Goal: Task Accomplishment & Management: Manage account settings

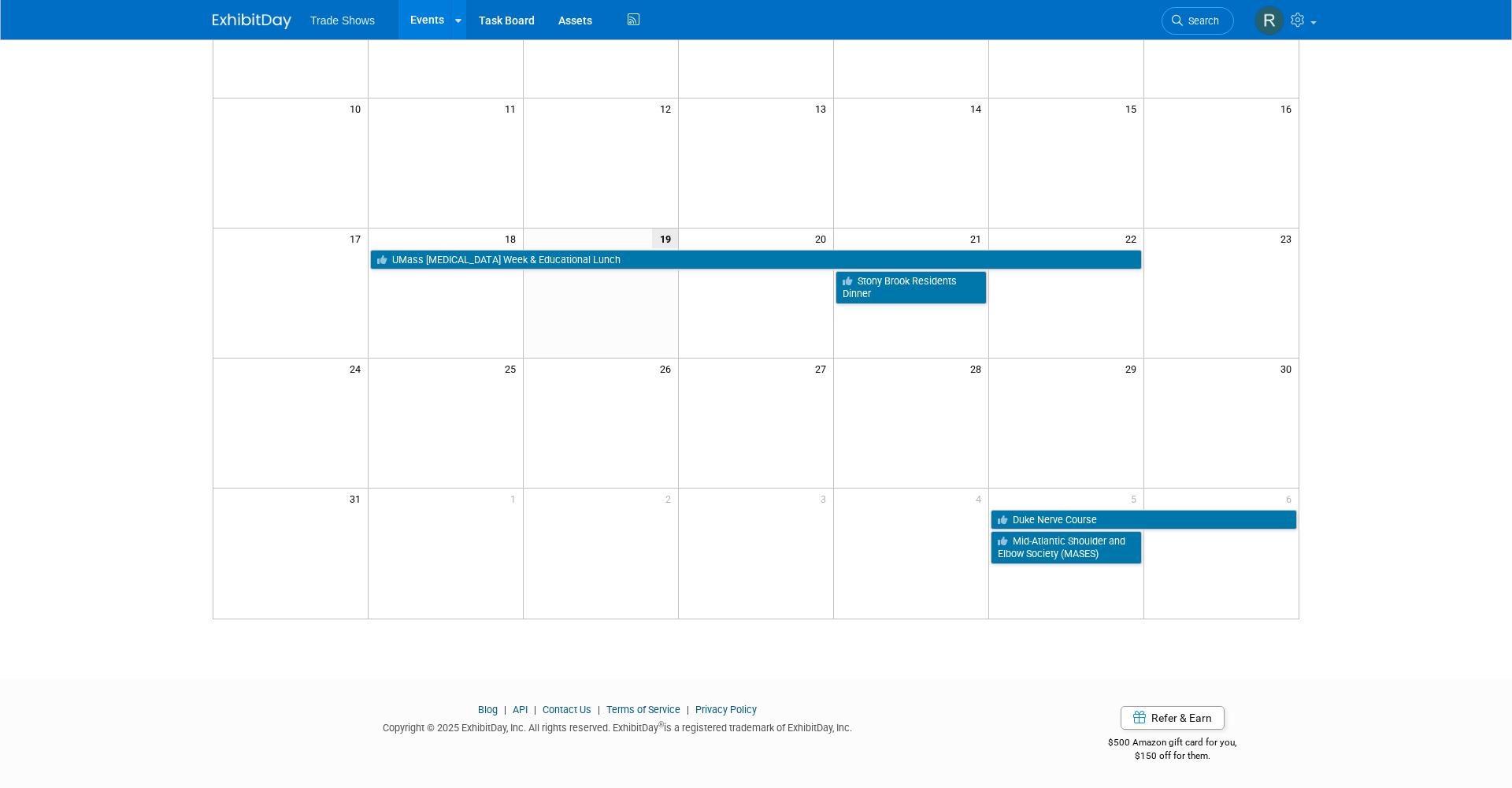
scroll to position [336, 0]
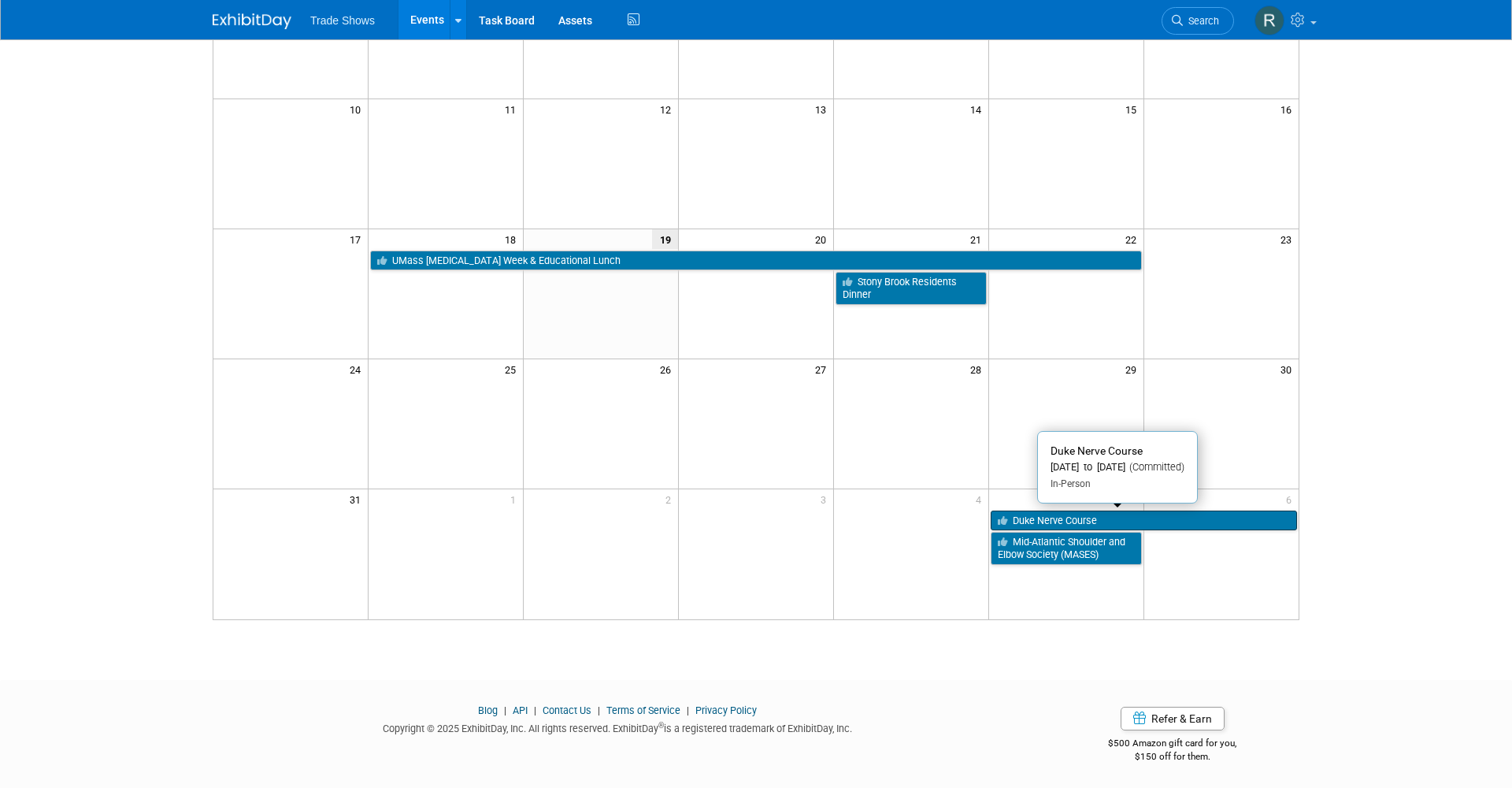
click at [1059, 518] on link "Duke Nerve Course" at bounding box center [1144, 521] width 306 height 20
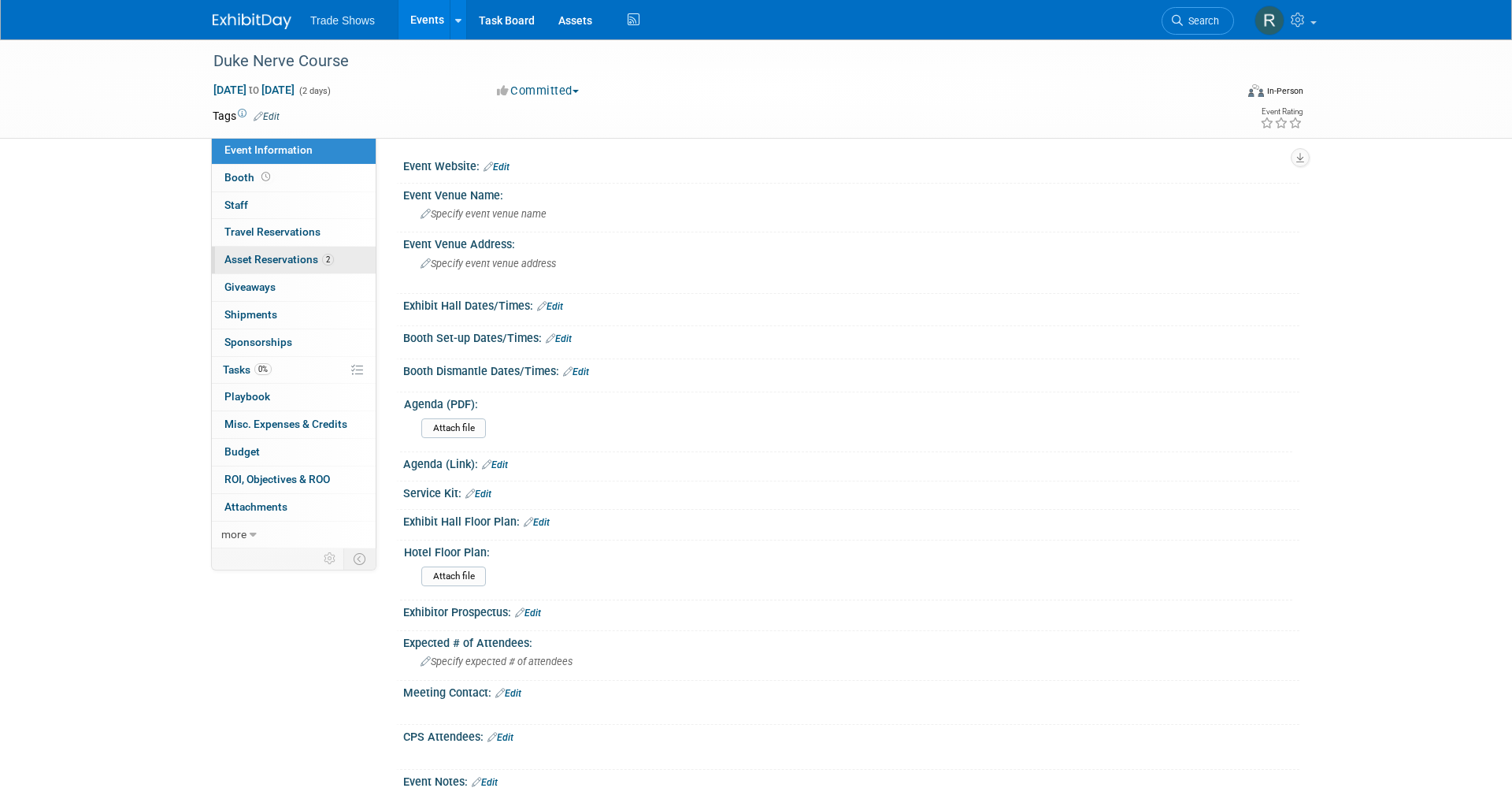
click at [270, 253] on span "Asset Reservations 2" at bounding box center [279, 259] width 110 height 13
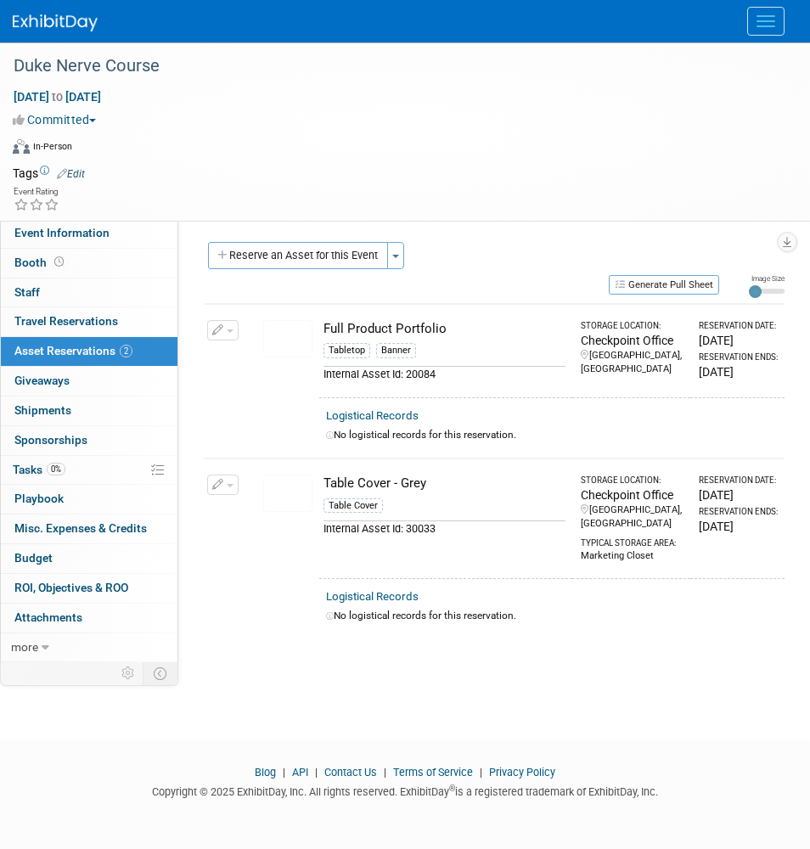
click at [435, 146] on div "Virtual In-Person Hybrid <img src="https://www.exhibitday.com/Images/Format-Vir…" at bounding box center [401, 149] width 776 height 25
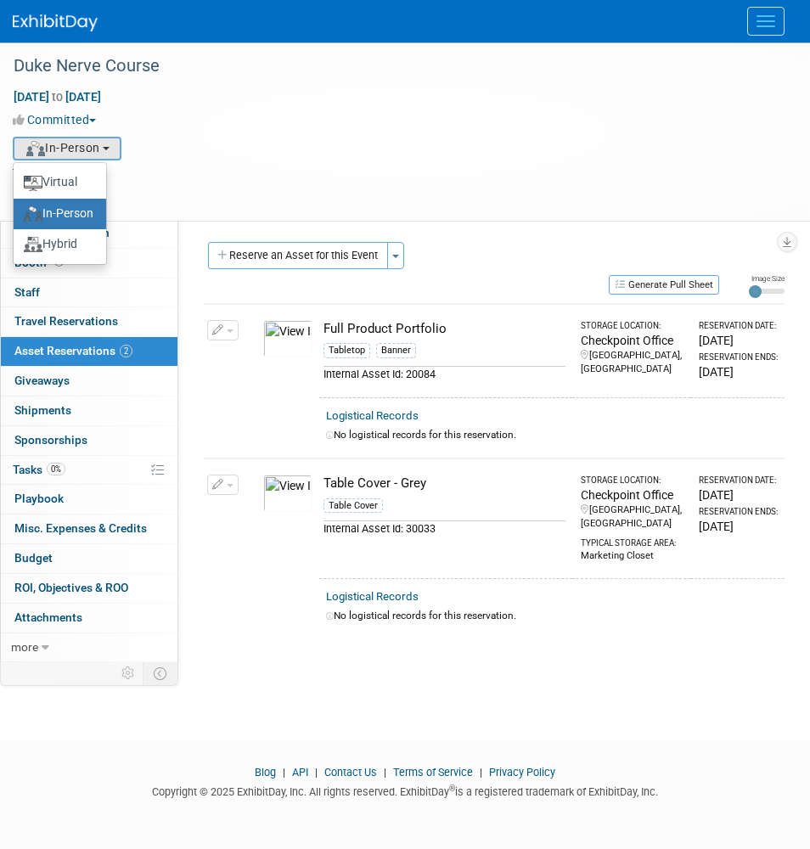
click at [645, 90] on div "Sep 5, 2025 to Sep 6, 2025 (2 days)" at bounding box center [394, 96] width 763 height 17
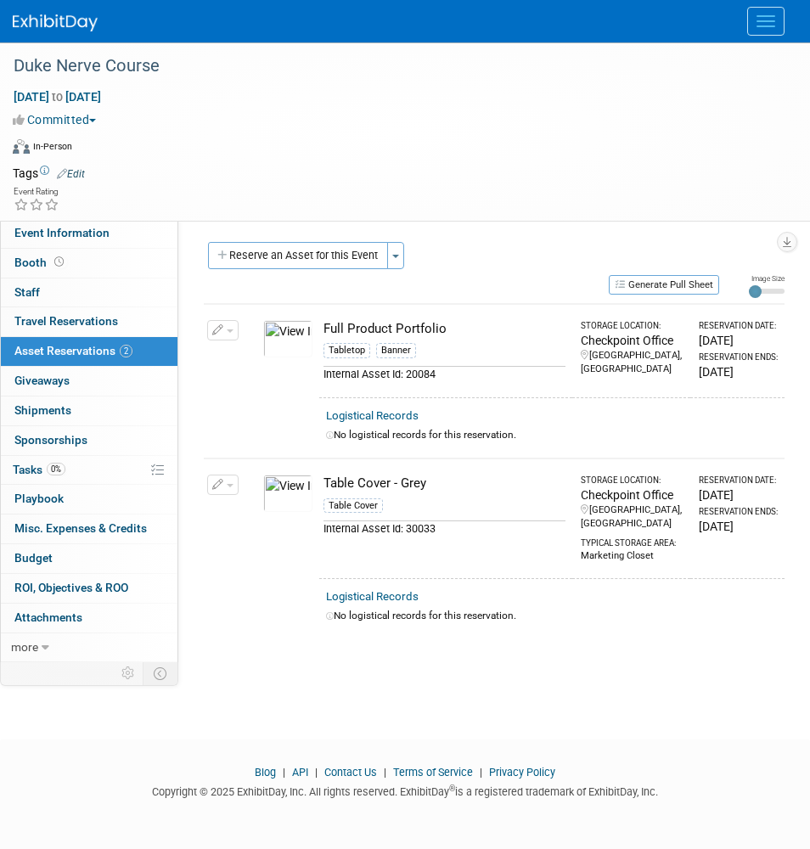
click at [213, 333] on icon "button" at bounding box center [218, 330] width 12 height 11
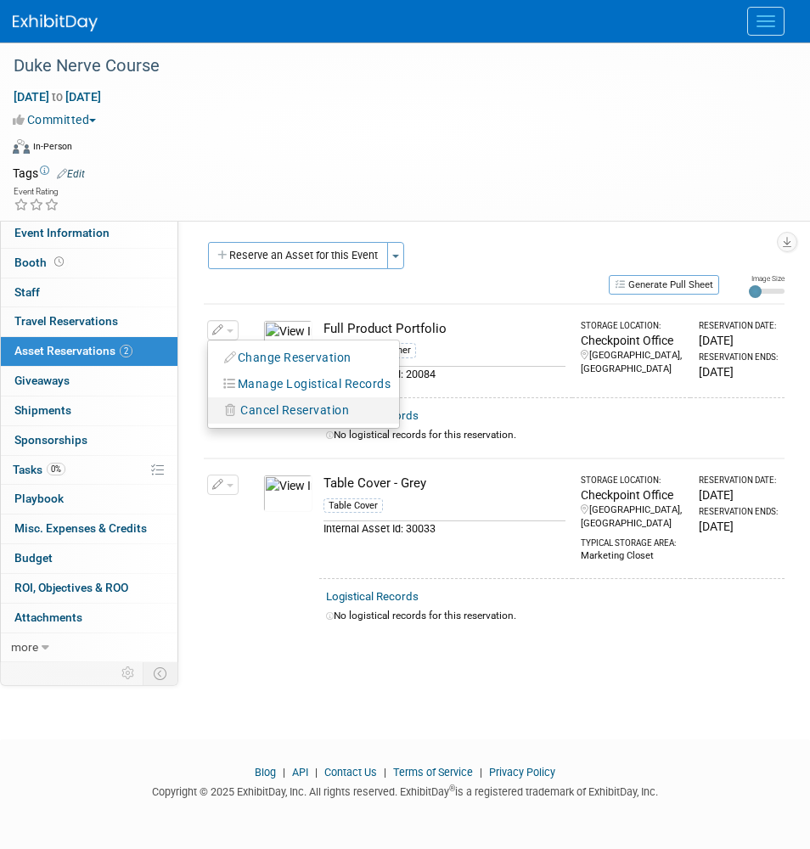
click at [261, 412] on span "Cancel Reservation" at bounding box center [294, 410] width 109 height 14
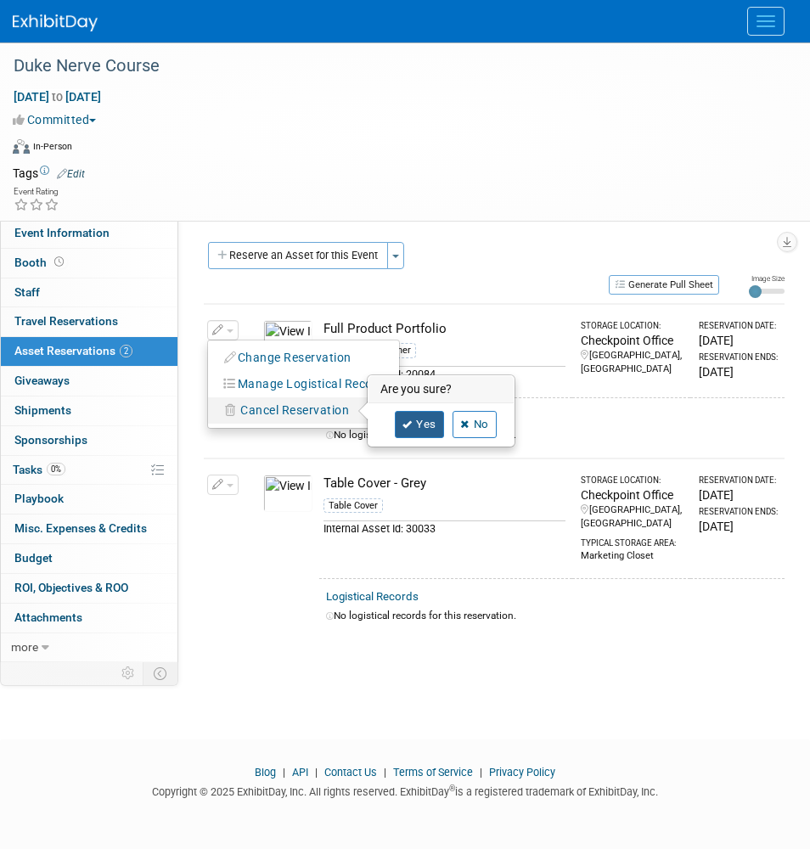
click at [427, 422] on link "Yes" at bounding box center [419, 424] width 49 height 27
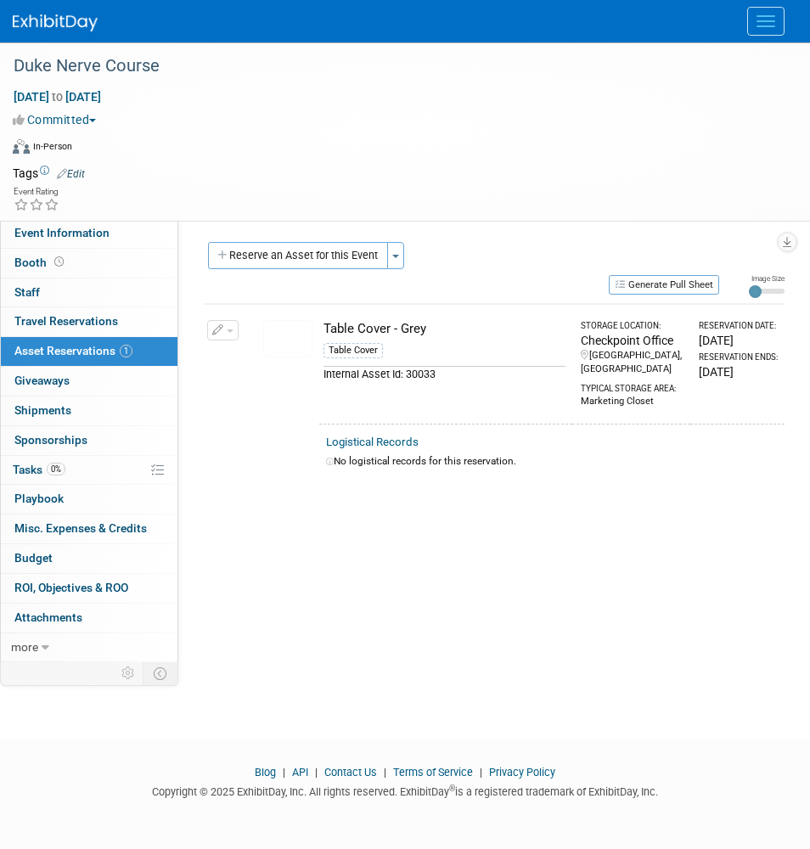
click at [651, 165] on td at bounding box center [430, 173] width 691 height 17
click at [340, 258] on button "Reserve an Asset for this Event" at bounding box center [298, 255] width 180 height 27
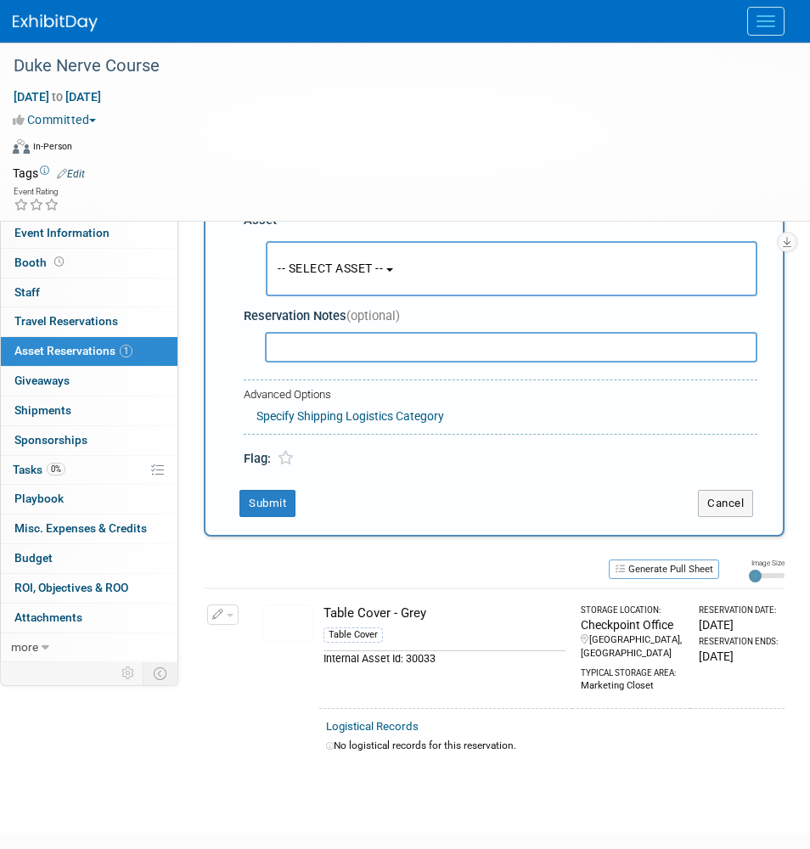
scroll to position [87, 0]
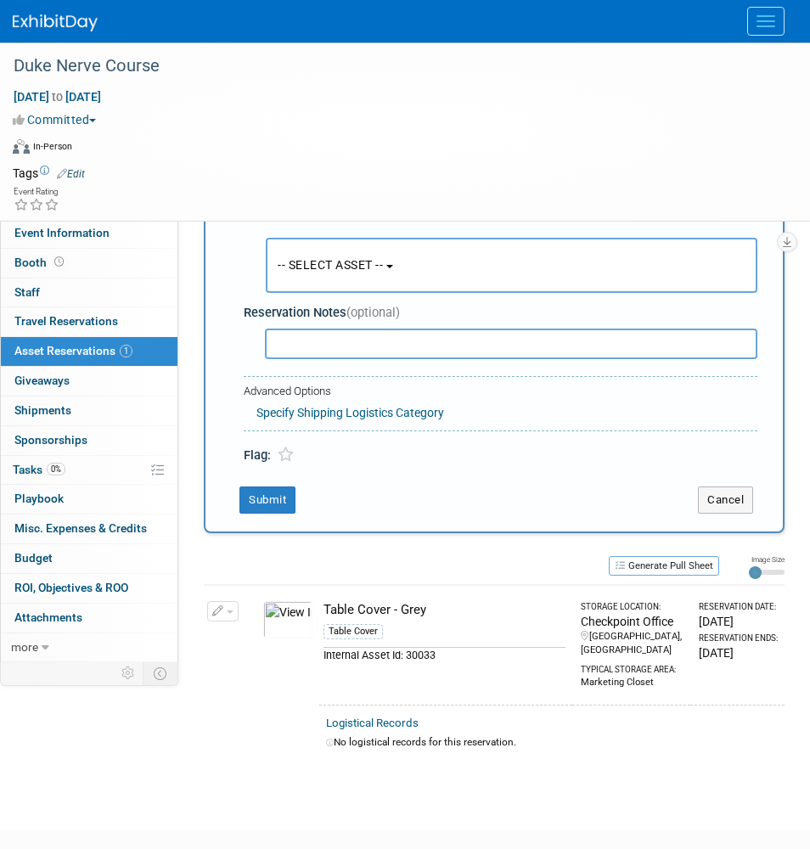
click at [311, 272] on button "-- SELECT ASSET --" at bounding box center [511, 265] width 491 height 55
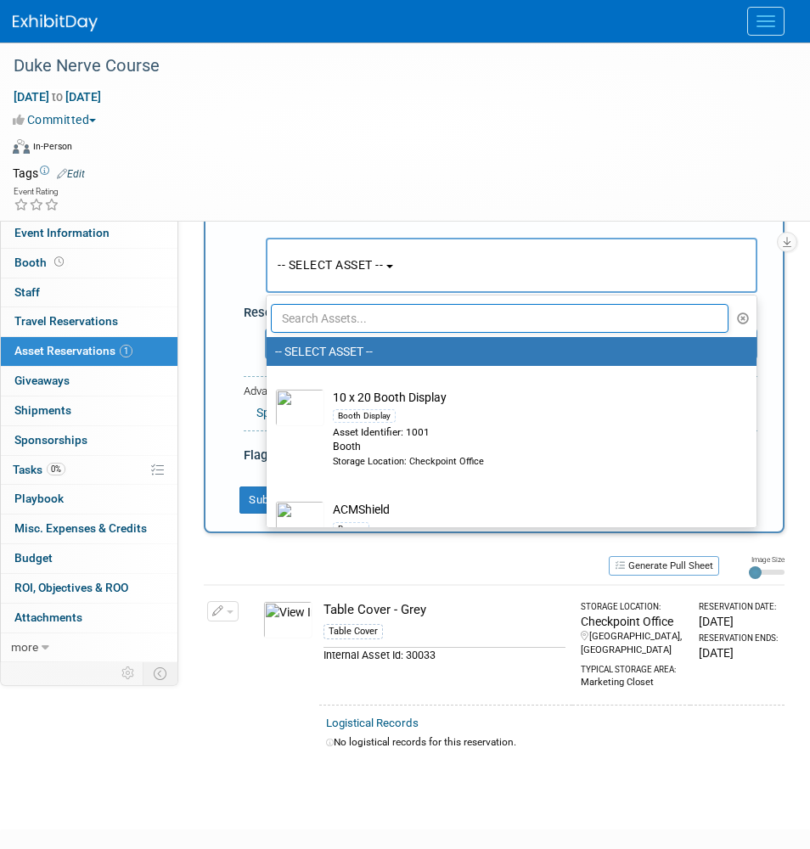
click at [318, 321] on input "text" at bounding box center [499, 318] width 457 height 29
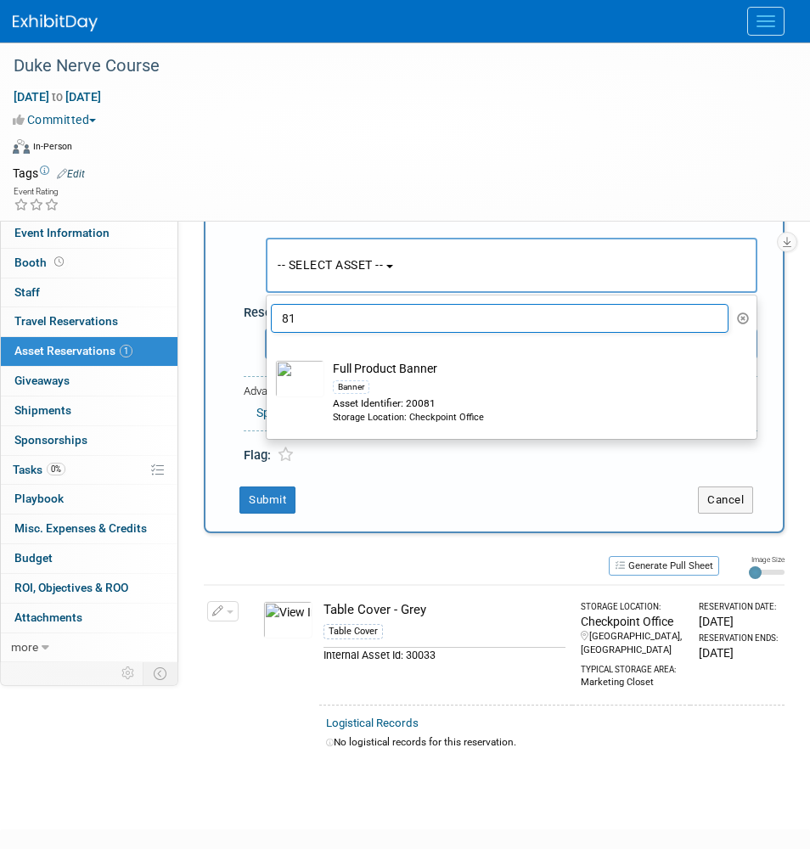
type input "81"
click at [416, 370] on td "Full Product Banner Banner Asset Identifier: 20081 Storage Location: Checkpoint…" at bounding box center [523, 392] width 398 height 64
click at [269, 357] on input "Full Product Banner Banner Asset Identifier: 20081 Storage Location: Checkpoint…" at bounding box center [263, 351] width 11 height 11
select select "10720314"
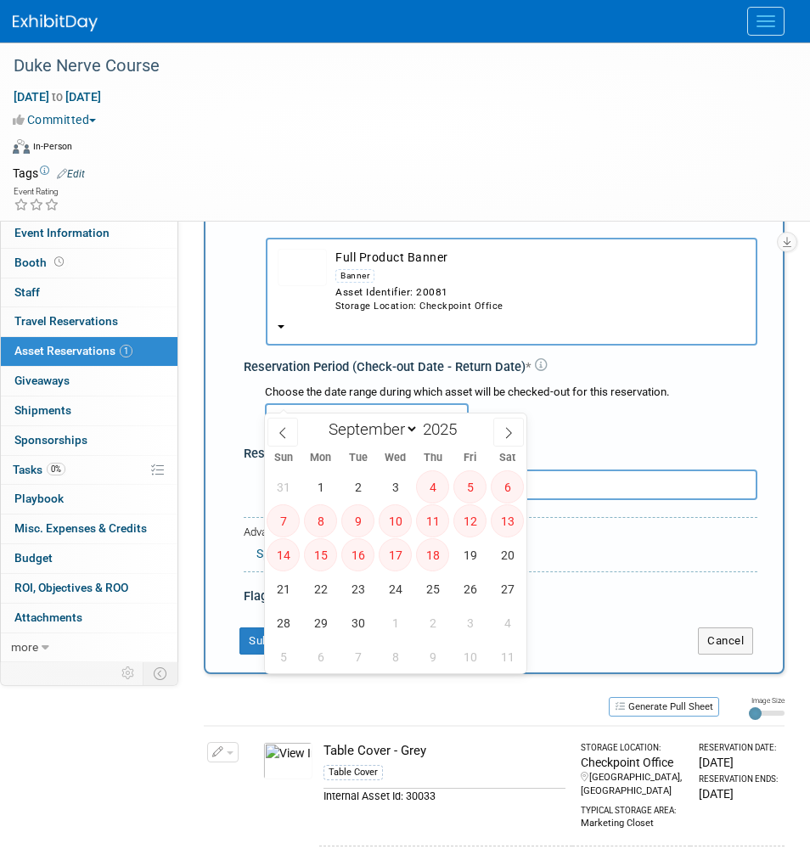
click at [356, 403] on input "text" at bounding box center [367, 418] width 204 height 31
click at [467, 553] on span "19" at bounding box center [469, 554] width 33 height 33
type input "Sep 19, 2025"
click at [508, 435] on icon at bounding box center [508, 433] width 12 height 12
select select "9"
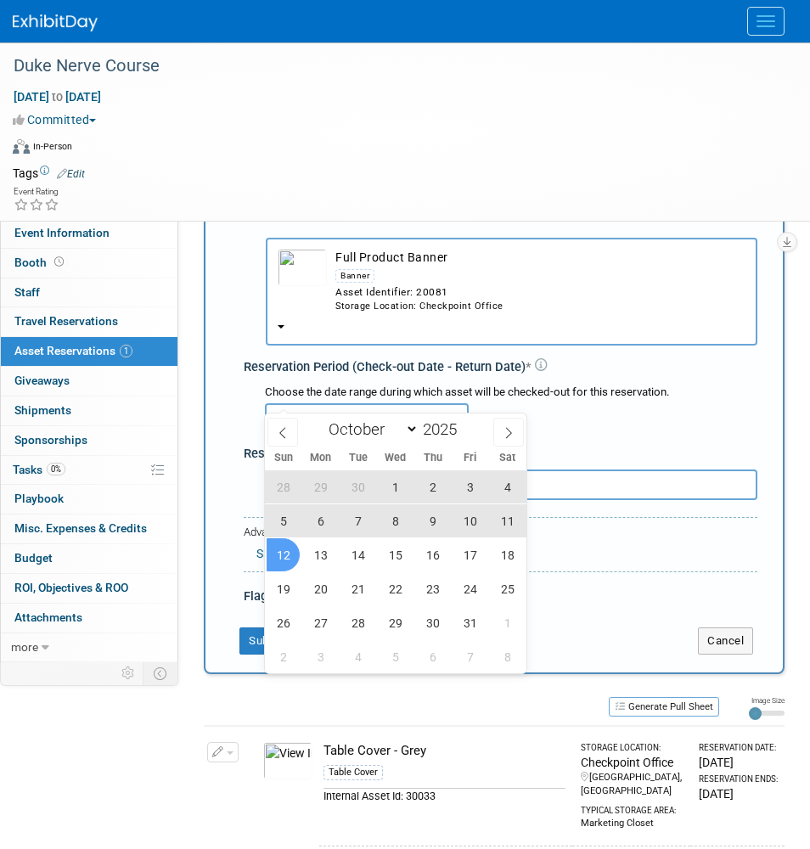
click at [289, 547] on span "12" at bounding box center [282, 554] width 33 height 33
type input "Sep 19, 2025 to Oct 12, 2025"
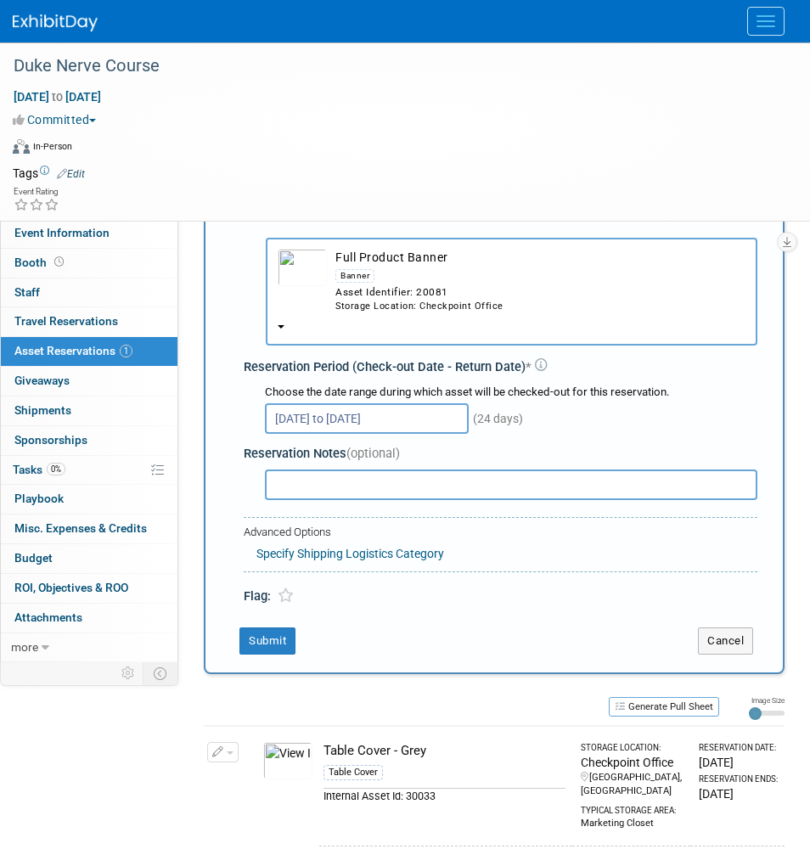
drag, startPoint x: 268, startPoint y: 619, endPoint x: 518, endPoint y: 297, distance: 407.1
click at [518, 294] on div "New Reservation Asset * -- SELECT ASSET --" at bounding box center [494, 414] width 580 height 519
click at [412, 403] on input "Sep 19, 2025 to Oct 12, 2025" at bounding box center [367, 418] width 204 height 31
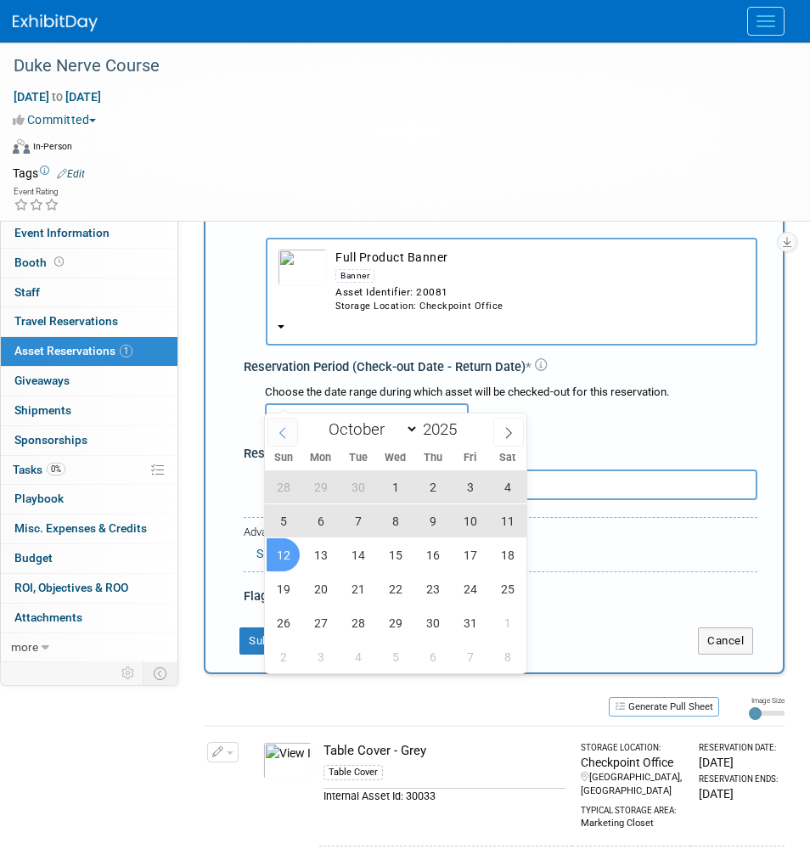
click at [289, 428] on span at bounding box center [282, 432] width 31 height 29
select select "8"
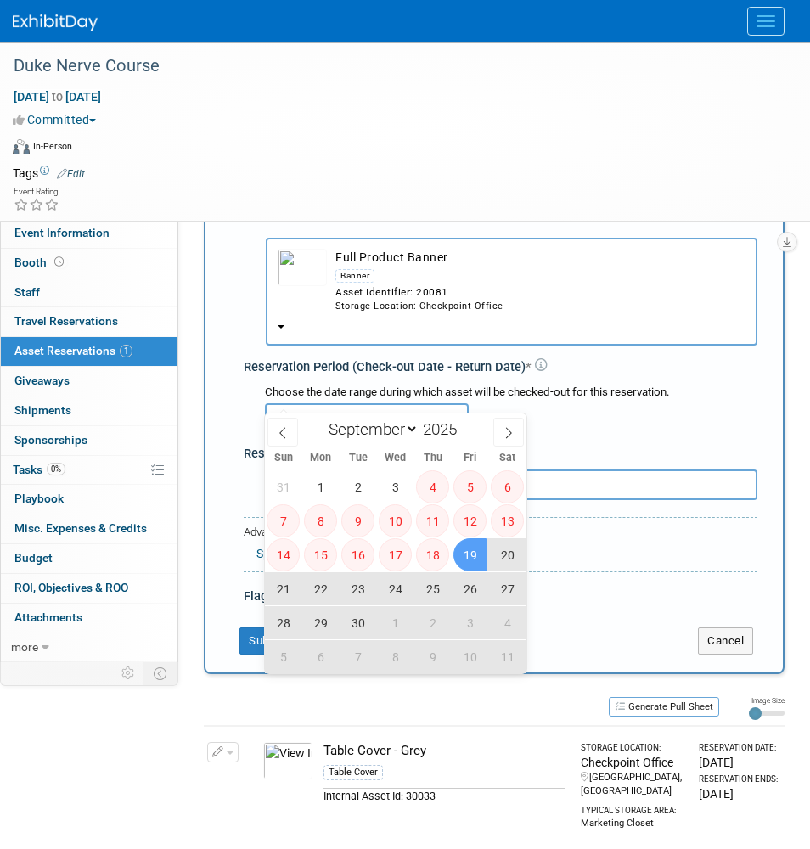
click at [698, 572] on div "Flag:" at bounding box center [500, 589] width 513 height 34
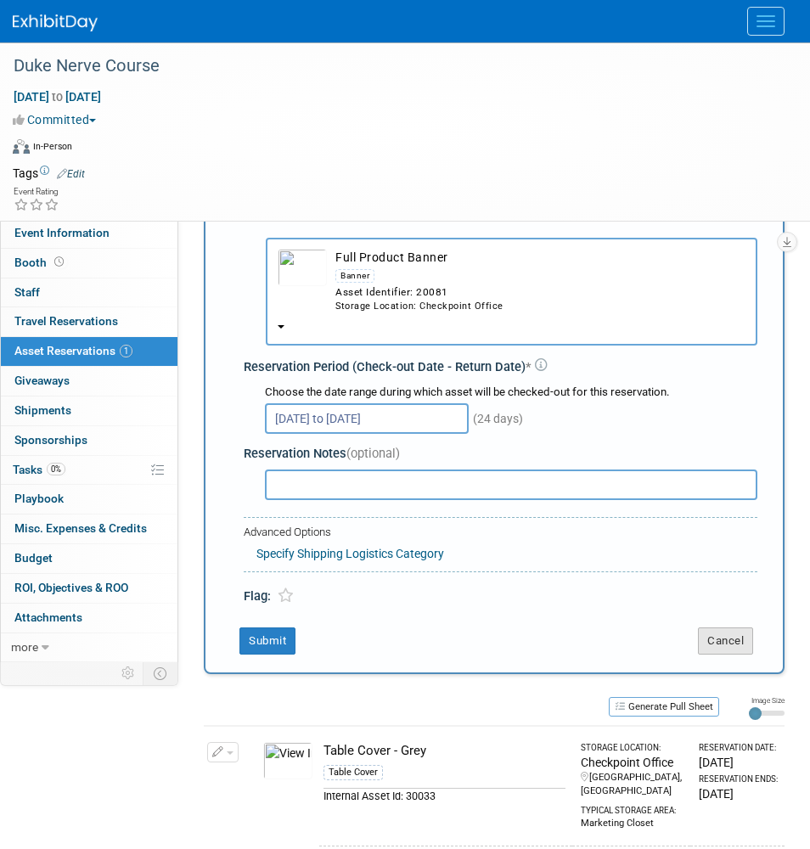
click at [717, 627] on button "Cancel" at bounding box center [725, 640] width 55 height 27
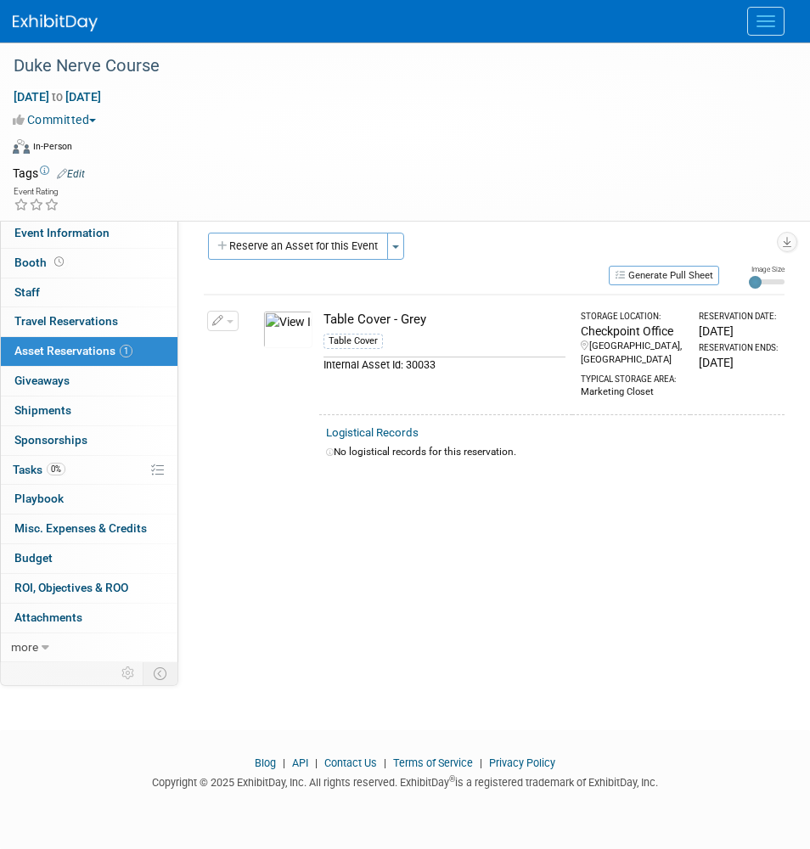
scroll to position [9, 0]
click at [345, 253] on button "Reserve an Asset for this Event" at bounding box center [298, 246] width 180 height 27
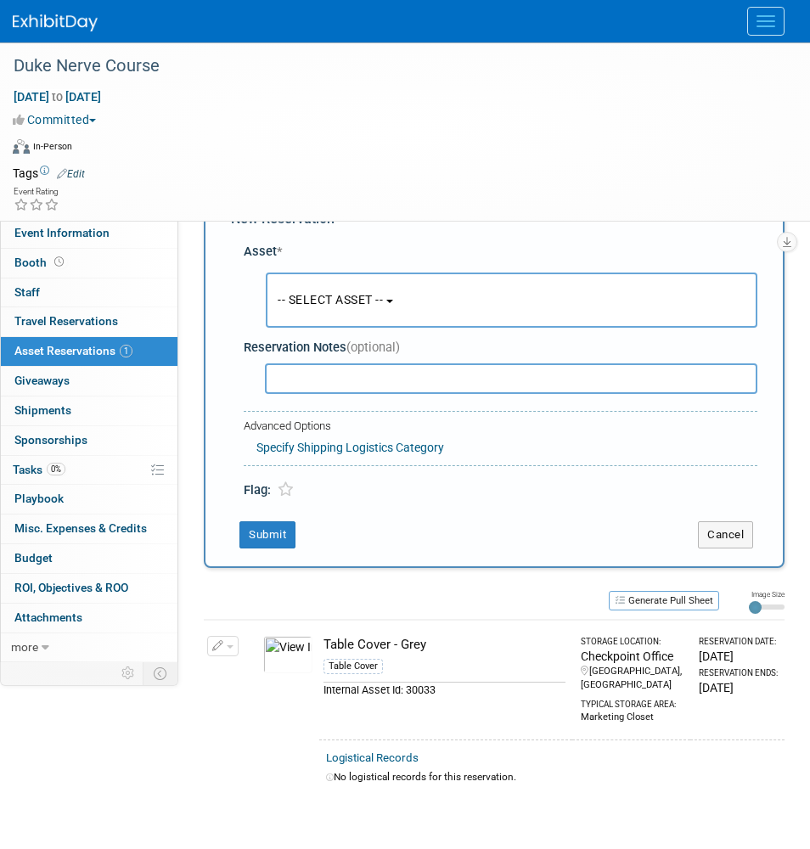
scroll to position [87, 0]
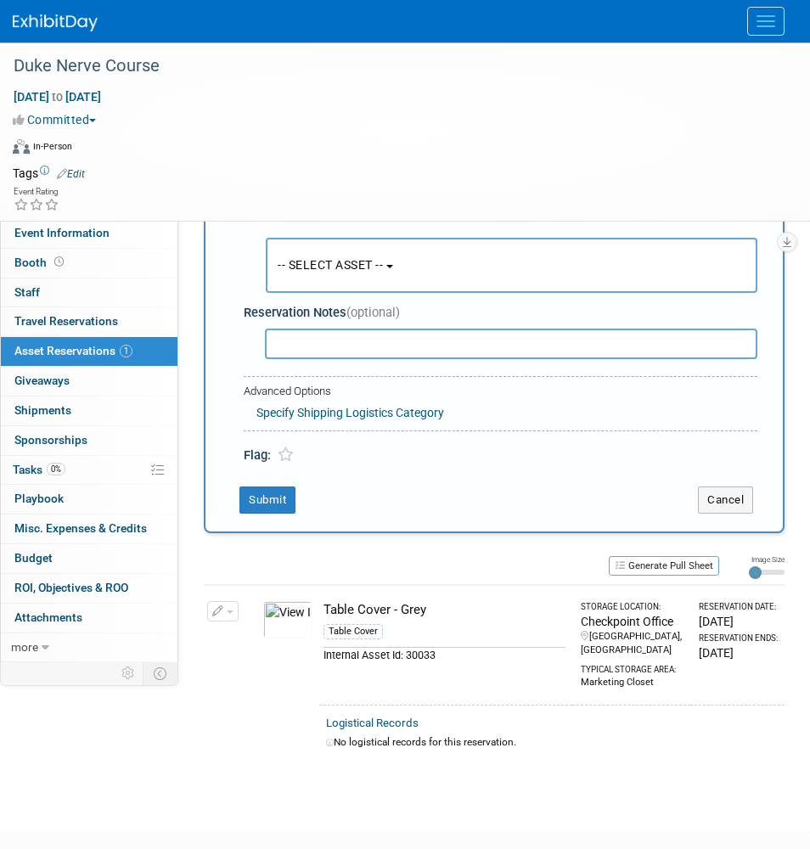
click at [371, 271] on button "-- SELECT ASSET --" at bounding box center [511, 265] width 491 height 55
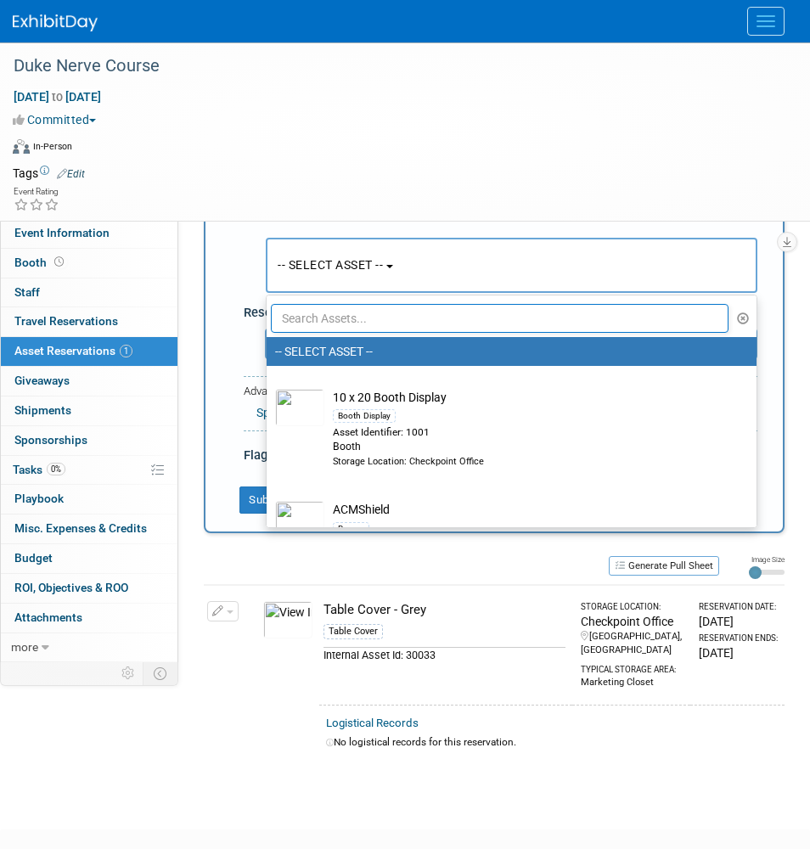
click at [371, 299] on ul "-- SELECT ASSET -- 10 x 20 Booth Display Booth Display Asset Identifier: 1001 B…" at bounding box center [511, 410] width 491 height 233
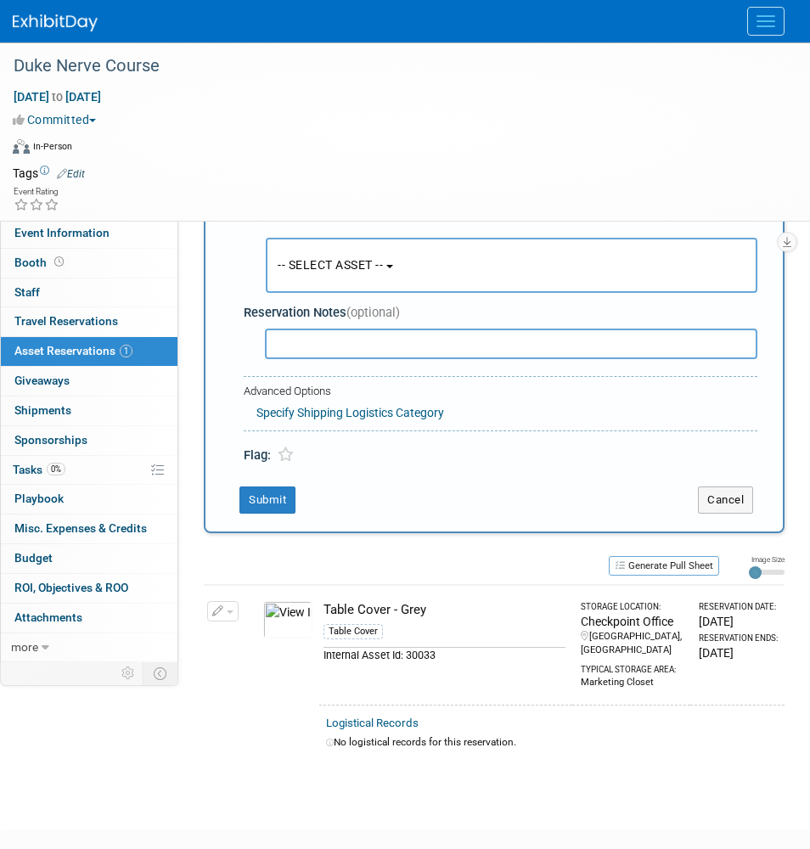
click at [356, 253] on button "-- SELECT ASSET --" at bounding box center [511, 265] width 491 height 55
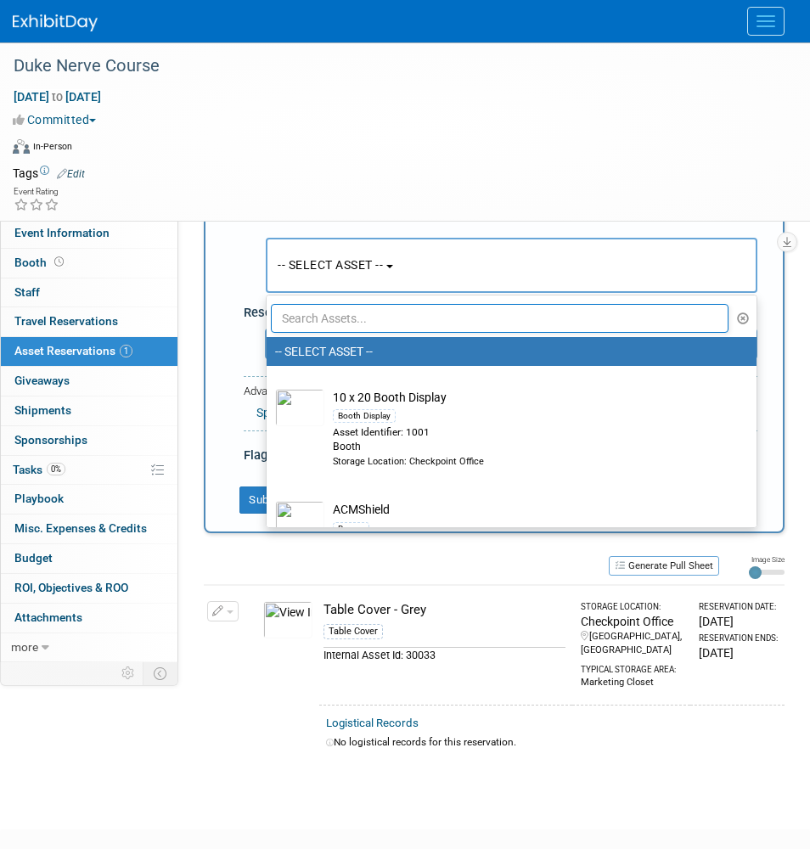
click at [355, 311] on input "text" at bounding box center [499, 318] width 457 height 29
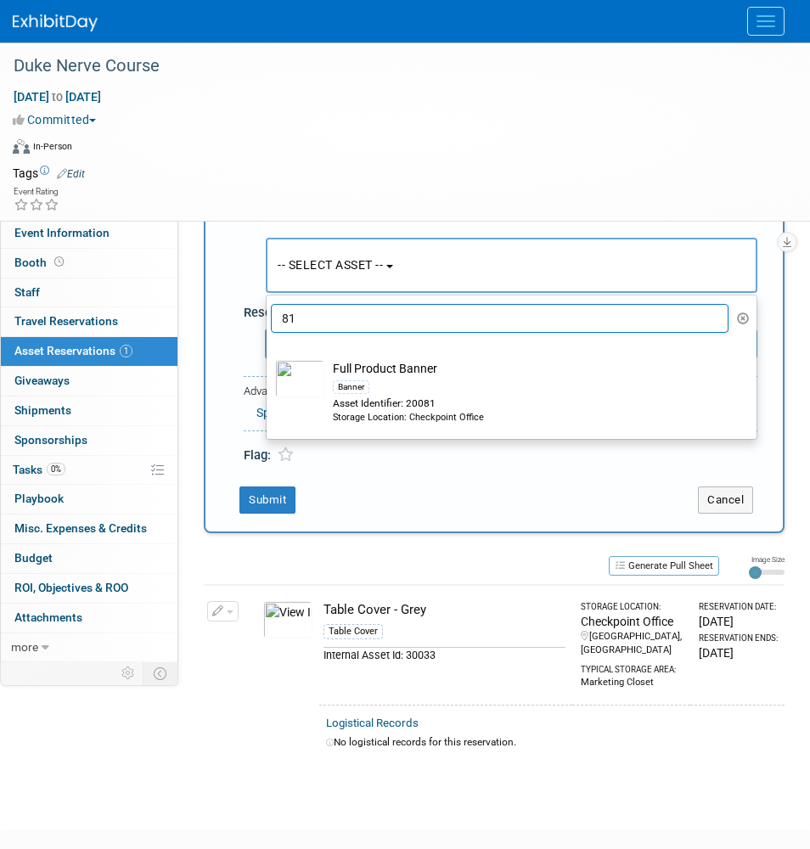
type input "81"
click at [404, 385] on div "Banner" at bounding box center [528, 387] width 390 height 20
click at [269, 357] on input "Full Product Banner Banner Asset Identifier: 20081 Storage Location: Checkpoint…" at bounding box center [263, 351] width 11 height 11
select select "10720314"
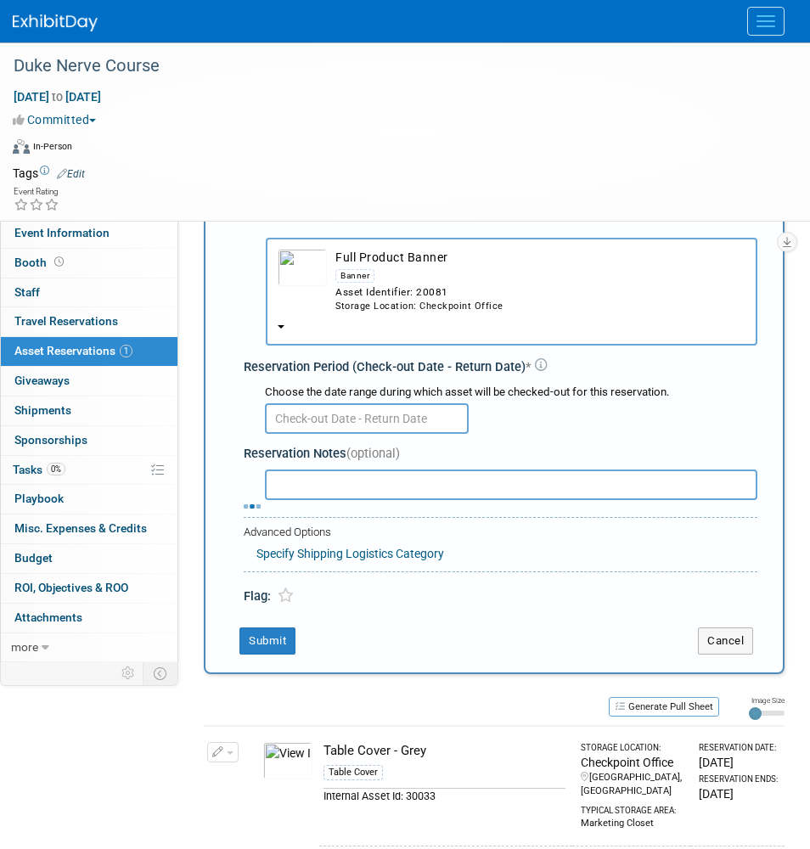
click at [406, 406] on body "Trade Shows Events Add Event Bulk Upload Events Shareable Event Boards Recently…" at bounding box center [405, 337] width 810 height 849
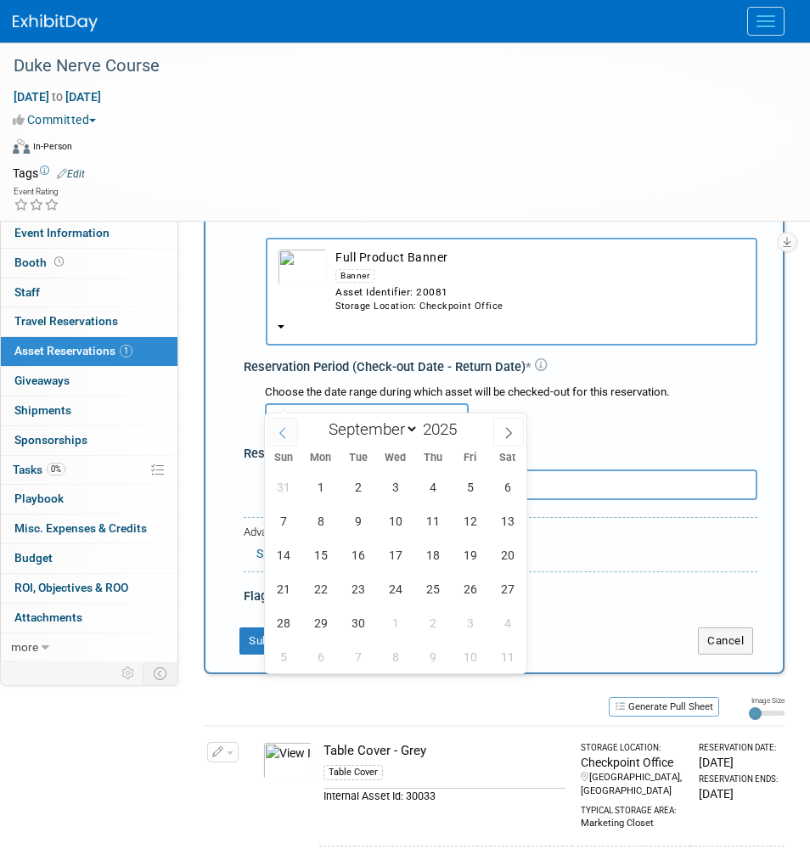
click at [278, 429] on icon at bounding box center [283, 433] width 12 height 12
select select "7"
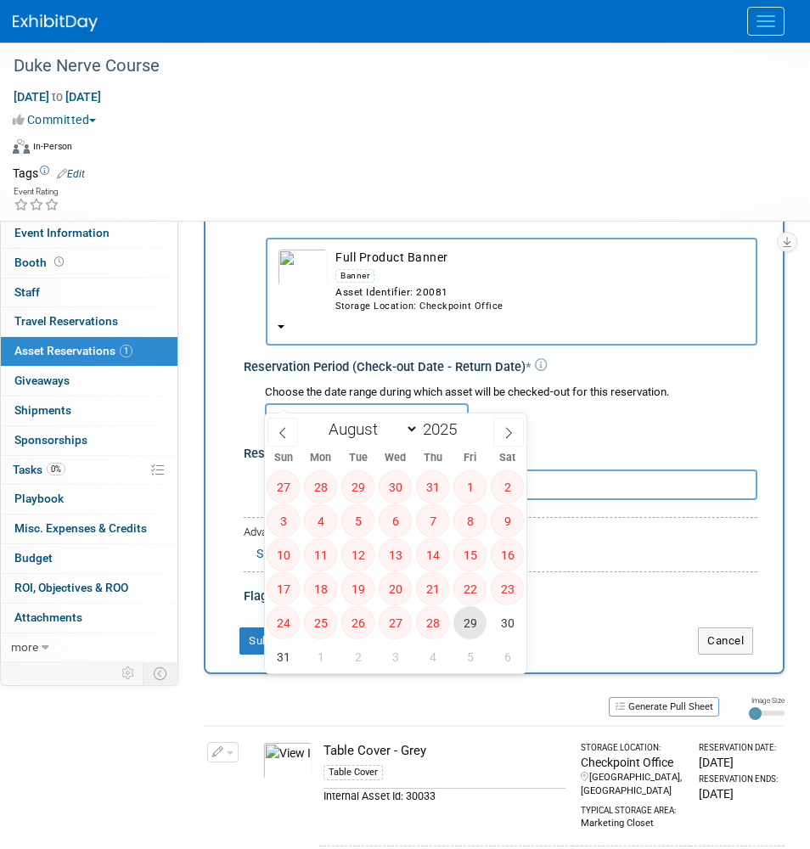
click at [460, 614] on span "29" at bounding box center [469, 622] width 33 height 33
type input "Aug 29, 2025"
click at [509, 434] on icon at bounding box center [508, 433] width 12 height 12
select select "8"
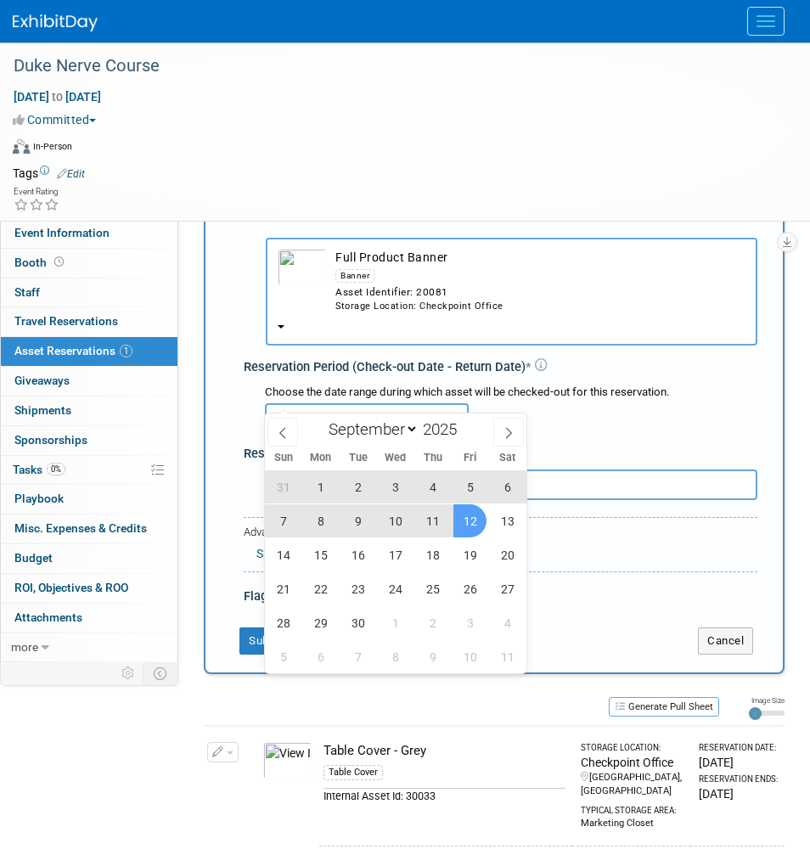
click at [462, 517] on span "12" at bounding box center [469, 520] width 33 height 33
type input "Aug 29, 2025 to Sep 12, 2025"
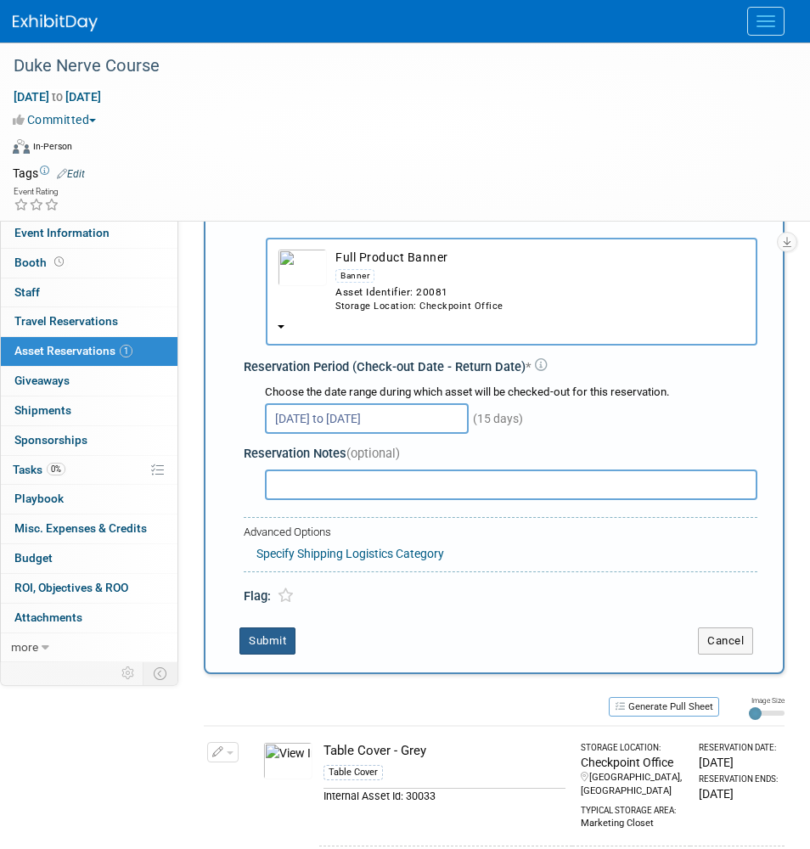
click at [262, 627] on button "Submit" at bounding box center [267, 640] width 56 height 27
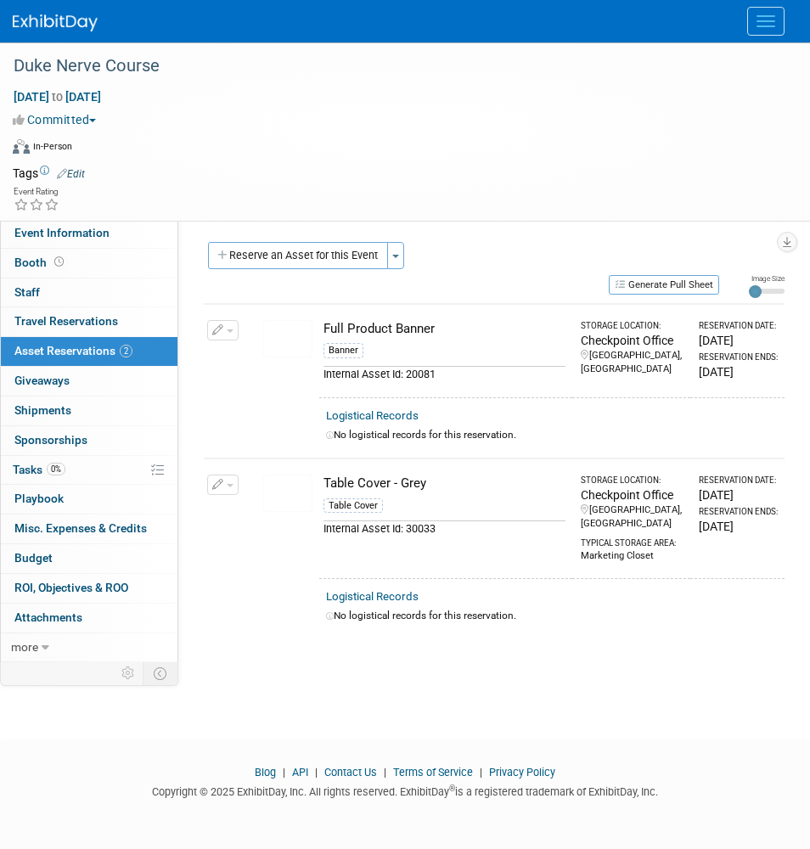
scroll to position [0, 0]
click at [574, 199] on div "Event Rating" at bounding box center [394, 200] width 788 height 30
click at [331, 257] on button "Reserve an Asset for this Event" at bounding box center [298, 255] width 180 height 27
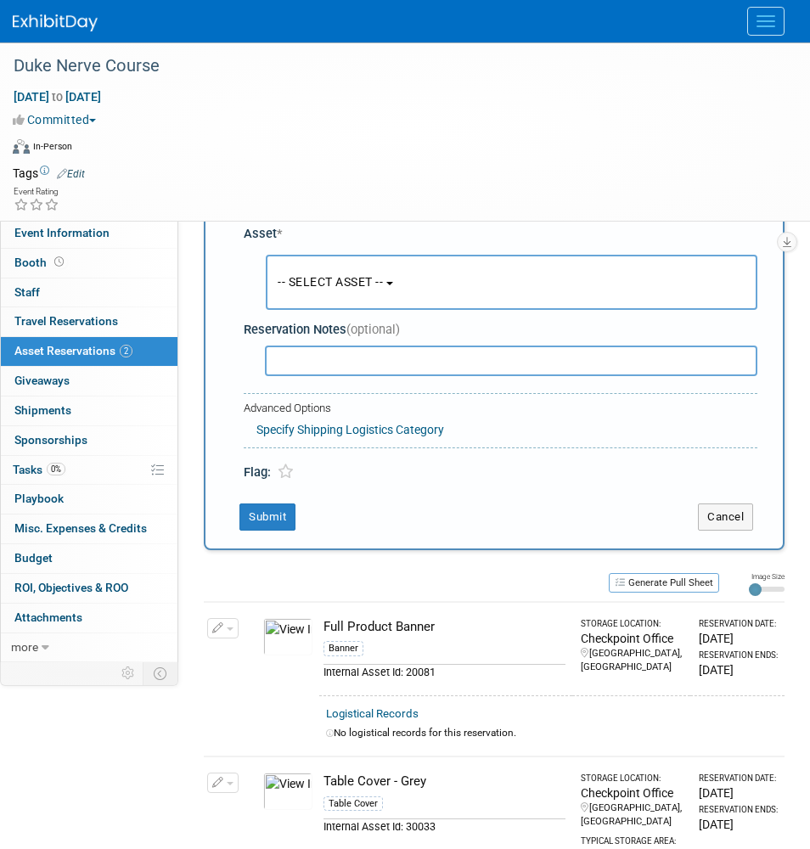
scroll to position [87, 0]
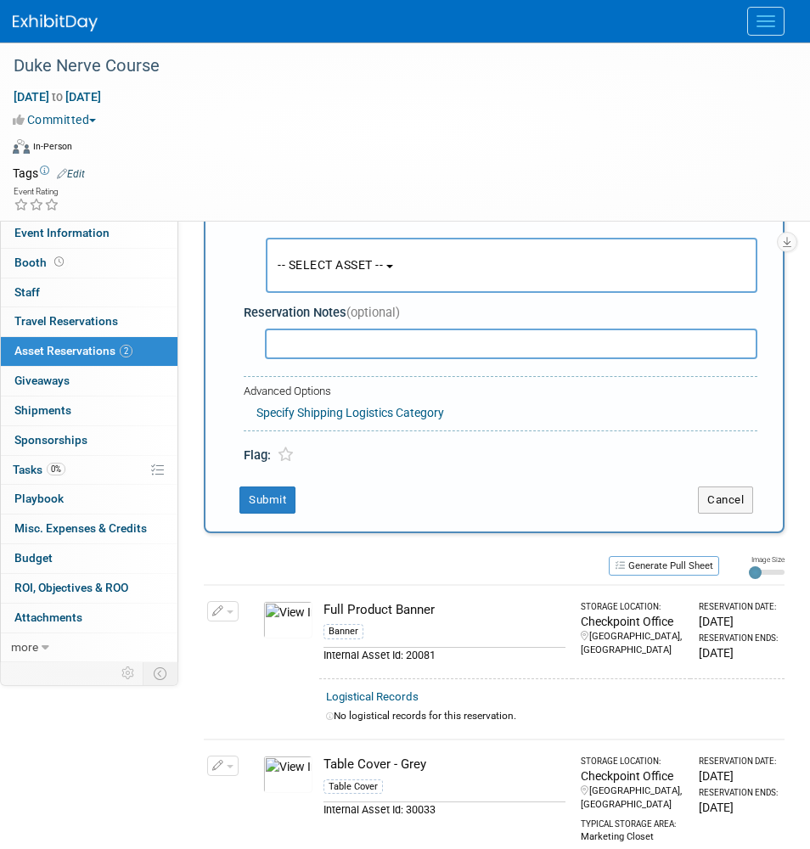
click at [294, 269] on span "-- SELECT ASSET --" at bounding box center [330, 265] width 105 height 14
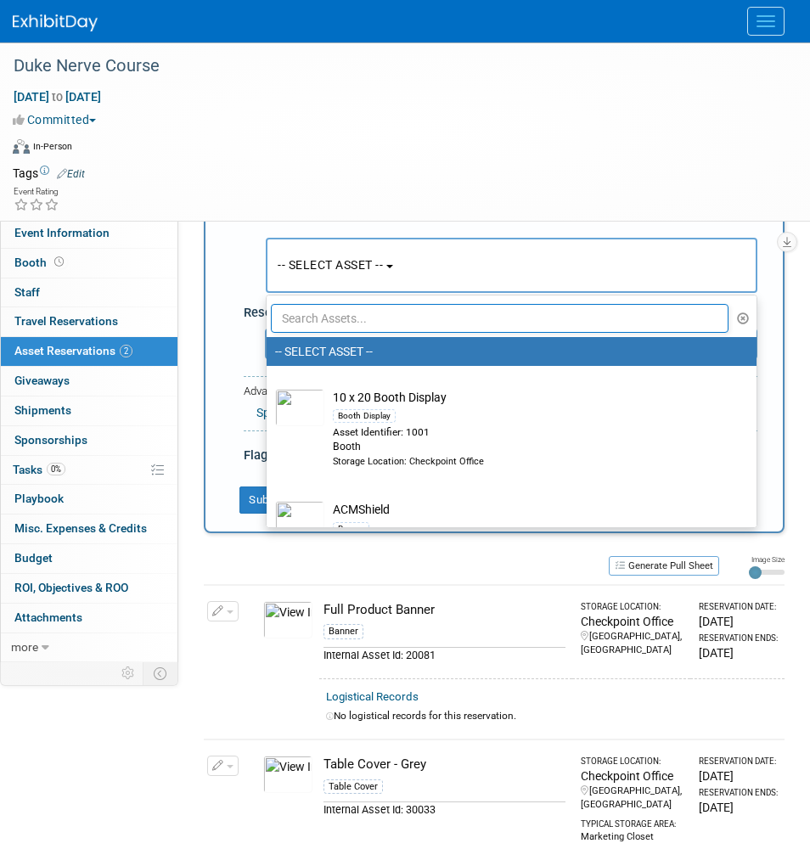
click at [362, 332] on ul "-- SELECT ASSET -- 10 x 20 Booth Display Booth Display Asset Identifier: 1001 B…" at bounding box center [511, 410] width 491 height 233
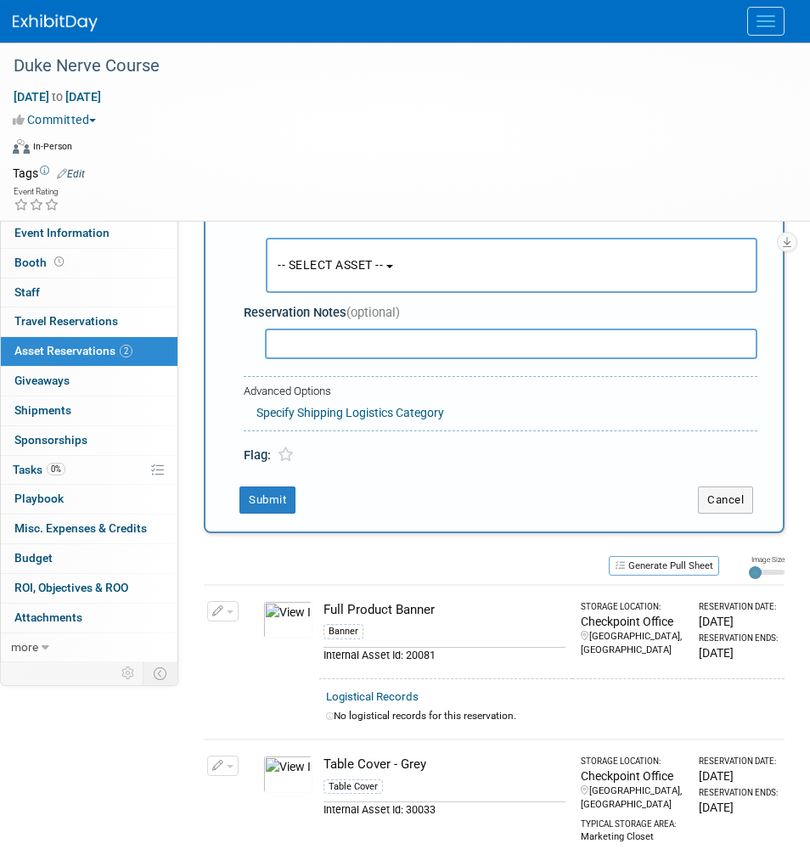
click at [341, 258] on span "-- SELECT ASSET --" at bounding box center [330, 265] width 105 height 14
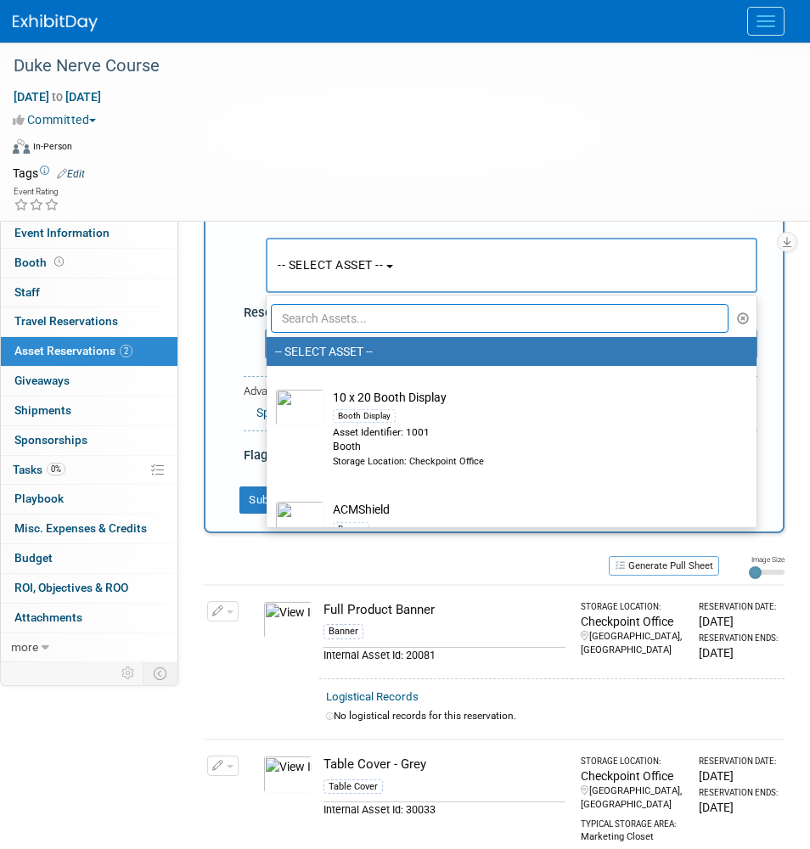
click at [330, 312] on input "text" at bounding box center [499, 318] width 457 height 29
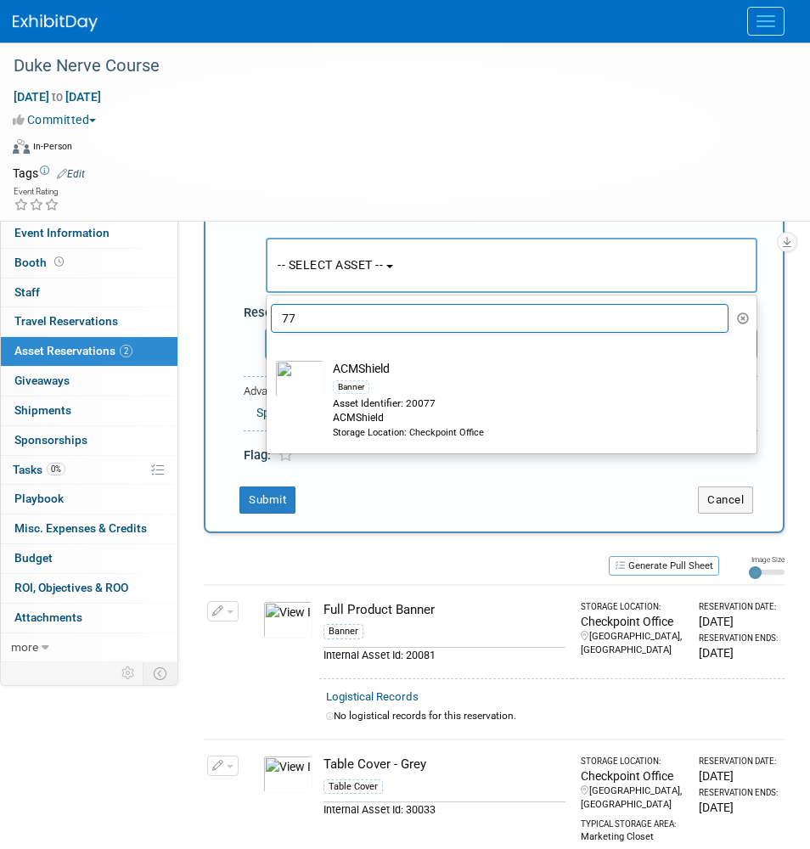
type input "77"
click at [410, 382] on div "Banner" at bounding box center [528, 387] width 390 height 20
click at [269, 357] on input "ACMShield Banner Asset Identifier: 20077 ACMShield Storage Location: Checkpoint…" at bounding box center [263, 351] width 11 height 11
select select "10720345"
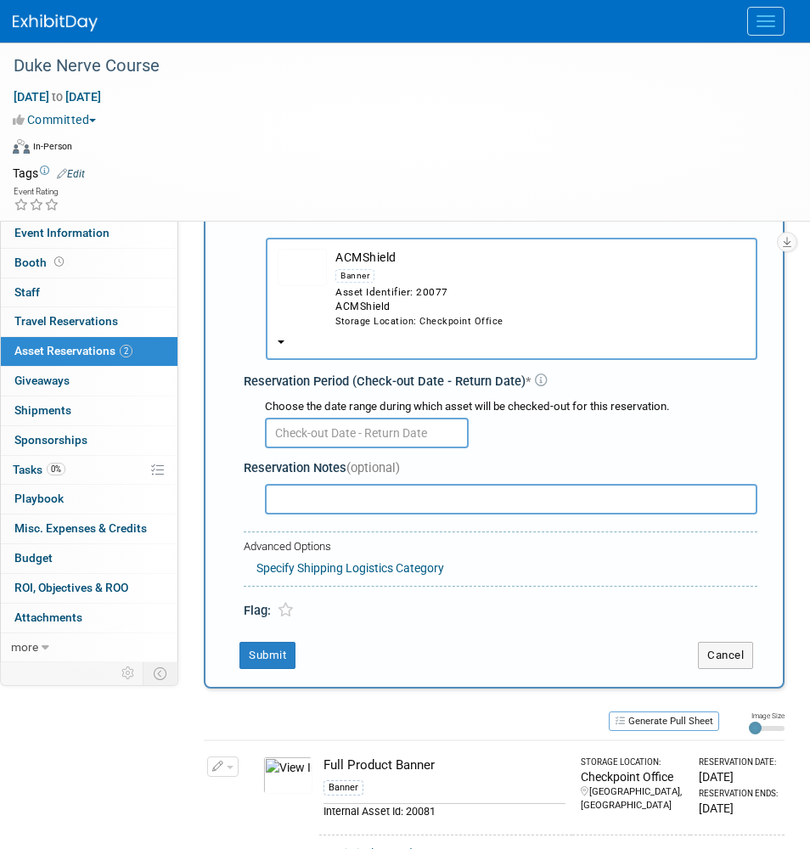
click at [327, 418] on input "text" at bounding box center [367, 433] width 204 height 31
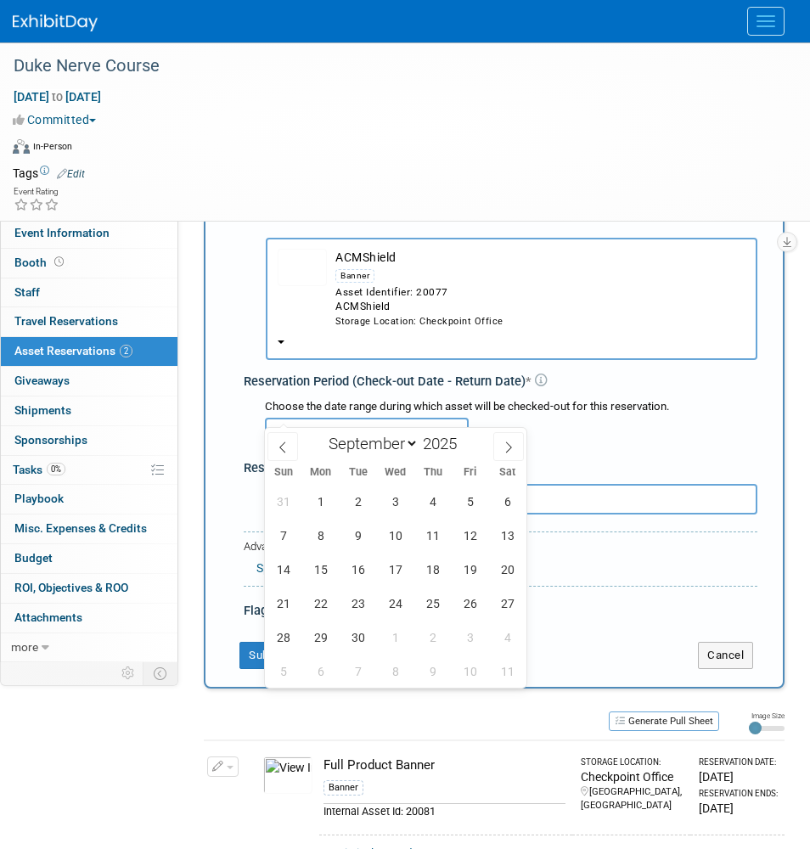
click at [517, 415] on div at bounding box center [511, 431] width 492 height 33
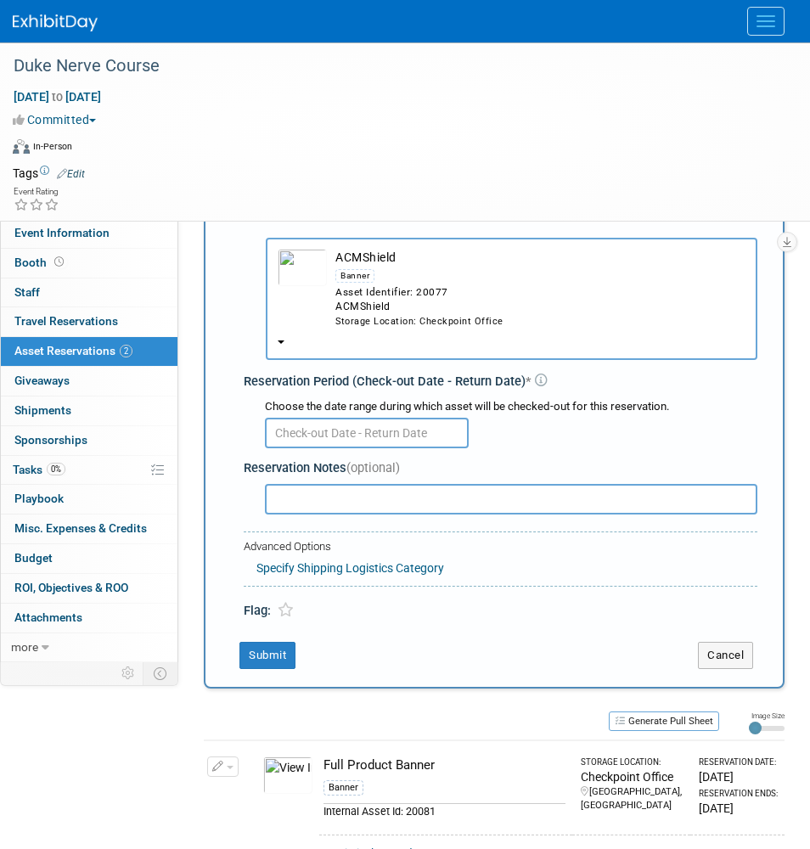
click at [364, 418] on input "text" at bounding box center [367, 433] width 204 height 31
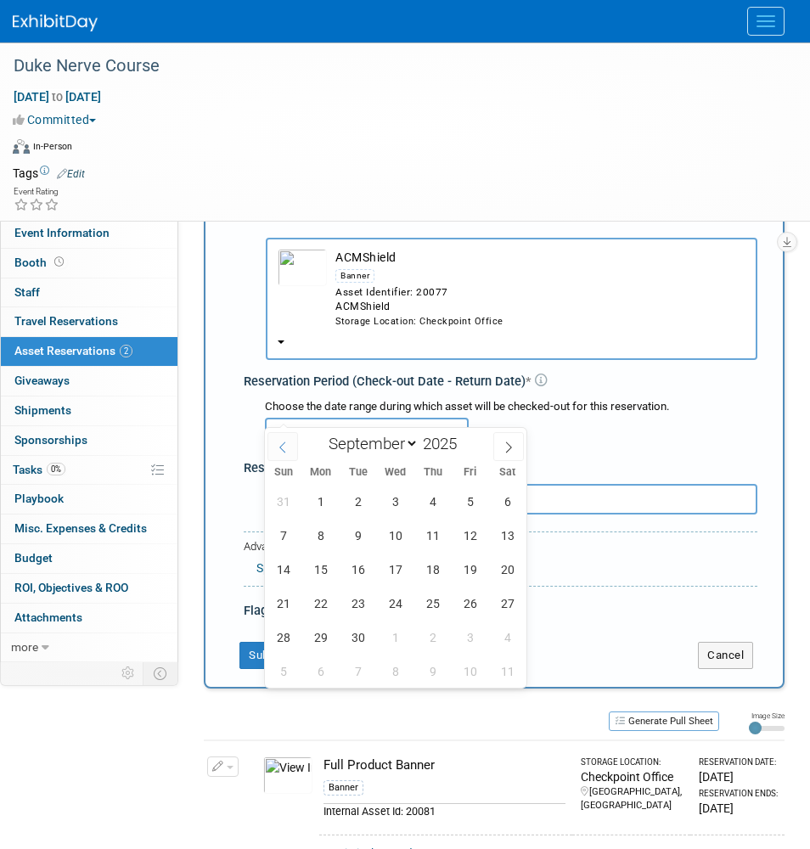
click at [288, 457] on span at bounding box center [282, 446] width 31 height 29
select select "7"
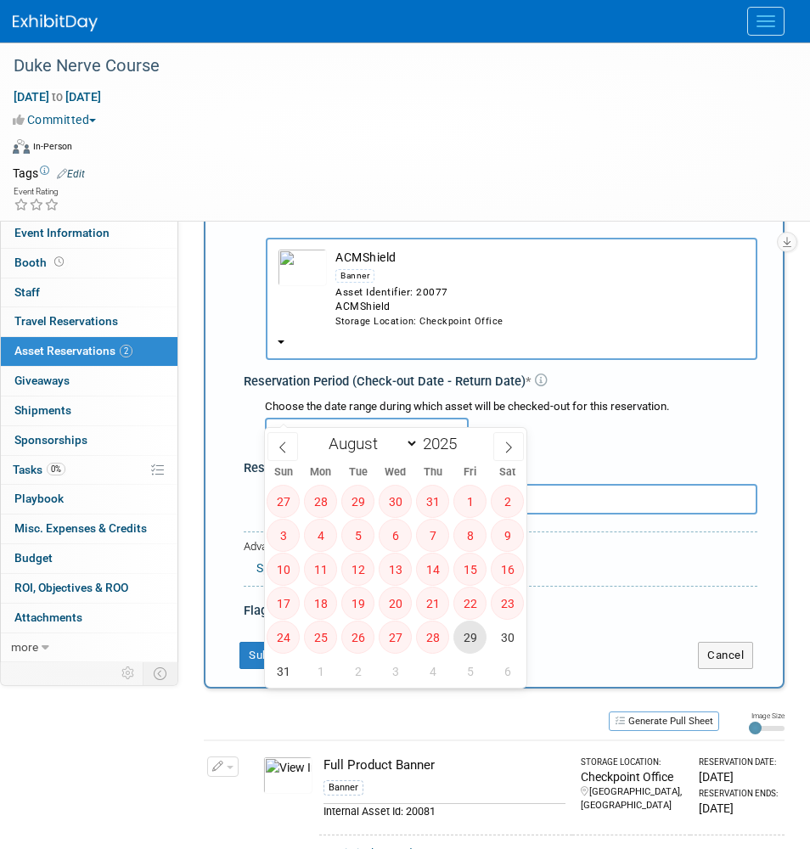
click at [457, 626] on span "29" at bounding box center [469, 636] width 33 height 33
type input "Aug 29, 2025"
click at [503, 451] on icon at bounding box center [508, 447] width 12 height 12
select select "8"
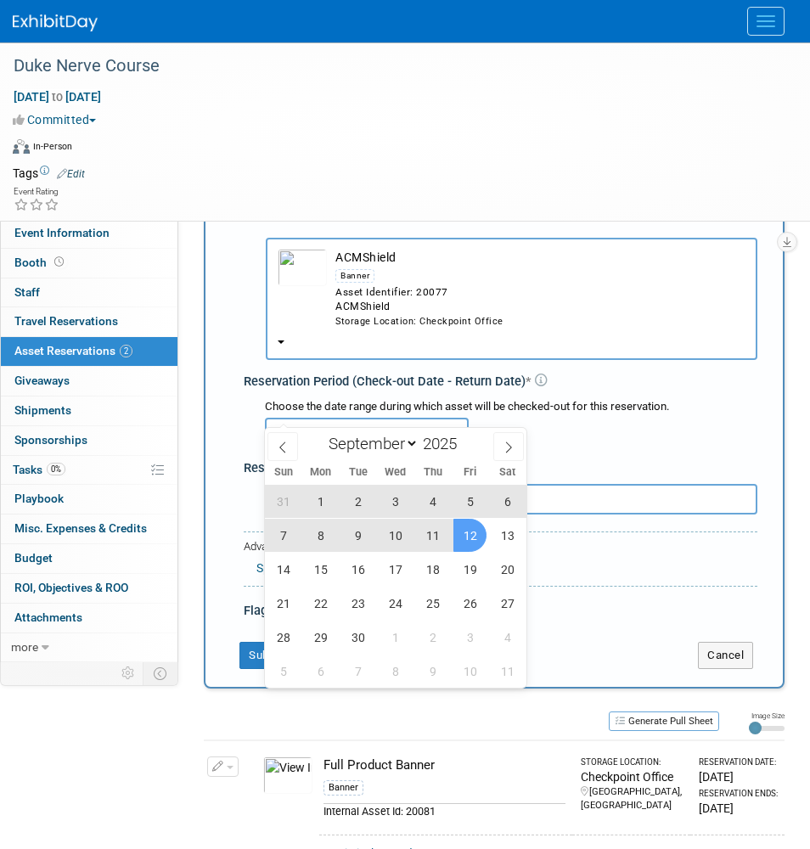
click at [474, 541] on span "12" at bounding box center [469, 535] width 33 height 33
type input "Aug 29, 2025 to Sep 12, 2025"
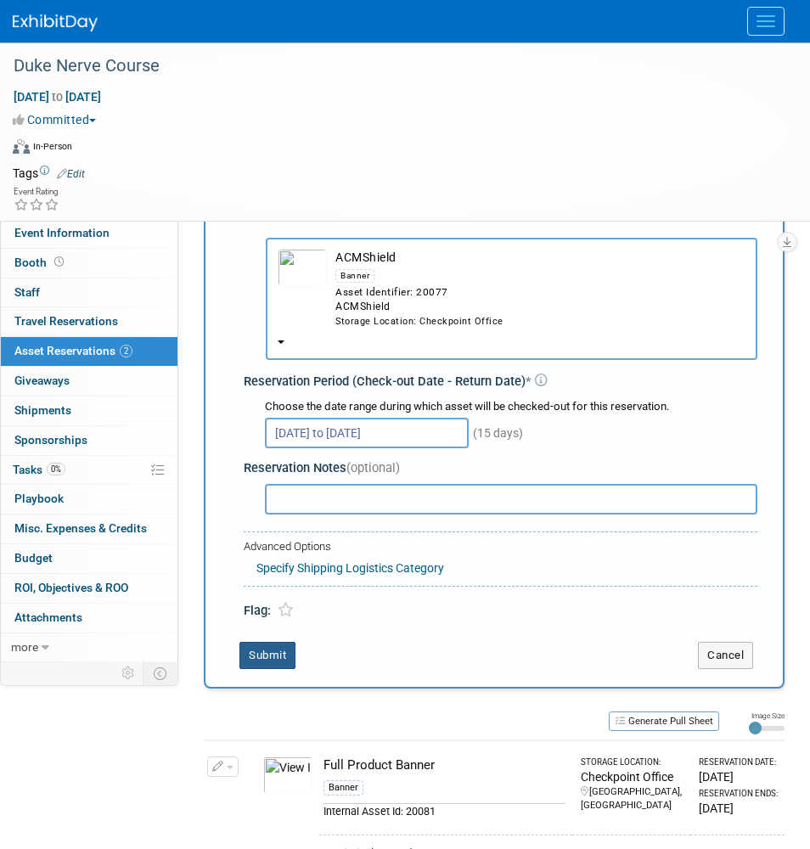
click at [283, 642] on button "Submit" at bounding box center [267, 655] width 56 height 27
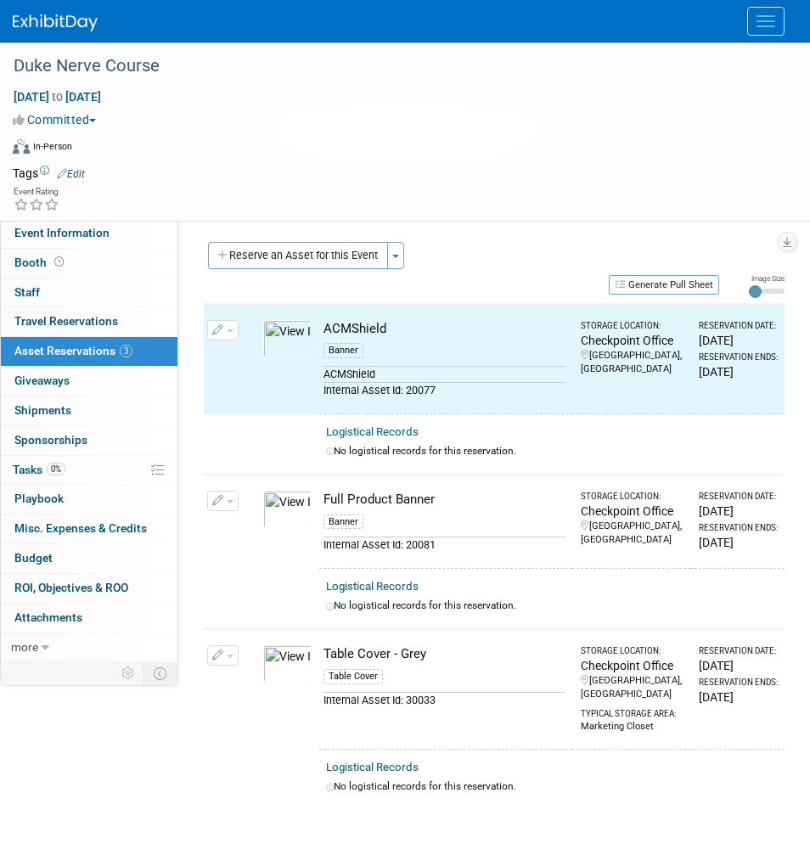
scroll to position [0, 0]
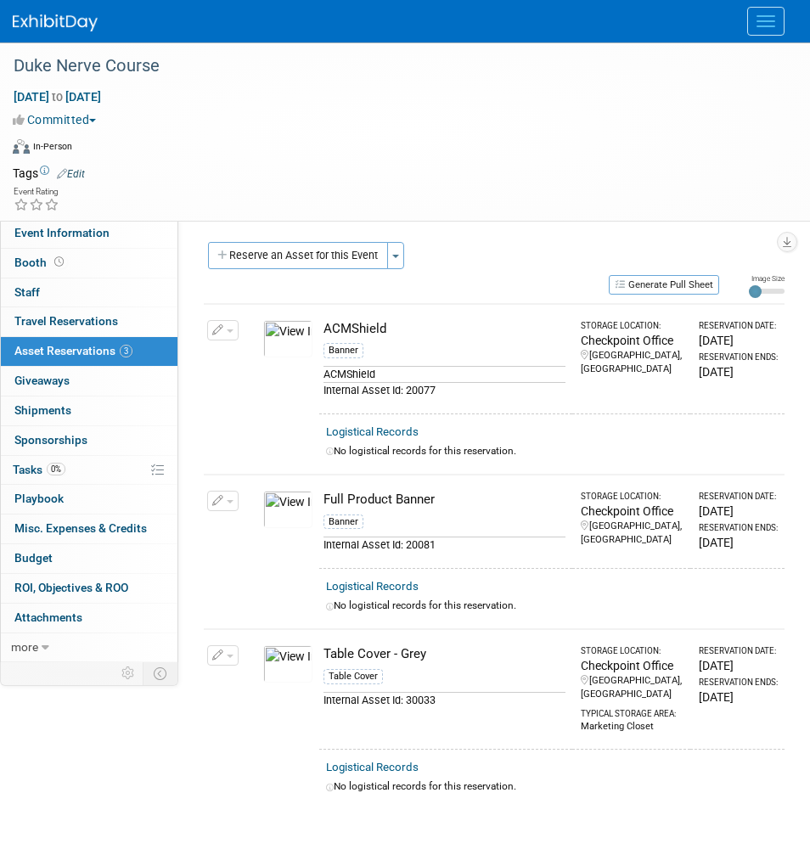
click at [220, 650] on icon "button" at bounding box center [218, 655] width 12 height 11
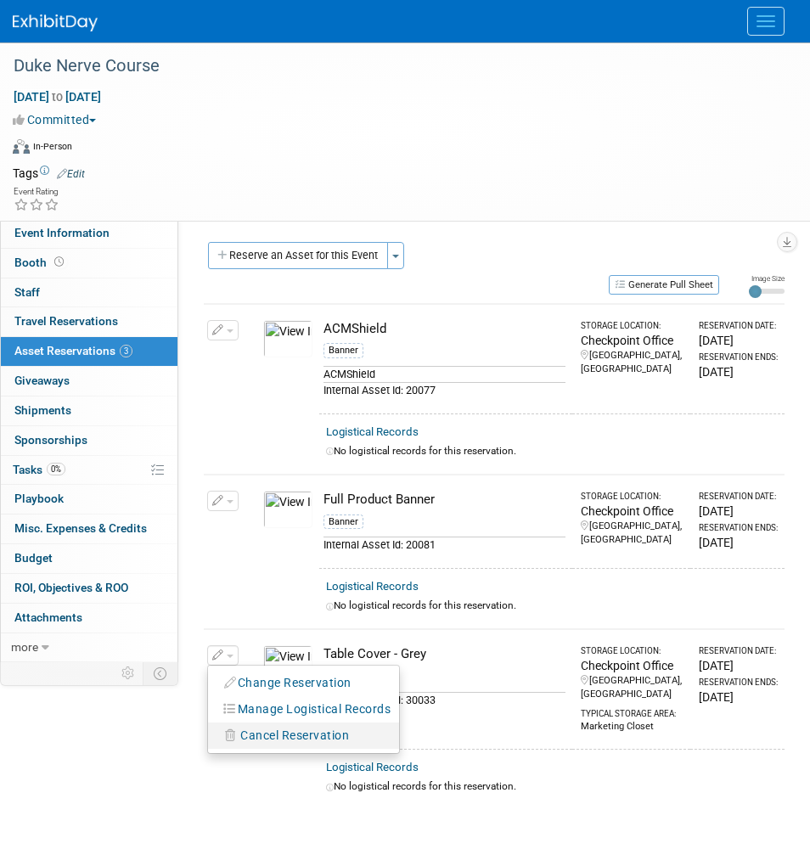
click at [237, 727] on button "Cancel Reservation" at bounding box center [286, 735] width 141 height 23
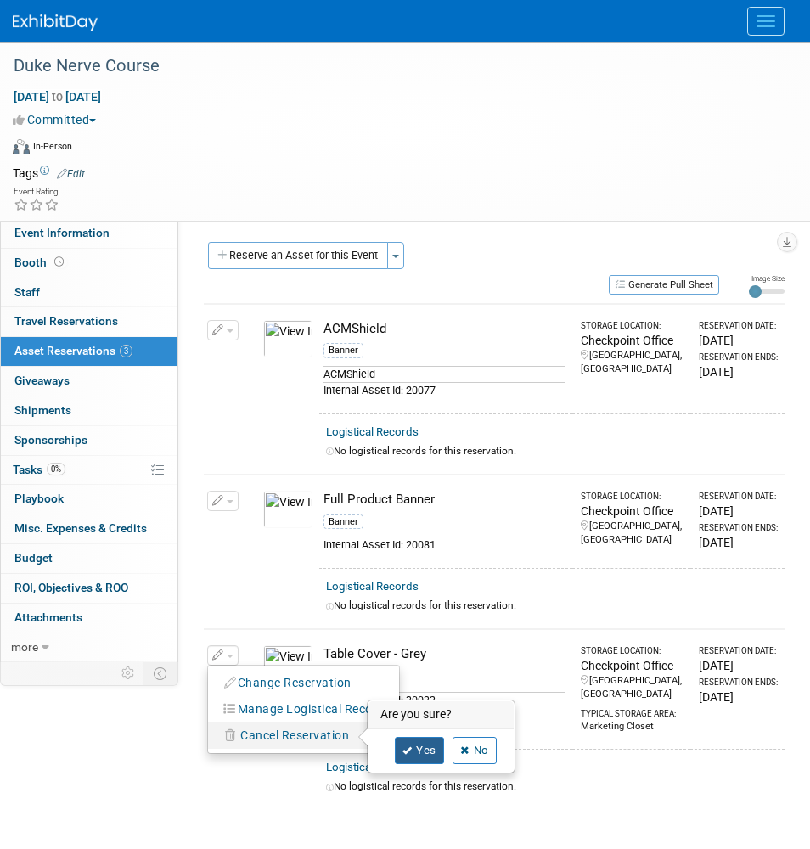
click at [421, 737] on link "Yes" at bounding box center [419, 750] width 49 height 27
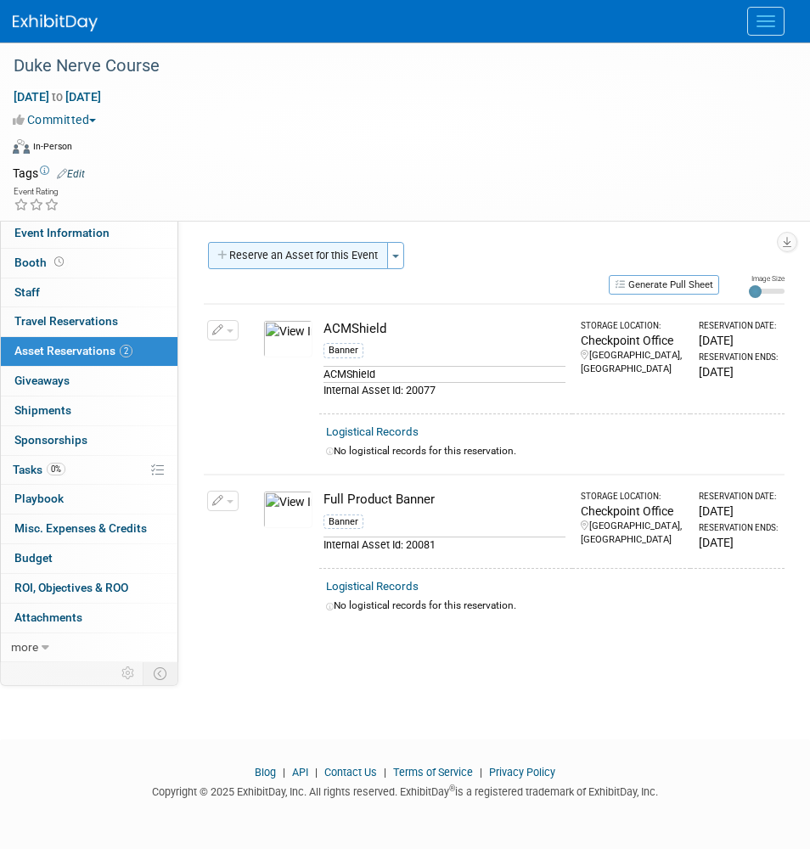
click at [300, 262] on button "Reserve an Asset for this Event" at bounding box center [298, 255] width 180 height 27
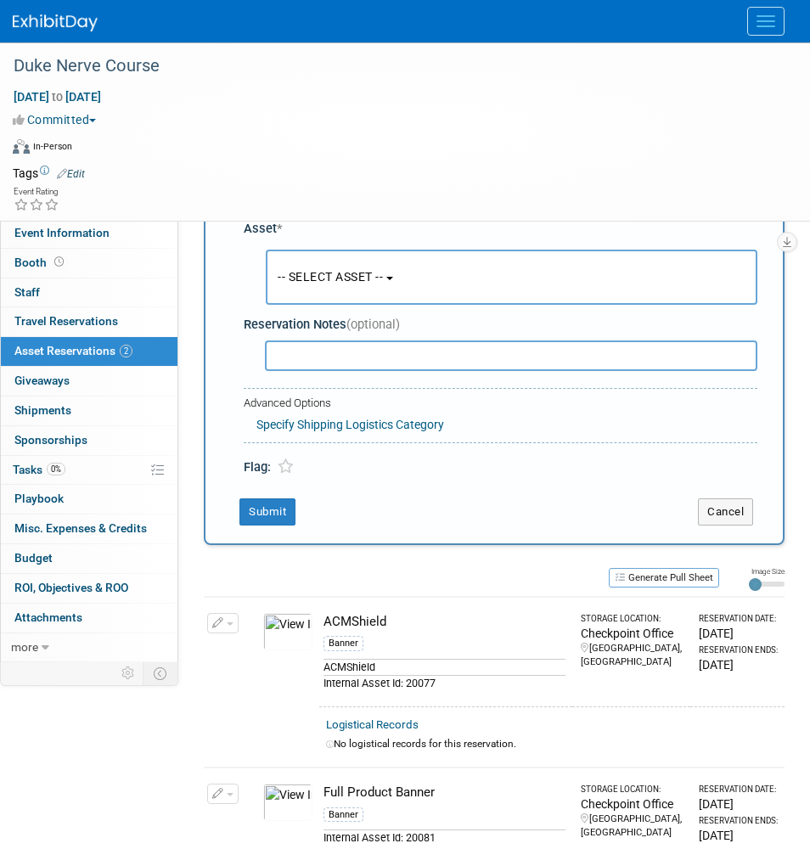
scroll to position [87, 0]
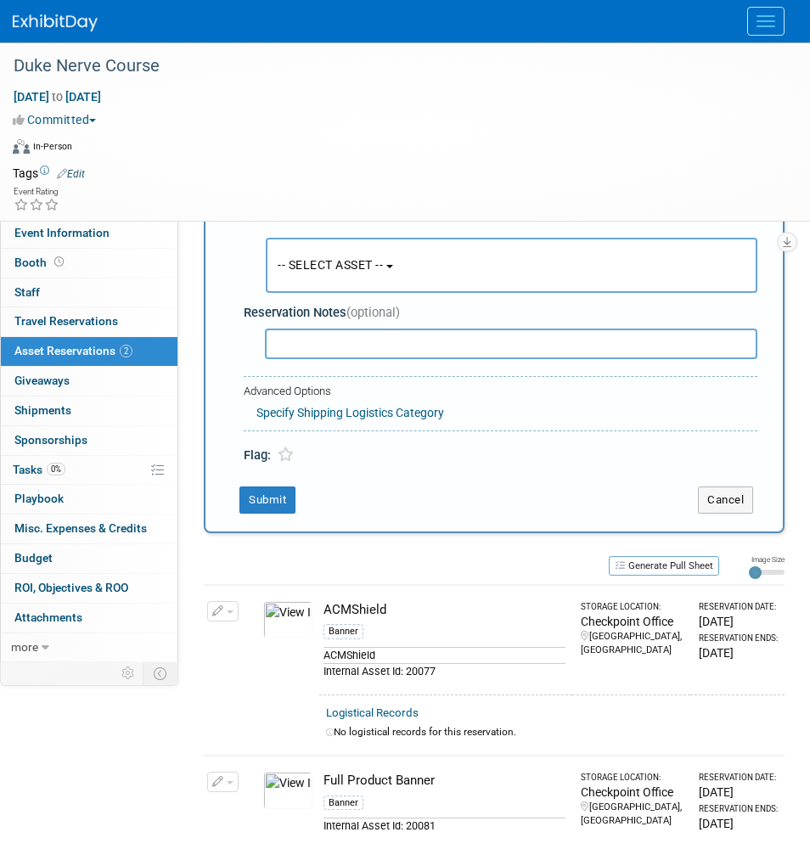
click at [327, 279] on button "-- SELECT ASSET --" at bounding box center [511, 265] width 491 height 55
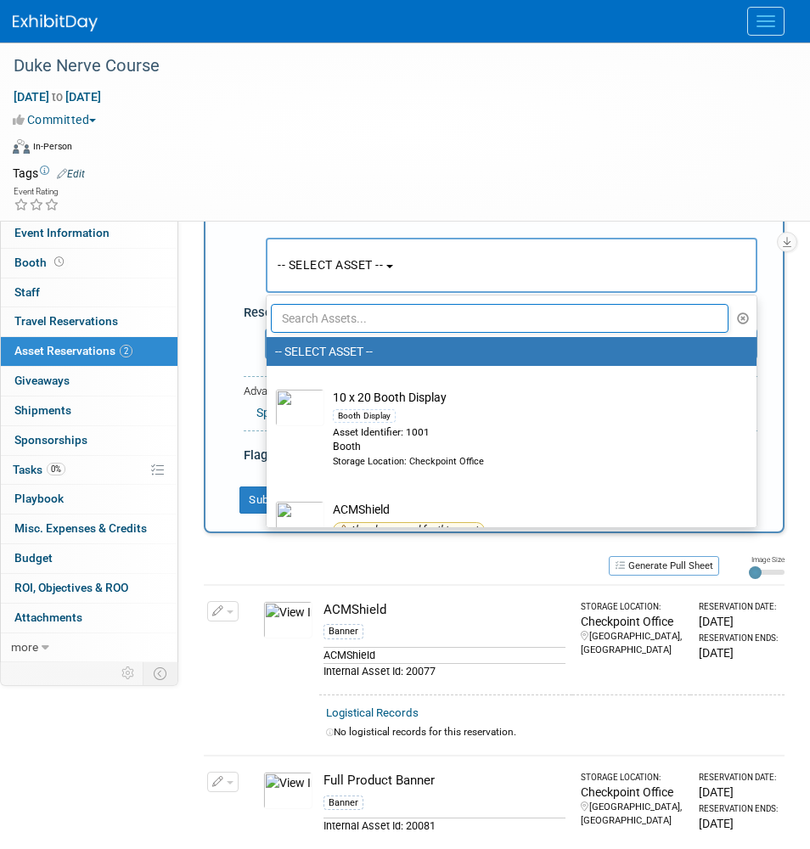
click at [316, 321] on input "text" at bounding box center [499, 318] width 457 height 29
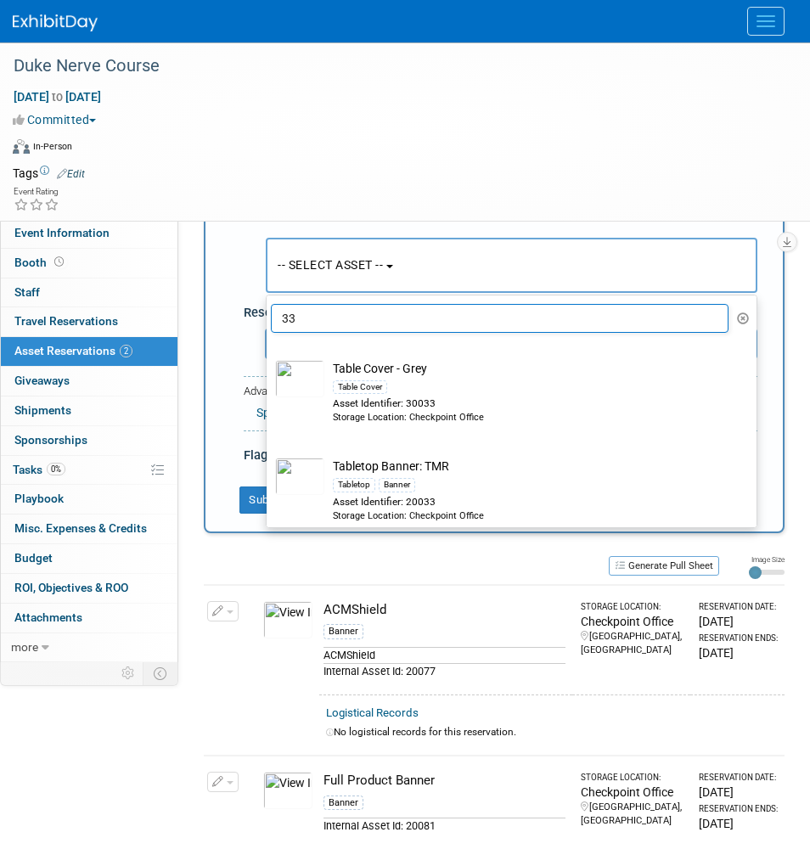
type input "33"
click at [436, 397] on div "Asset Identifier: 30033" at bounding box center [528, 403] width 390 height 14
click at [269, 357] on input "Table Cover - Grey Table Cover Asset Identifier: 30033 Storage Location: Checkp…" at bounding box center [263, 351] width 11 height 11
select select "10715220"
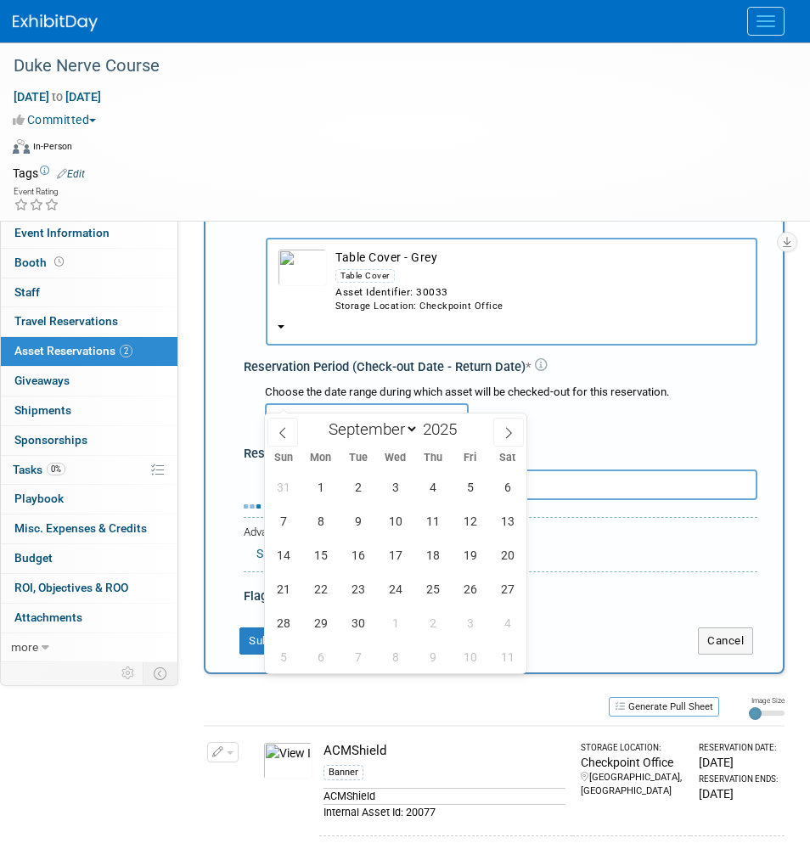
click at [448, 403] on input "text" at bounding box center [367, 418] width 204 height 31
click at [288, 429] on icon at bounding box center [283, 433] width 12 height 12
select select "7"
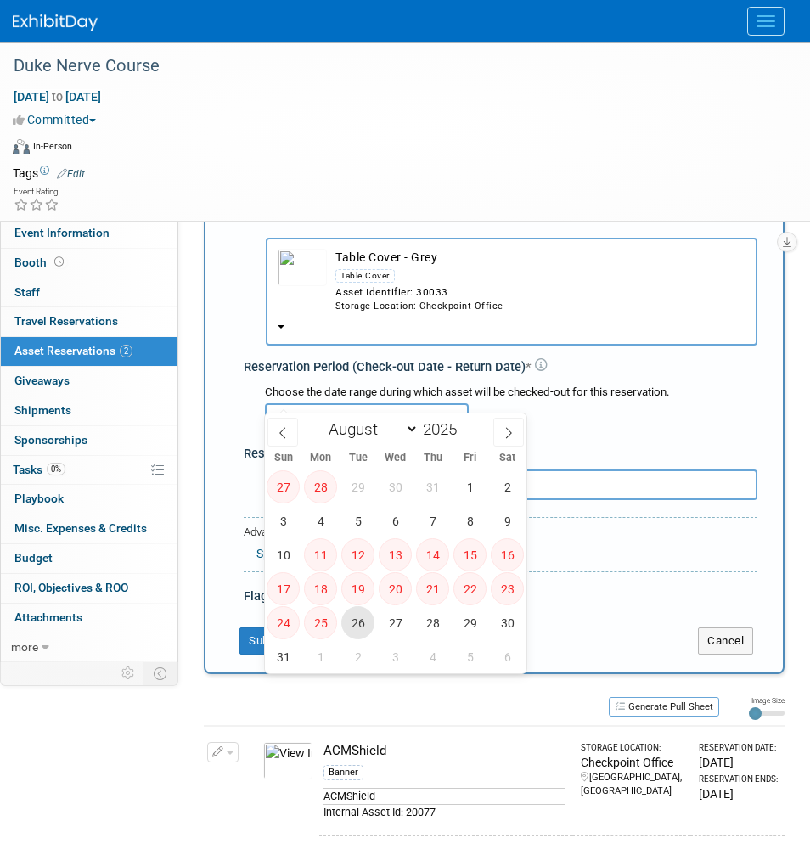
click at [355, 620] on span "26" at bounding box center [357, 622] width 33 height 33
type input "Aug 26, 2025"
click at [513, 436] on icon at bounding box center [508, 433] width 12 height 12
select select "8"
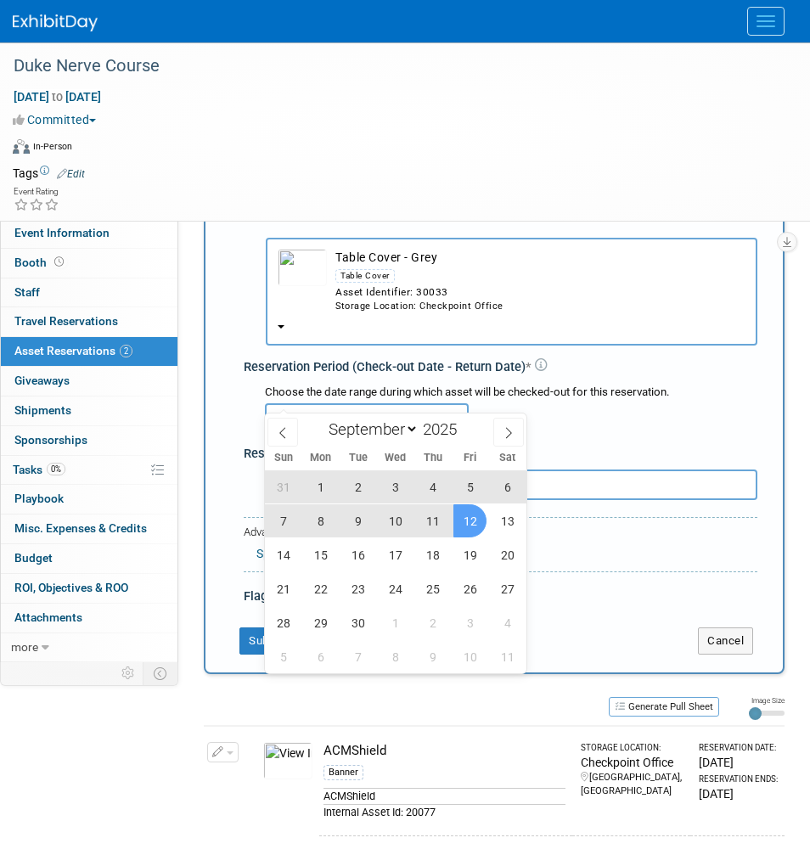
click at [469, 519] on span "12" at bounding box center [469, 520] width 33 height 33
type input "Aug 26, 2025 to Sep 12, 2025"
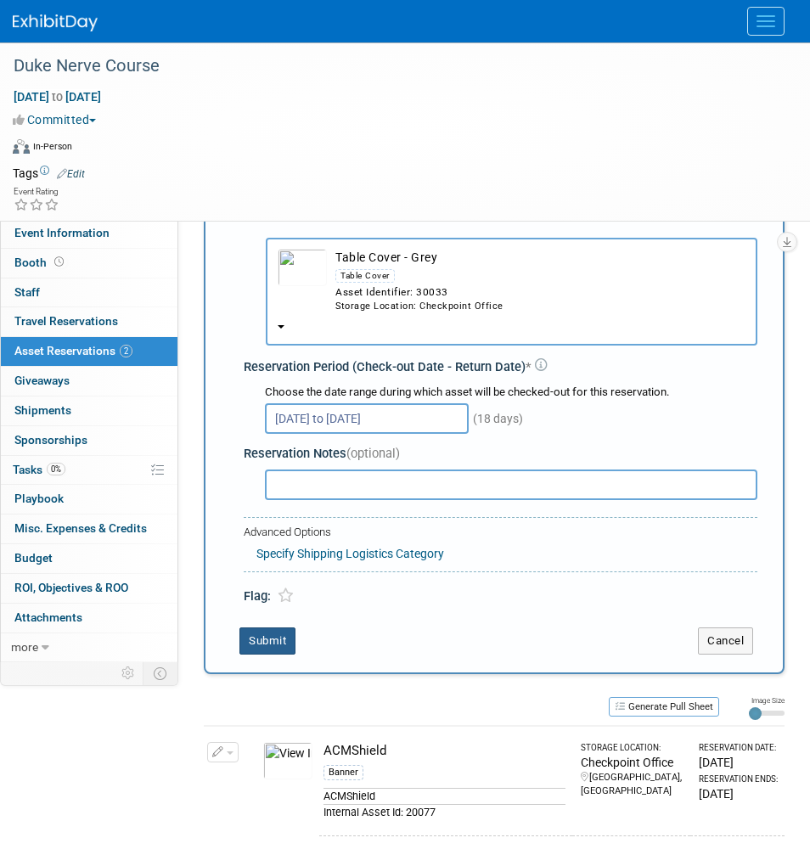
click at [271, 627] on button "Submit" at bounding box center [267, 640] width 56 height 27
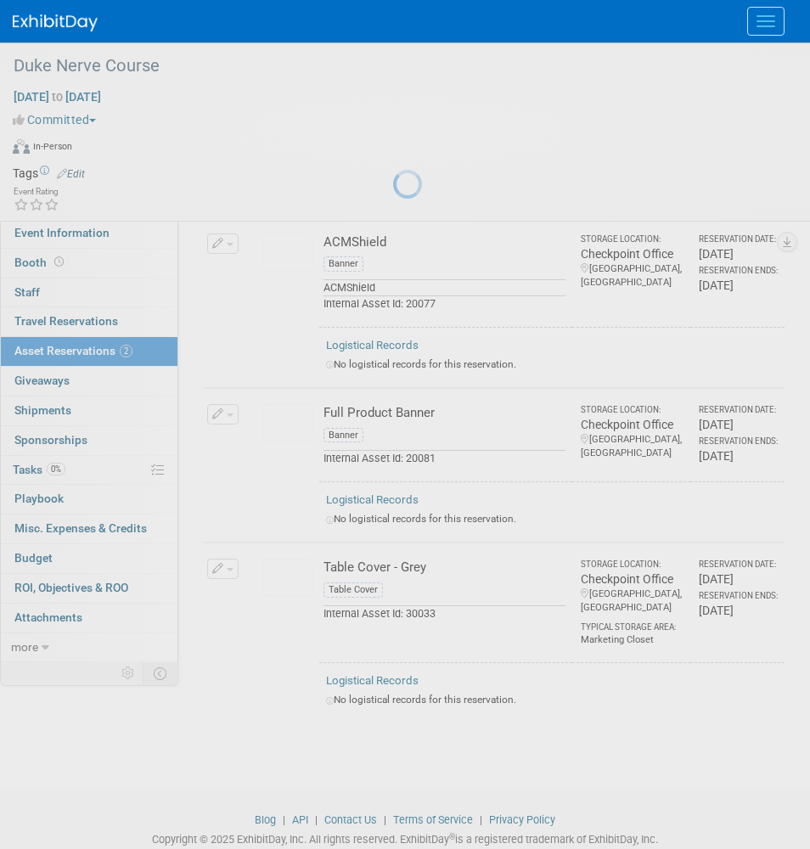
scroll to position [115, 0]
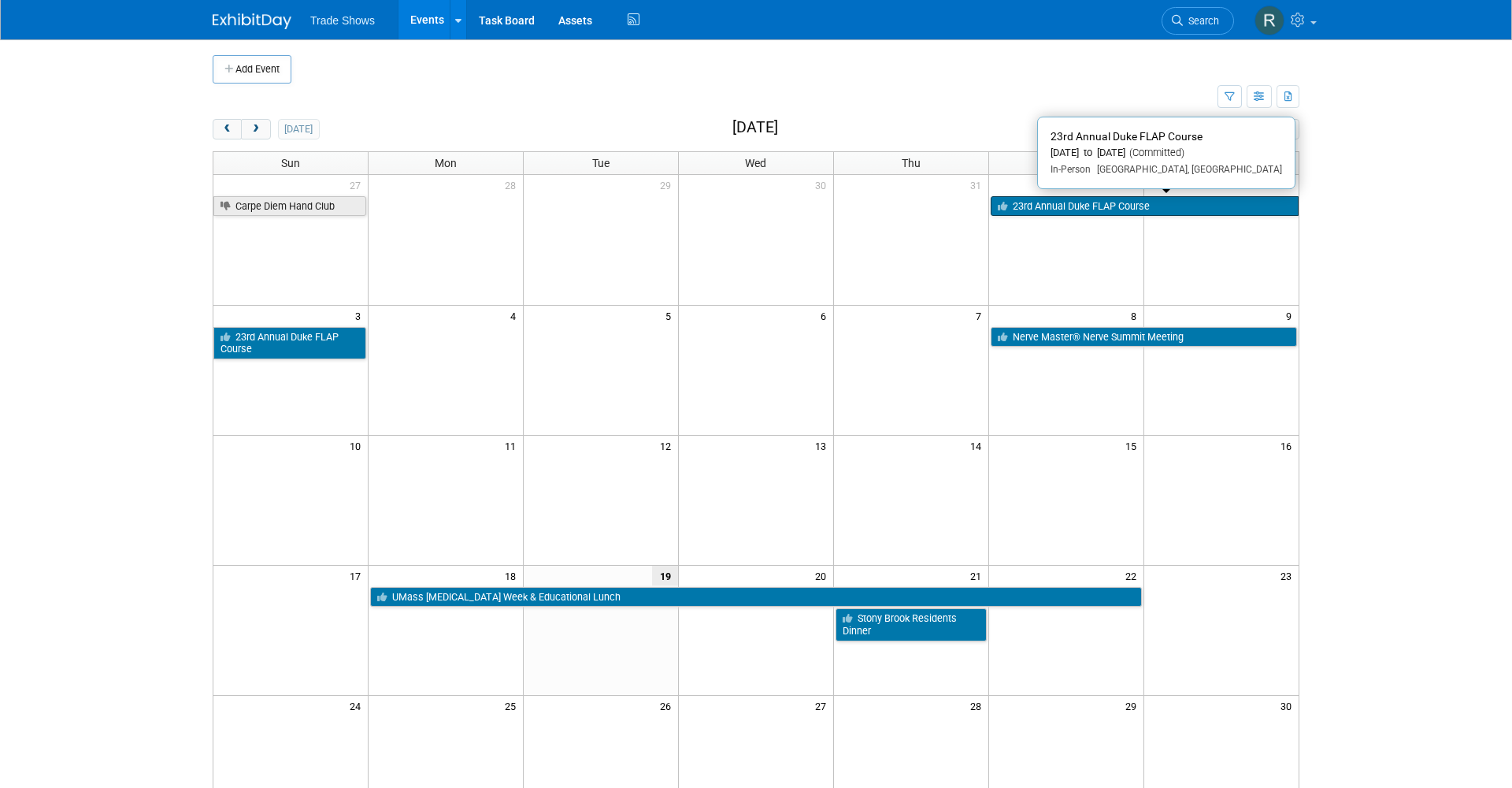
click at [1027, 205] on link "23rd Annual Duke FLAP Course" at bounding box center [1145, 206] width 308 height 20
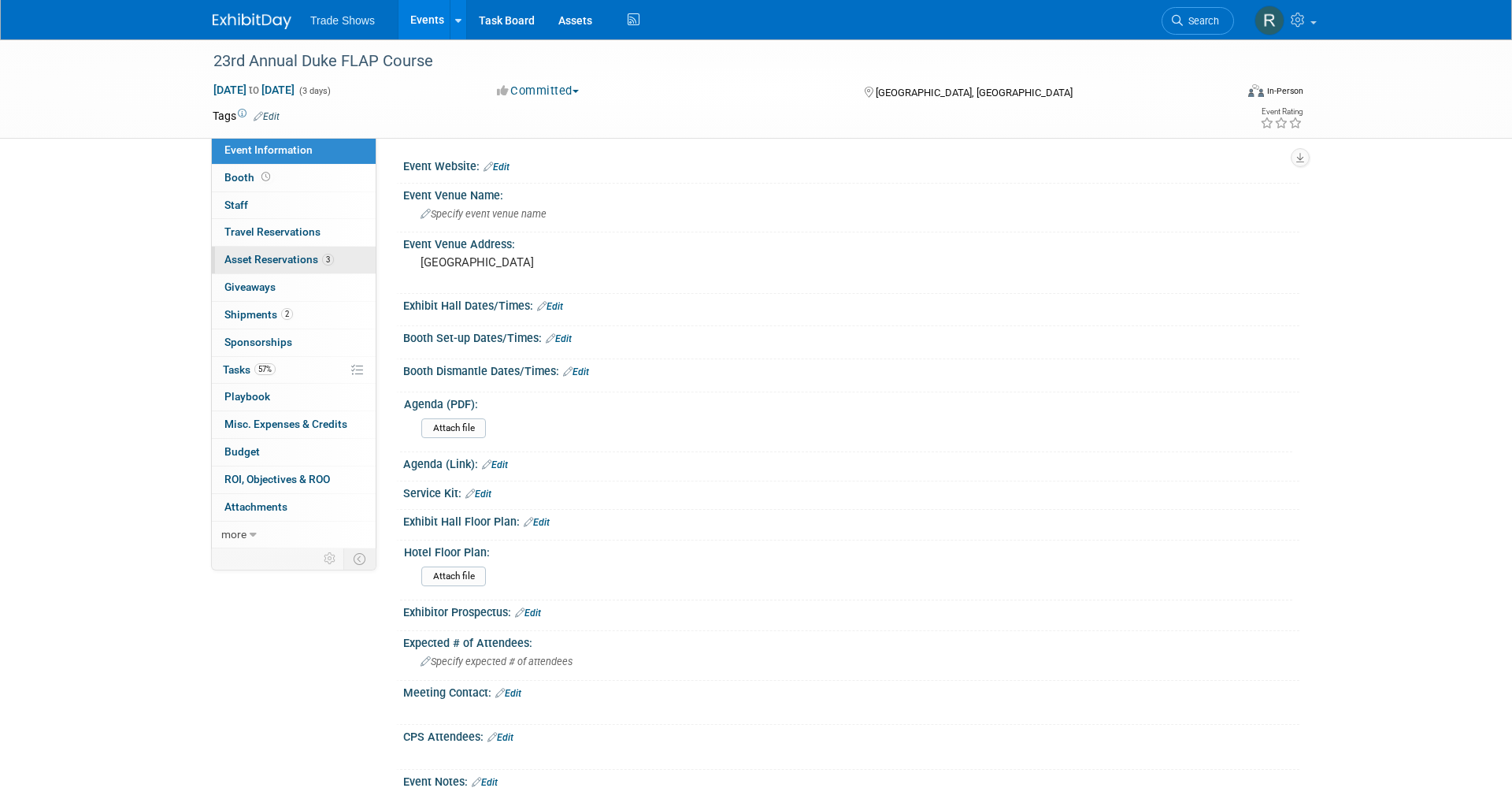
click at [291, 267] on link "3 Asset Reservations 3" at bounding box center [293, 260] width 164 height 27
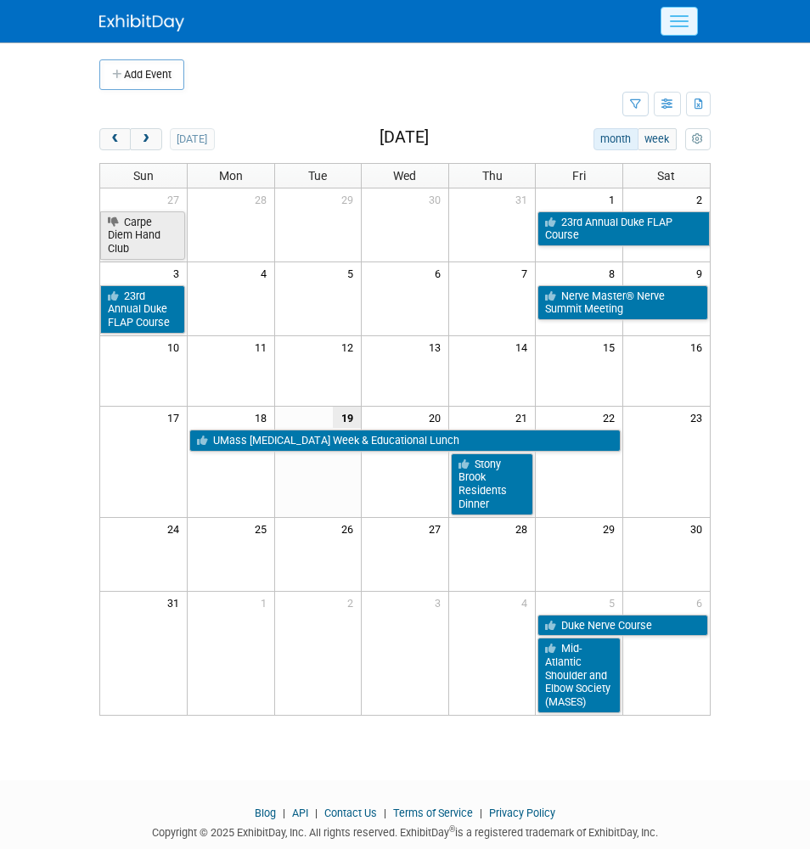
click at [689, 19] on button "Menu" at bounding box center [678, 21] width 37 height 29
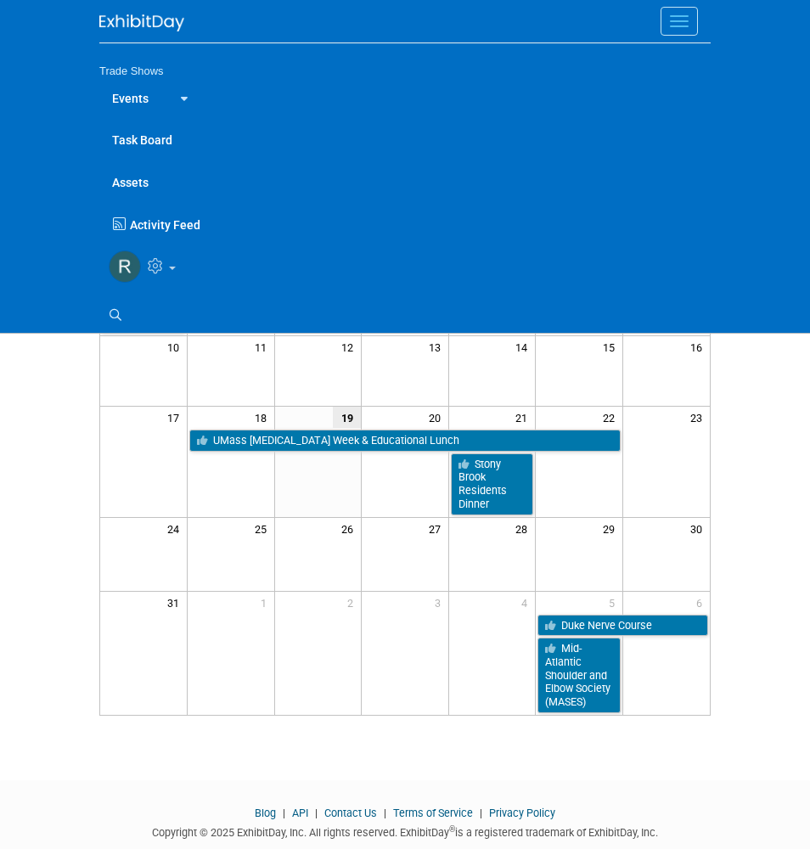
click at [126, 188] on link "Assets" at bounding box center [404, 181] width 611 height 42
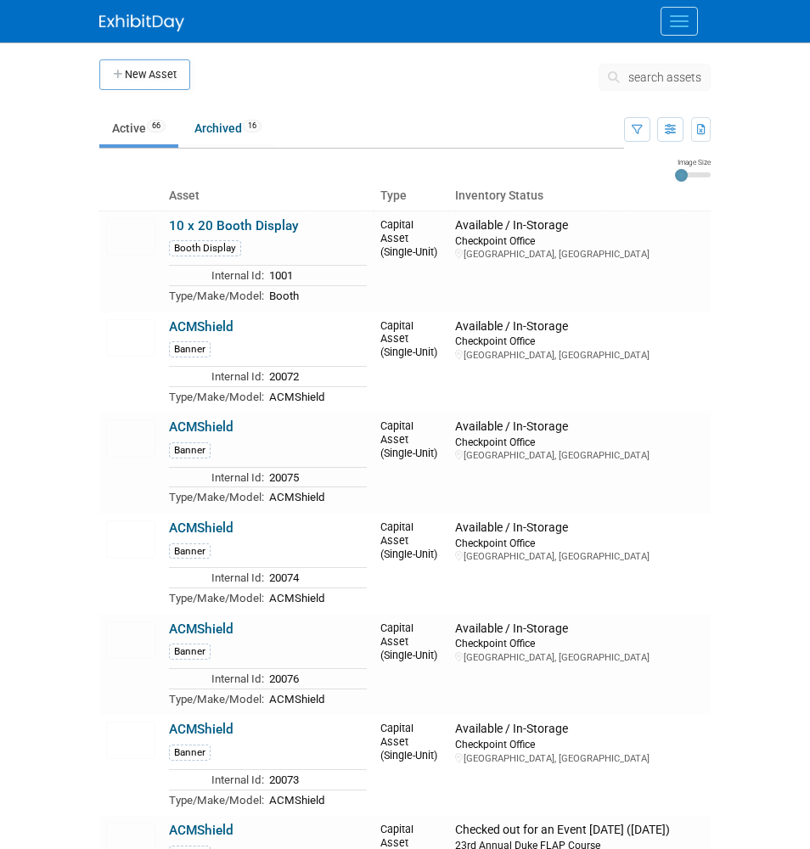
click at [687, 75] on span "search assets" at bounding box center [664, 77] width 73 height 14
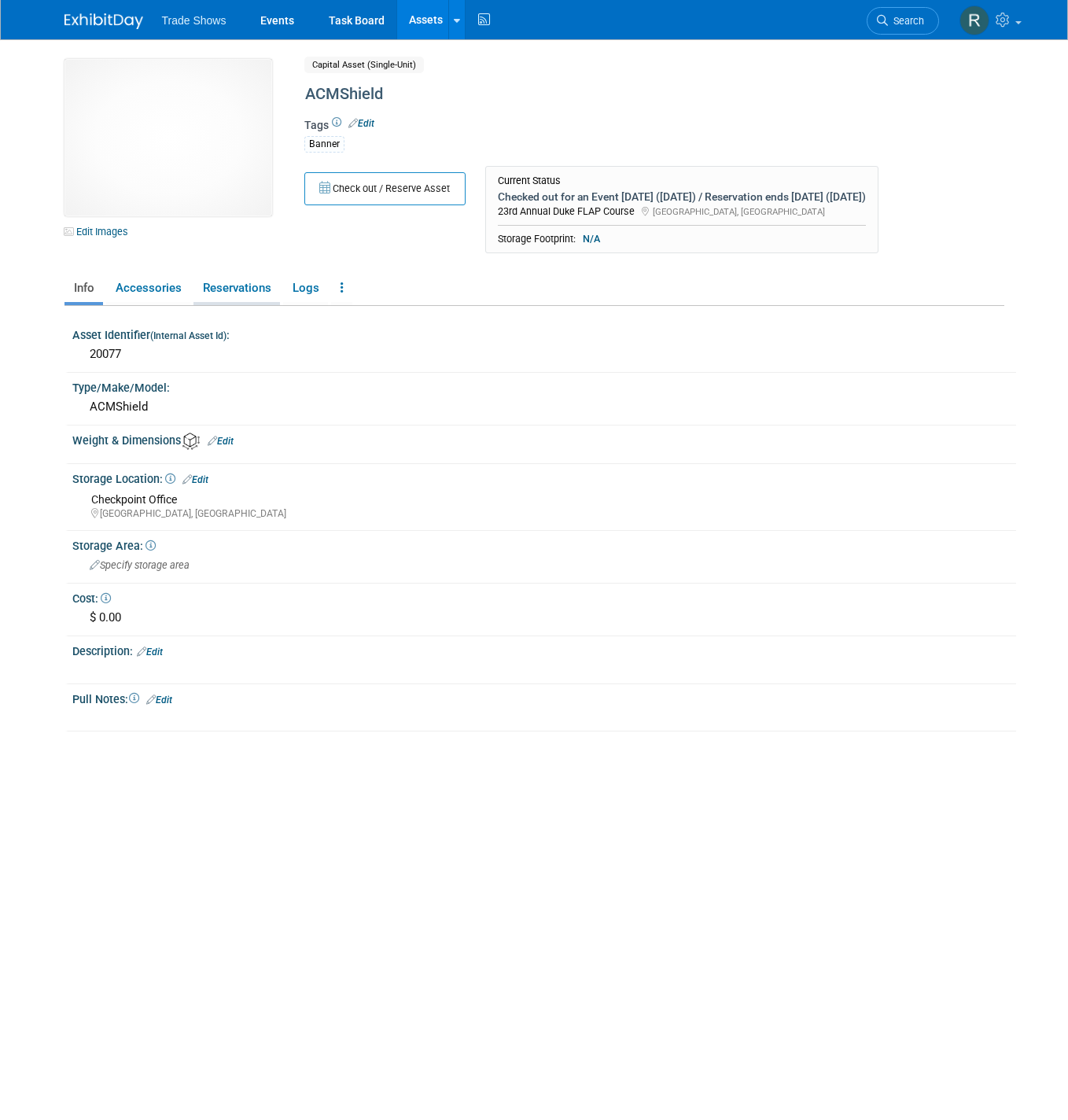
click at [226, 287] on link "Reservations" at bounding box center [236, 288] width 86 height 28
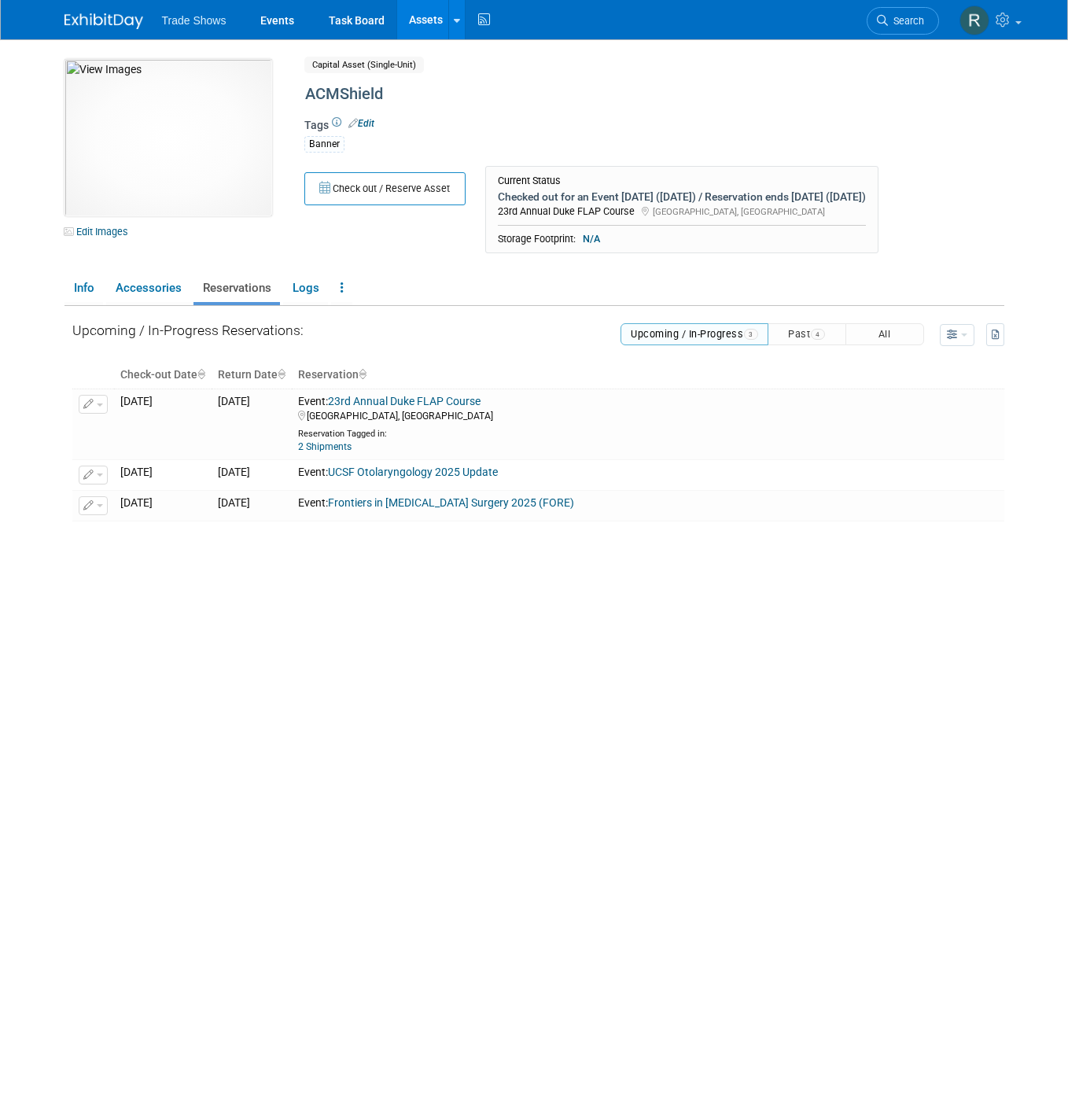
click at [731, 346] on button "Upcoming / In-Progress 3" at bounding box center [695, 335] width 148 height 22
click at [813, 339] on span "4" at bounding box center [818, 334] width 14 height 10
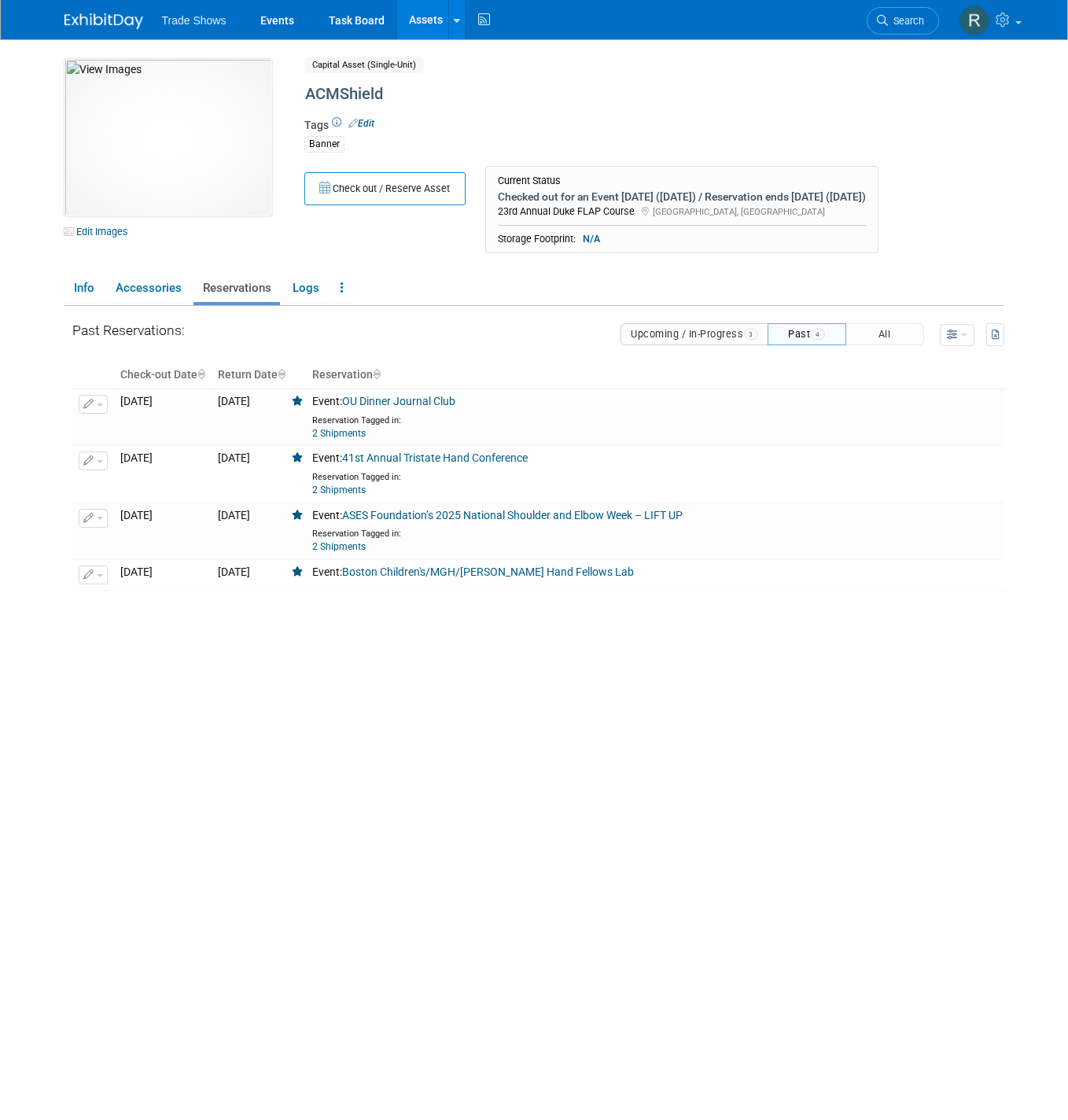
click at [731, 341] on button "Upcoming / In-Progress 3" at bounding box center [695, 335] width 148 height 22
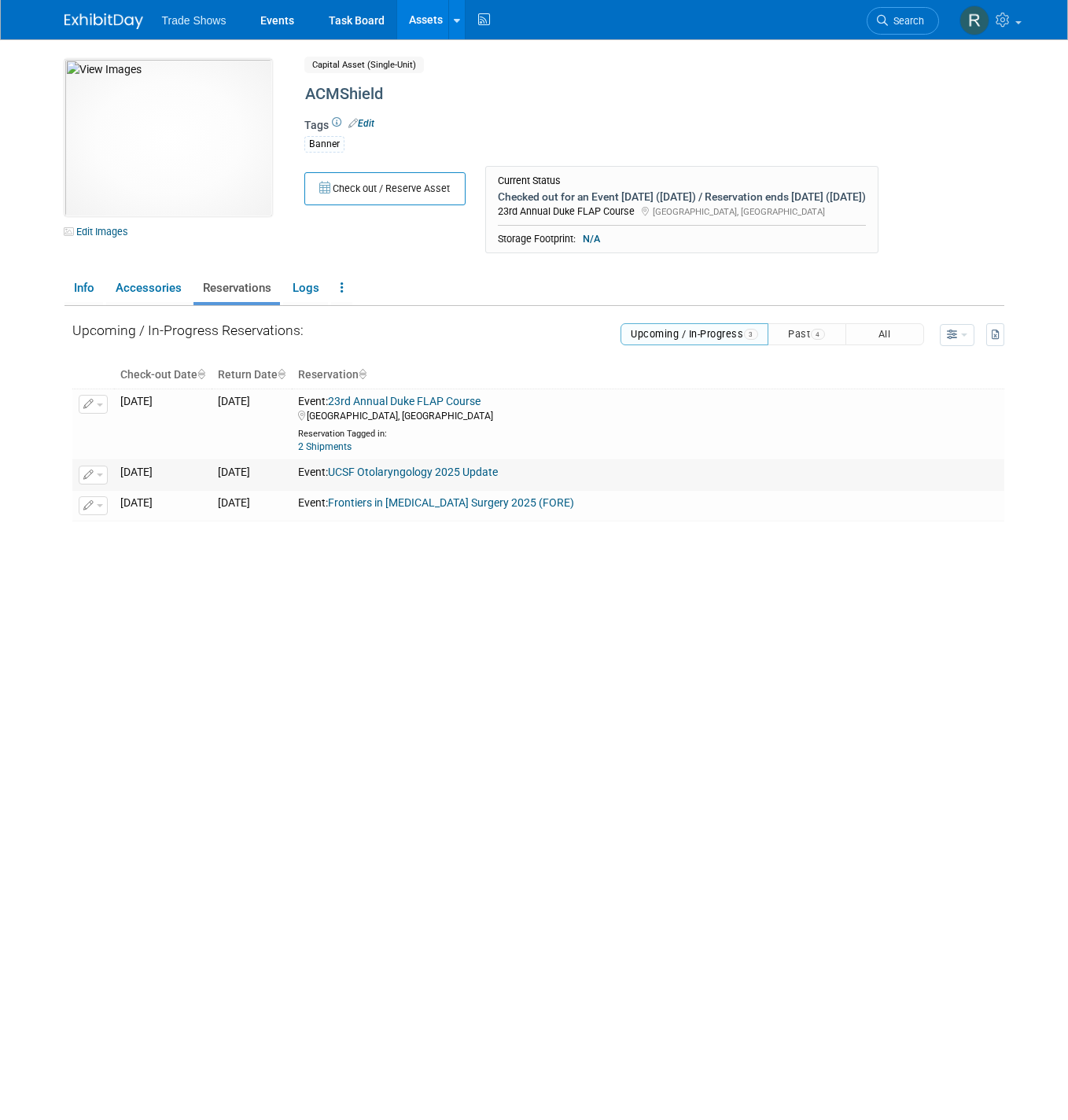
click at [95, 482] on button "button" at bounding box center [93, 475] width 29 height 19
click at [107, 502] on button "Change Reservation" at bounding box center [153, 501] width 133 height 21
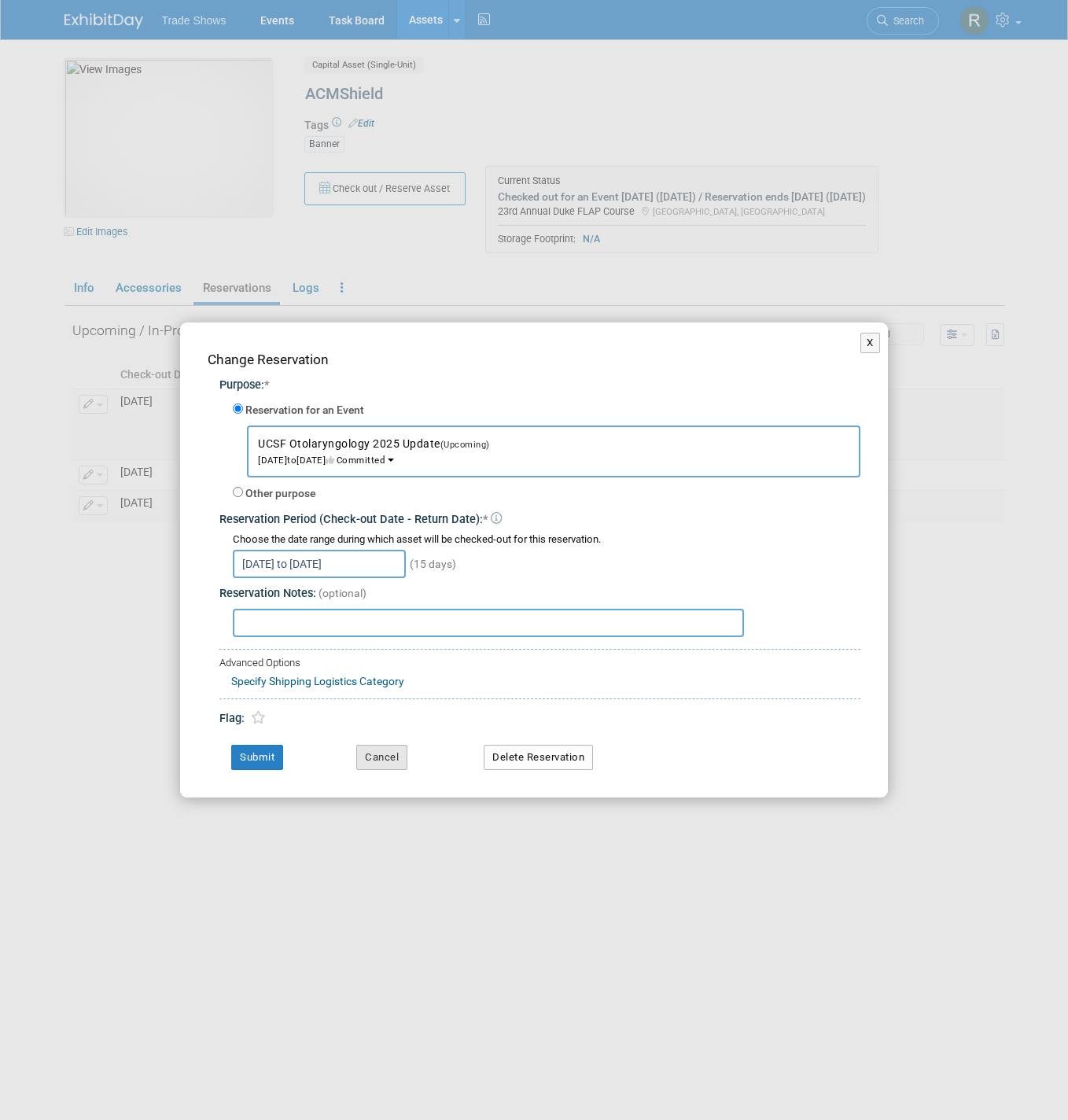
click at [371, 749] on button "Cancel" at bounding box center [381, 757] width 51 height 25
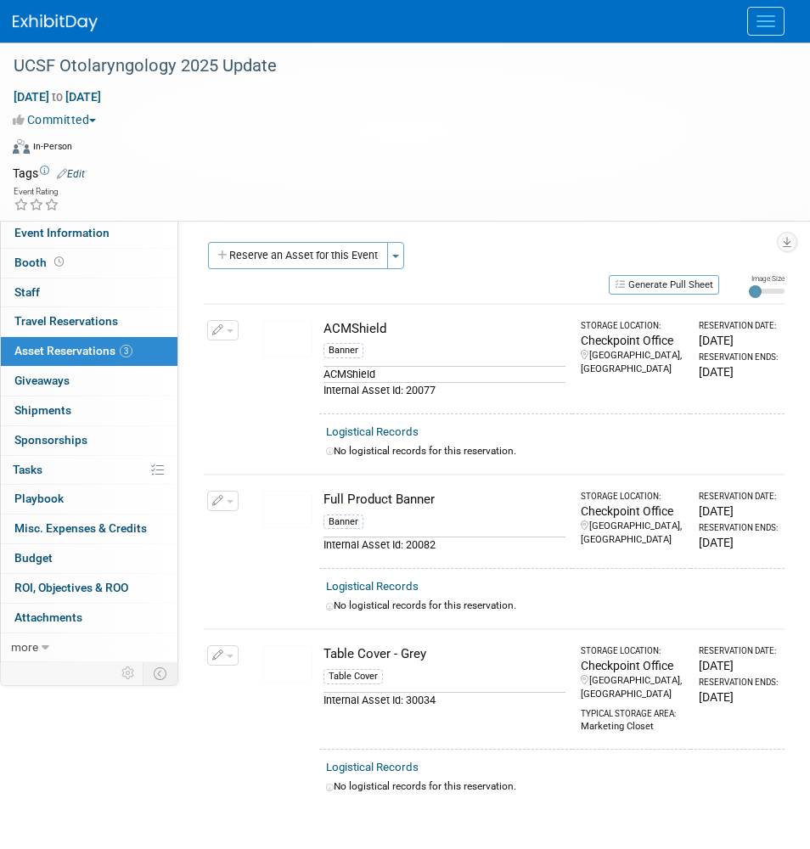
click at [91, 344] on span "Asset Reservations 3" at bounding box center [73, 351] width 118 height 14
click at [345, 255] on button "Reserve an Asset for this Event" at bounding box center [298, 255] width 180 height 27
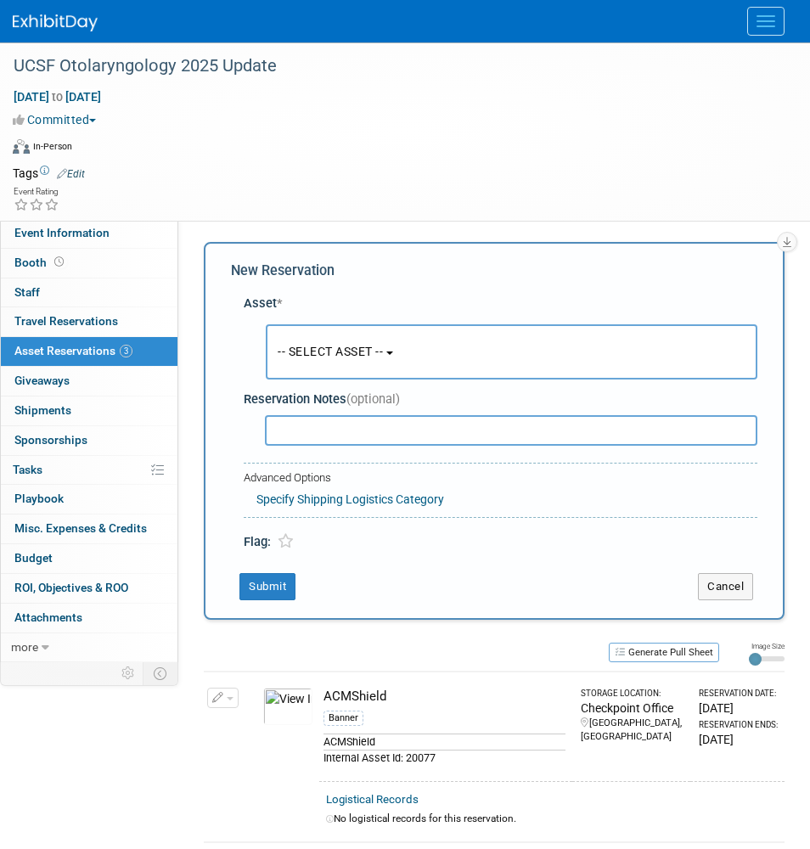
click at [309, 365] on button "-- SELECT ASSET --" at bounding box center [511, 351] width 491 height 55
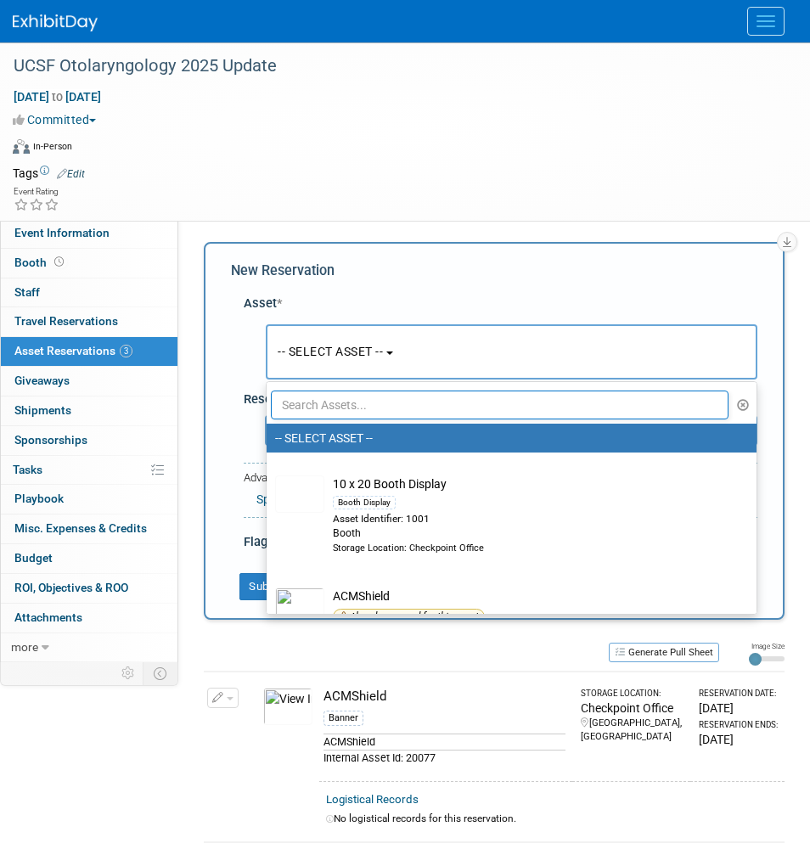
click at [307, 403] on input "text" at bounding box center [499, 404] width 457 height 29
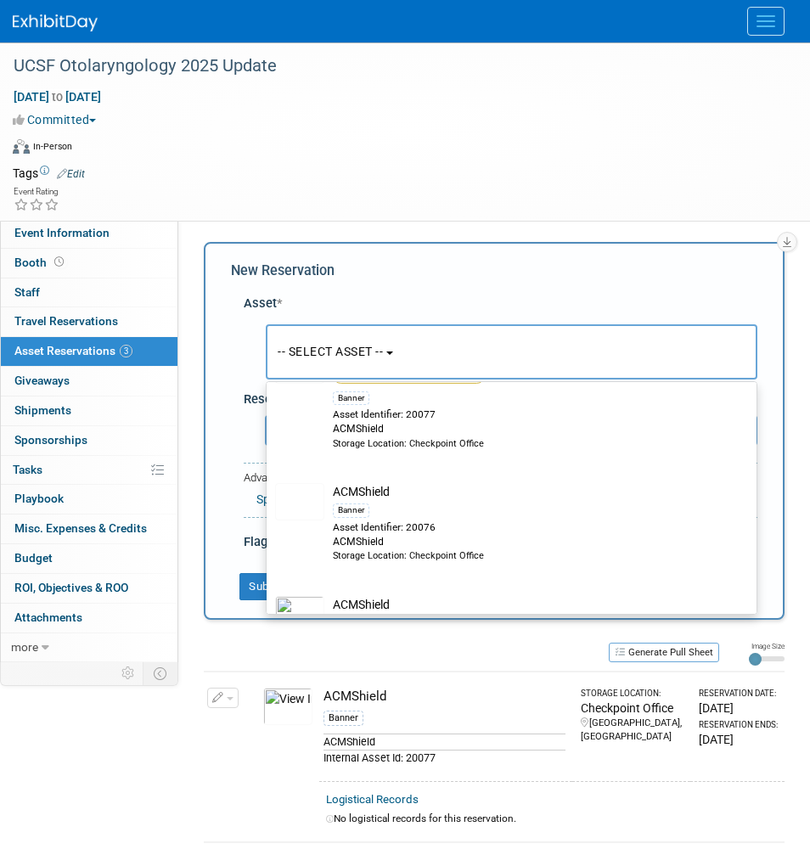
scroll to position [121, 0]
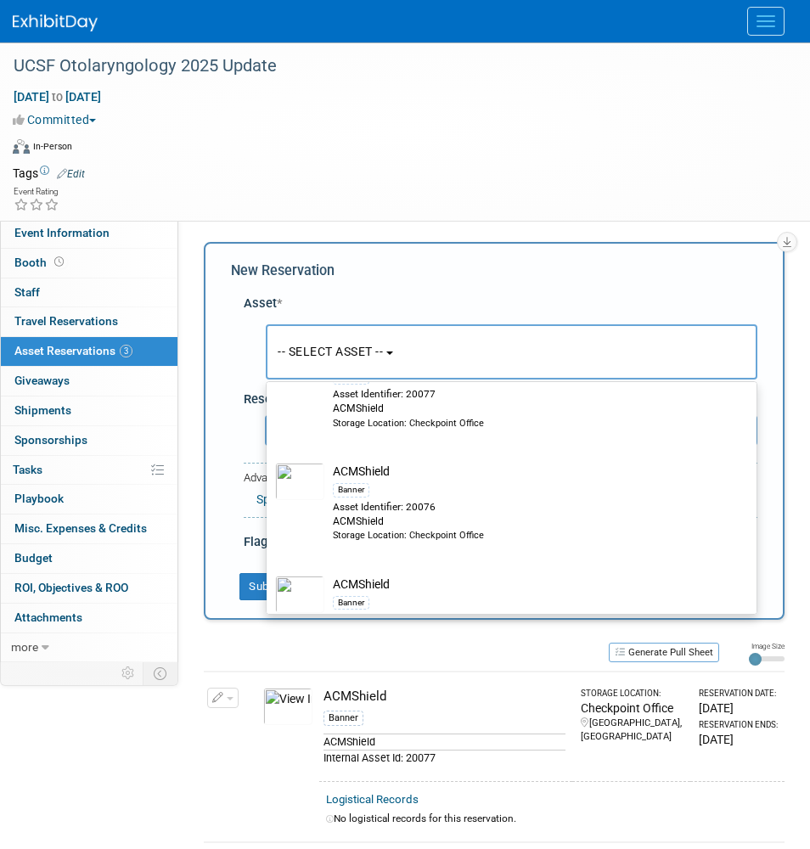
type input "2007"
click at [478, 514] on div "ACMShield" at bounding box center [528, 521] width 390 height 14
click at [269, 460] on input "ACMShield Banner Asset Identifier: 20076 ACMShield Storage Location: Checkpoint…" at bounding box center [263, 454] width 11 height 11
select select "10720319"
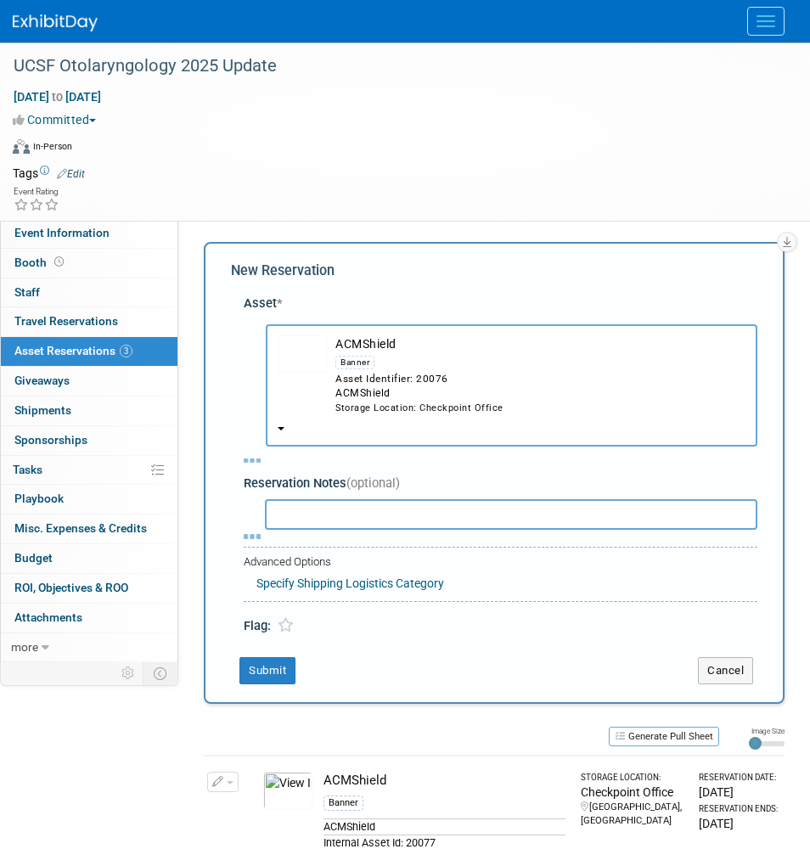
select select "8"
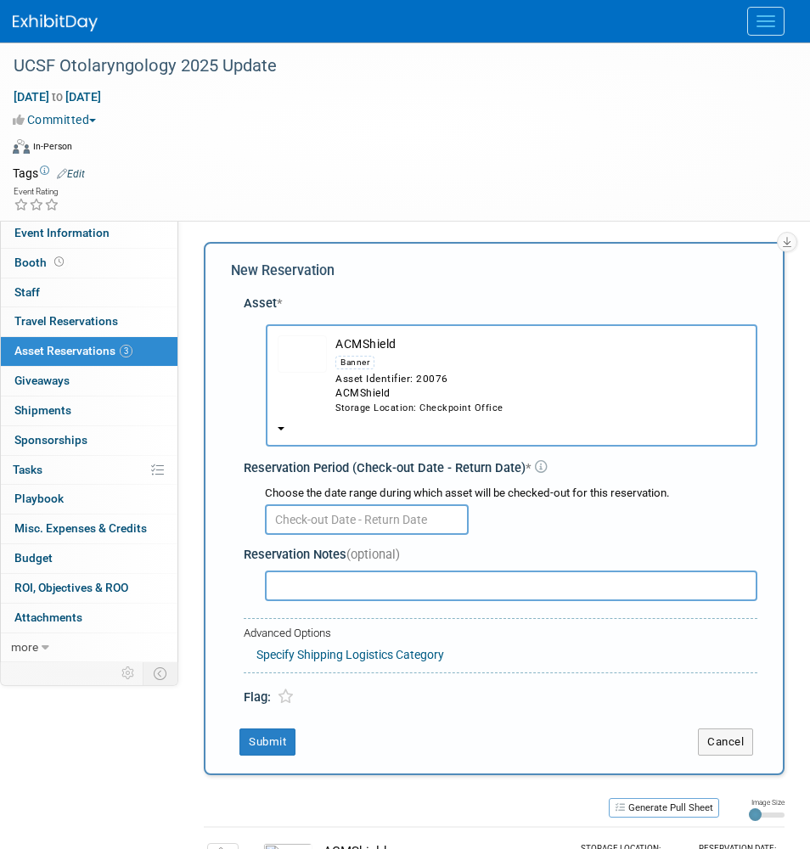
click at [369, 504] on input "text" at bounding box center [367, 519] width 204 height 31
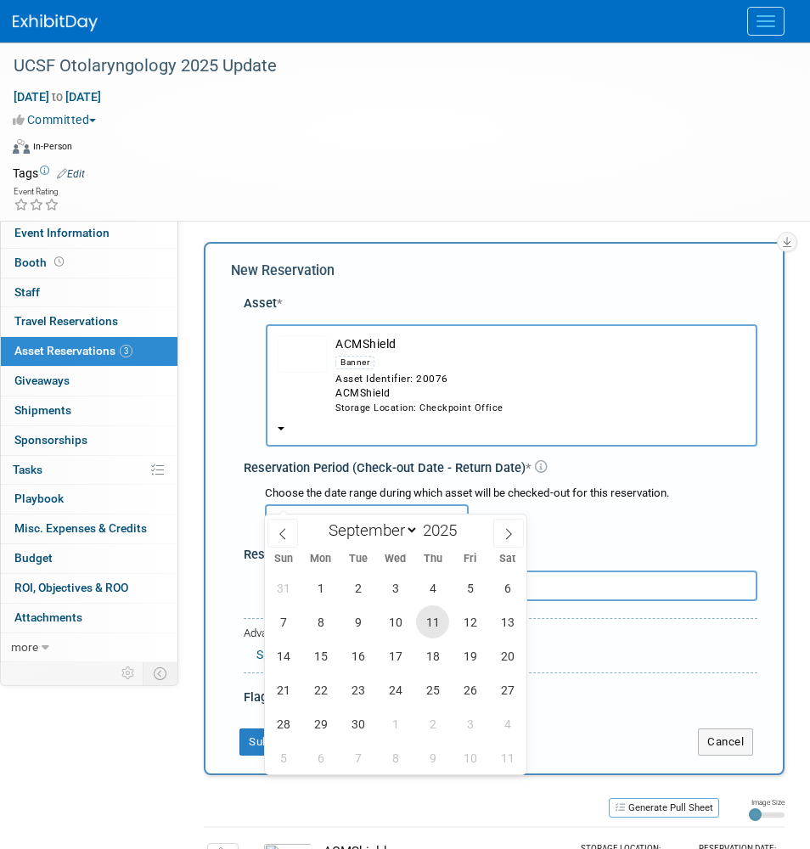
click at [431, 625] on span "11" at bounding box center [432, 621] width 33 height 33
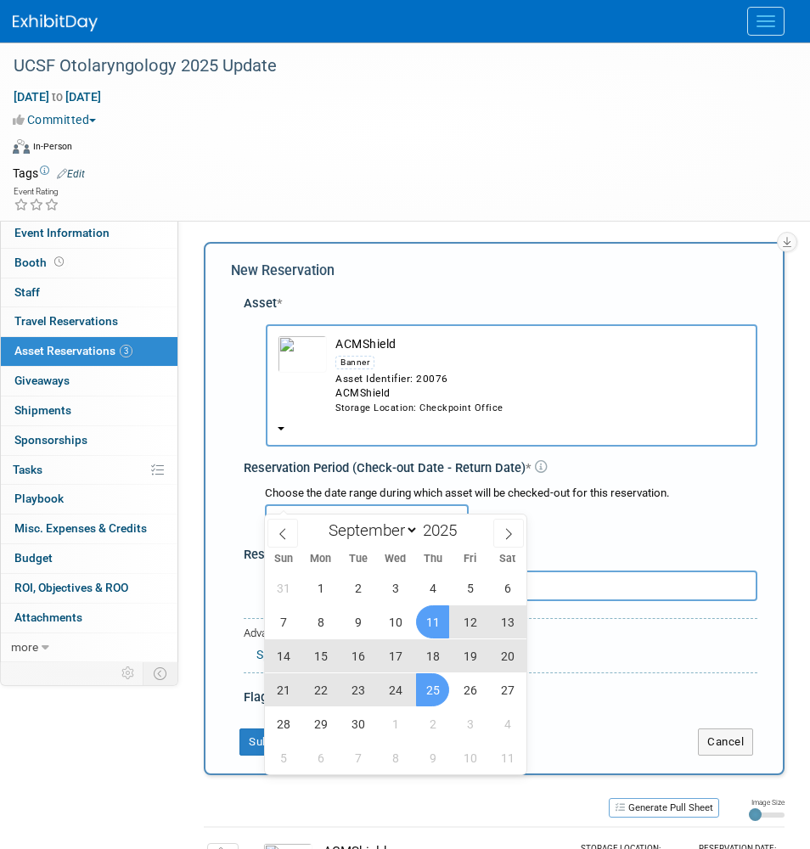
click at [431, 681] on span "25" at bounding box center [432, 689] width 33 height 33
type input "Sep 11, 2025 to Sep 25, 2025"
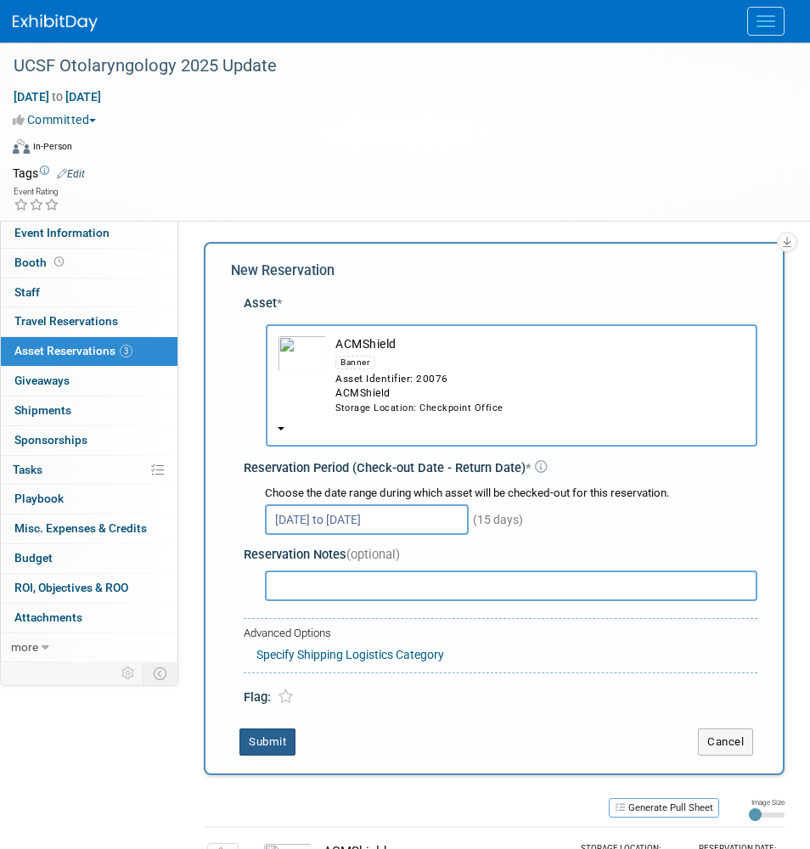
click at [269, 728] on button "Submit" at bounding box center [267, 741] width 56 height 27
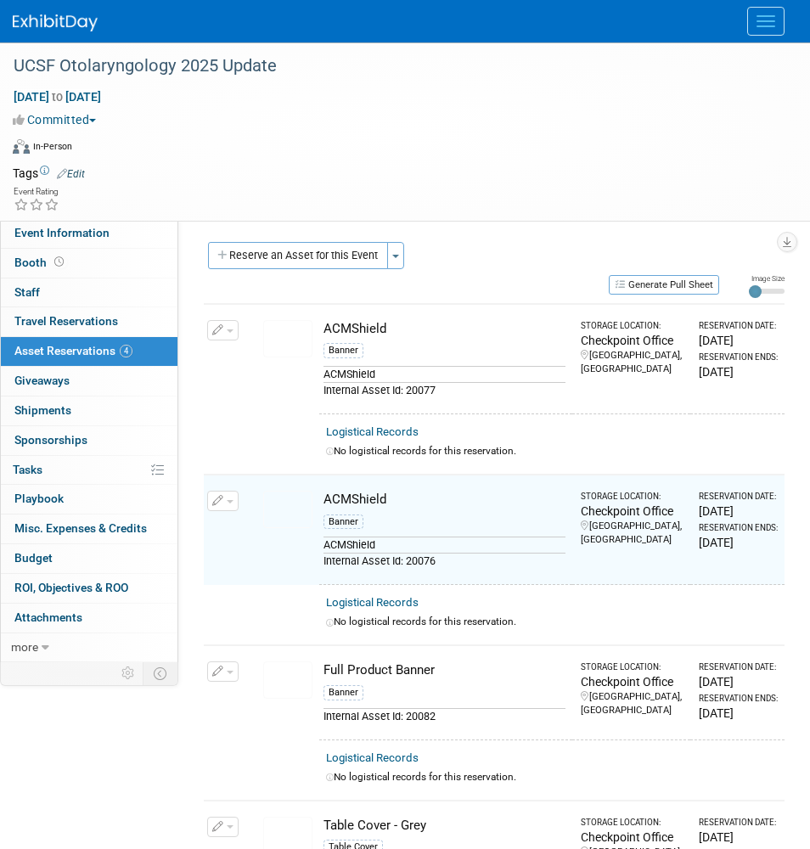
scroll to position [0, 0]
click at [231, 329] on span "button" at bounding box center [230, 330] width 7 height 3
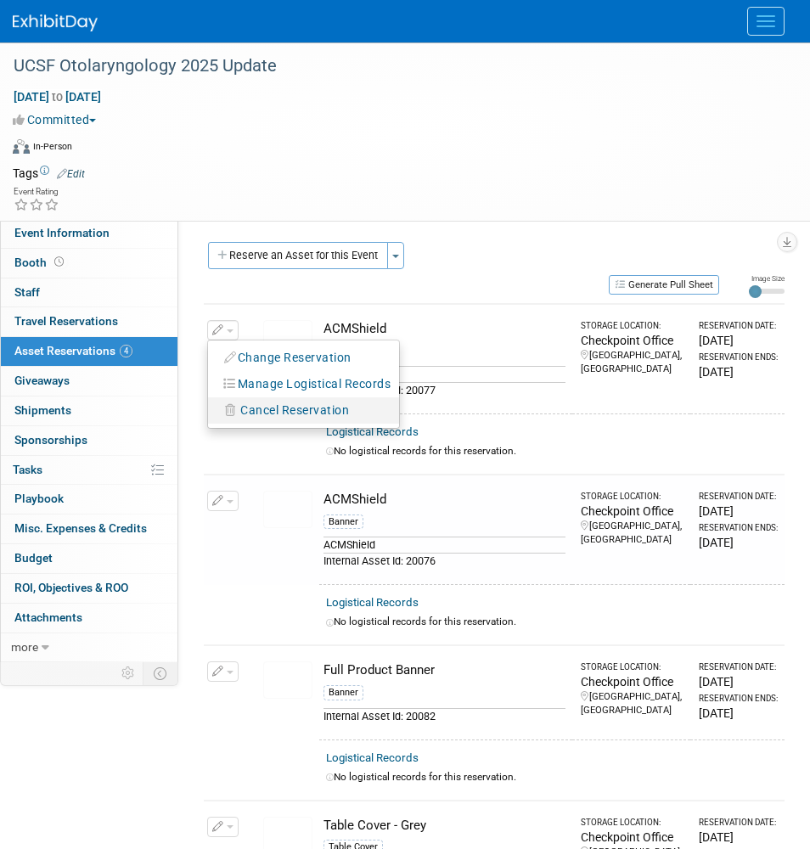
click at [257, 403] on span "Cancel Reservation" at bounding box center [294, 410] width 109 height 14
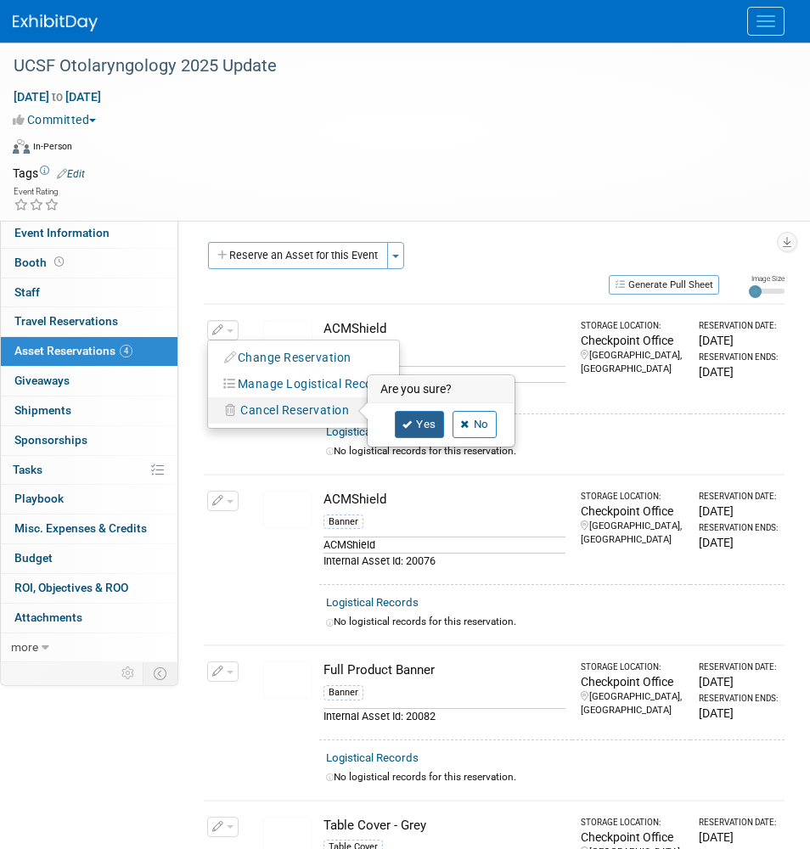
click at [424, 418] on link "Yes" at bounding box center [419, 424] width 49 height 27
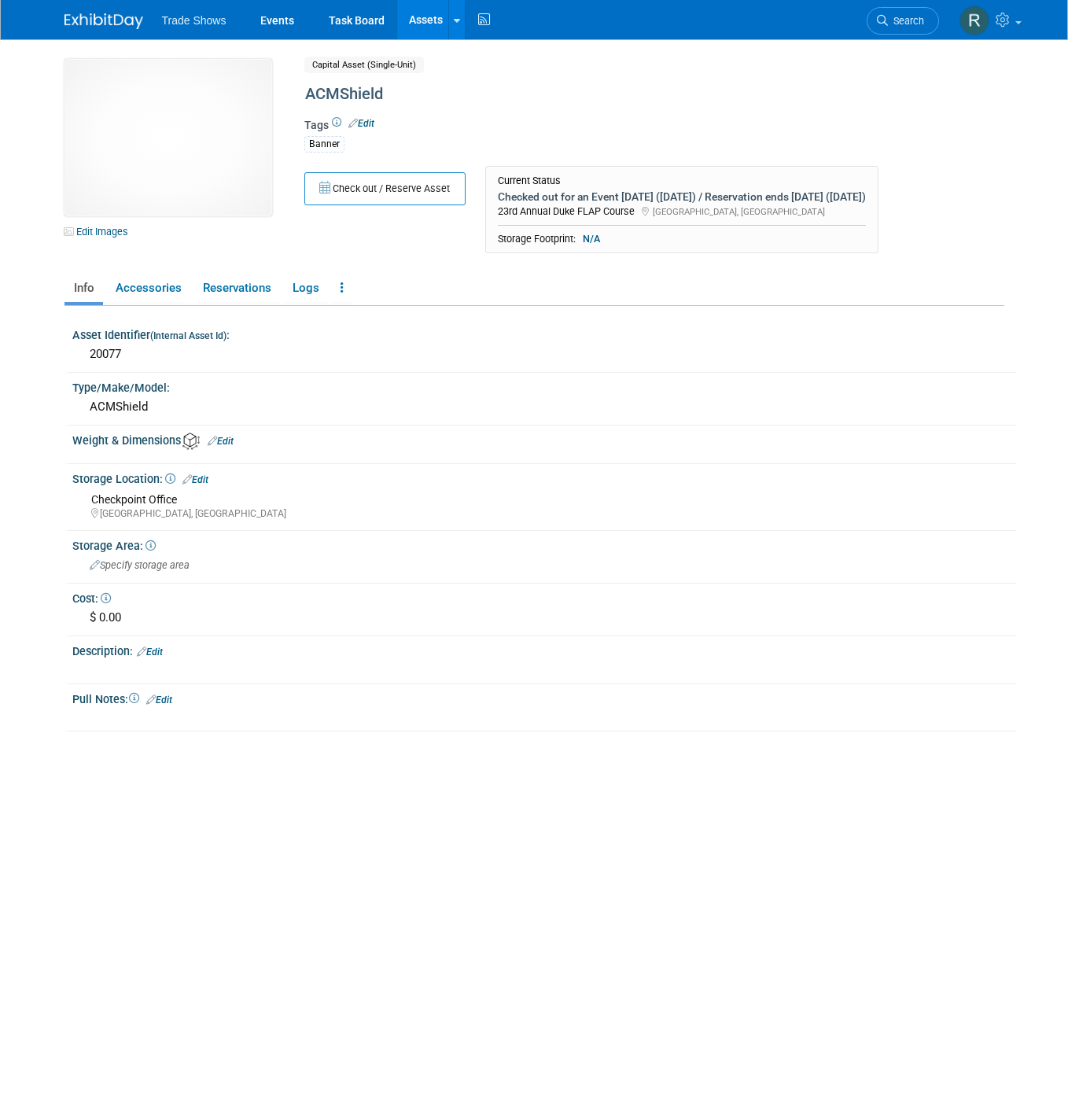
click at [221, 262] on div "10032408-10720345-b392a43d-26ff-49b9-92f7-23ddd7b45c5d.jpg Edit Images Capital …" at bounding box center [535, 160] width 964 height 203
click at [221, 305] on li "Reservations" at bounding box center [236, 289] width 86 height 31
click at [220, 302] on link "Reservations" at bounding box center [236, 288] width 86 height 28
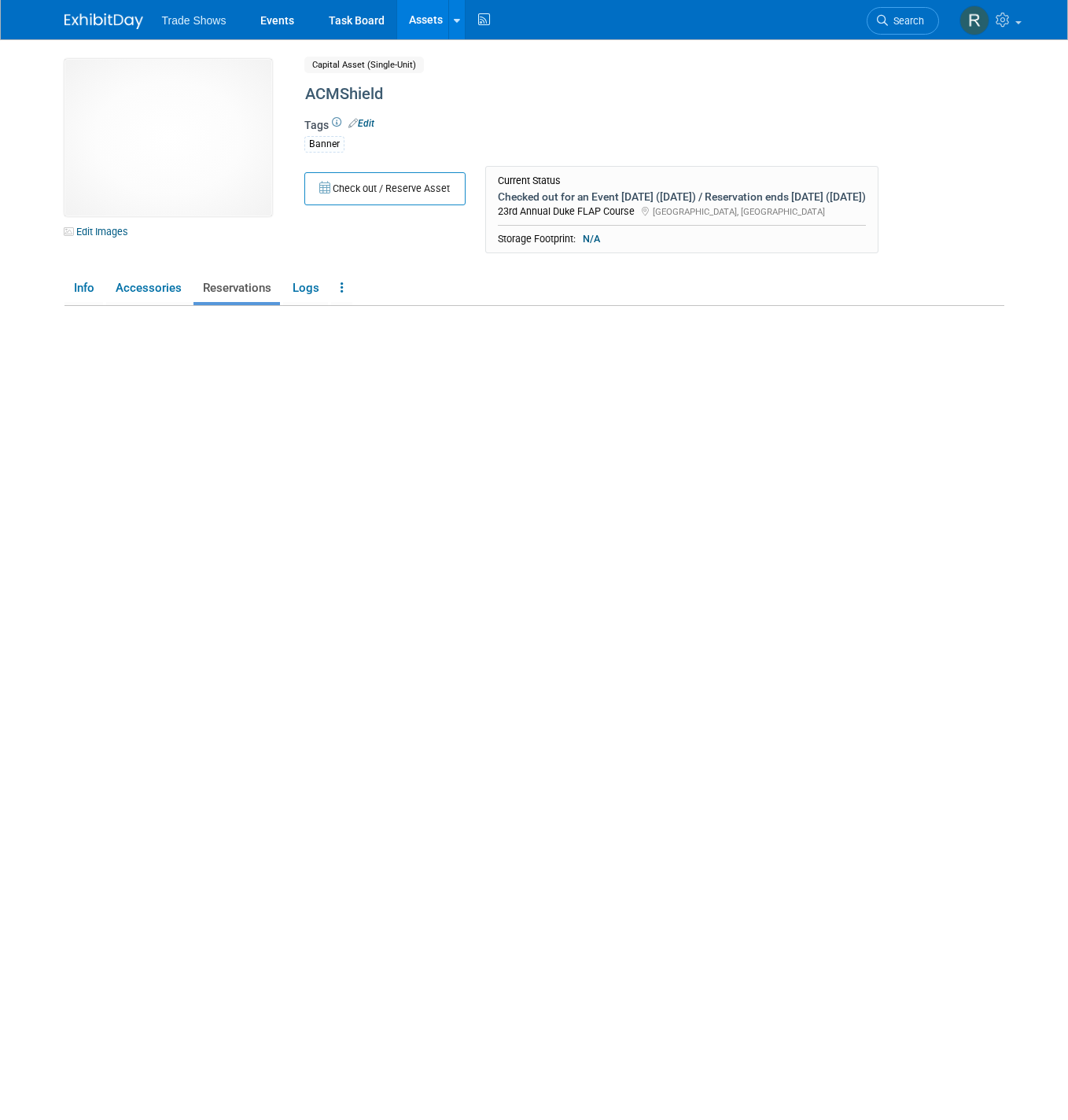
click at [220, 302] on link "Reservations" at bounding box center [236, 288] width 86 height 28
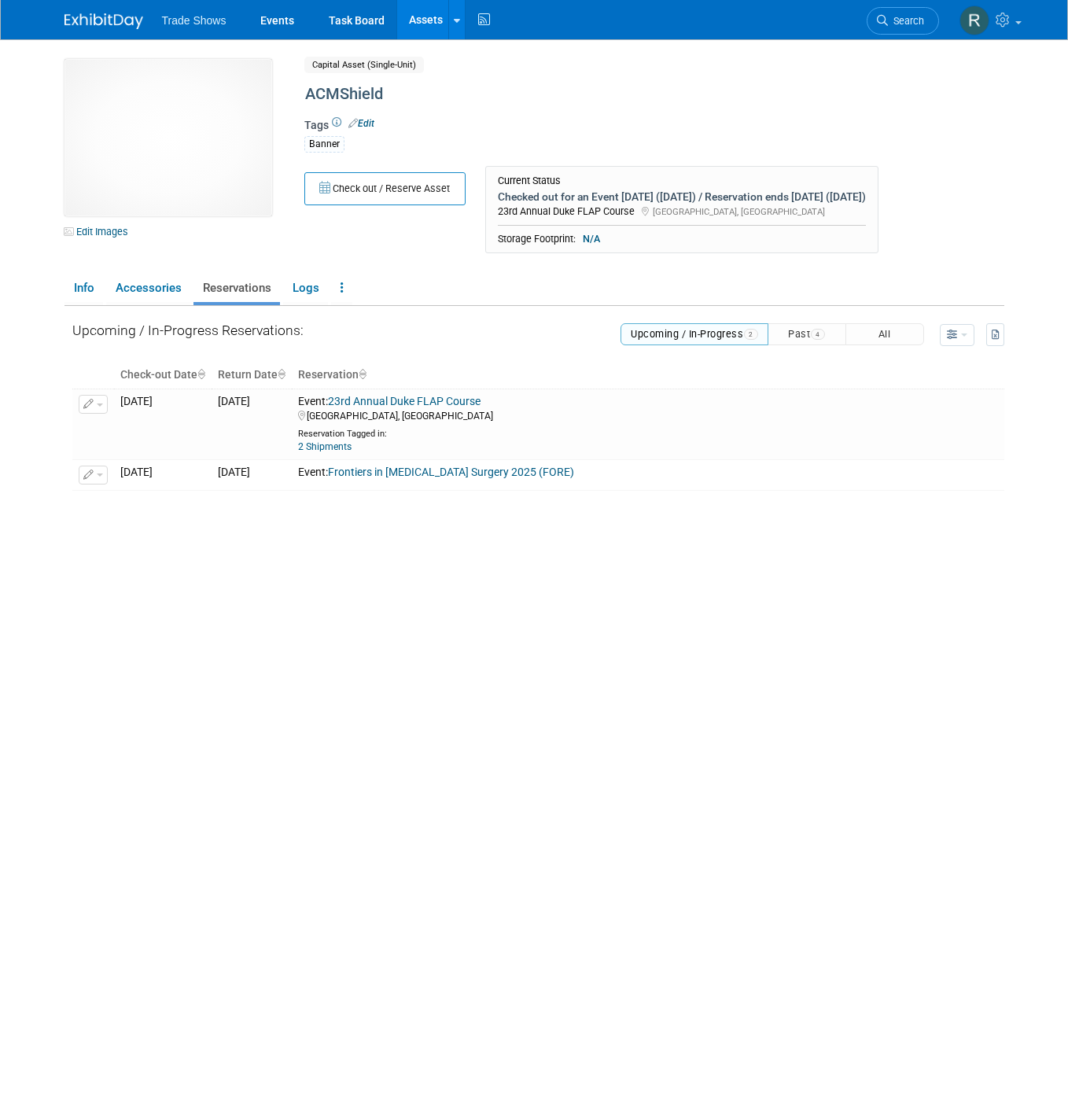
click at [419, 27] on link "Assets" at bounding box center [426, 19] width 57 height 39
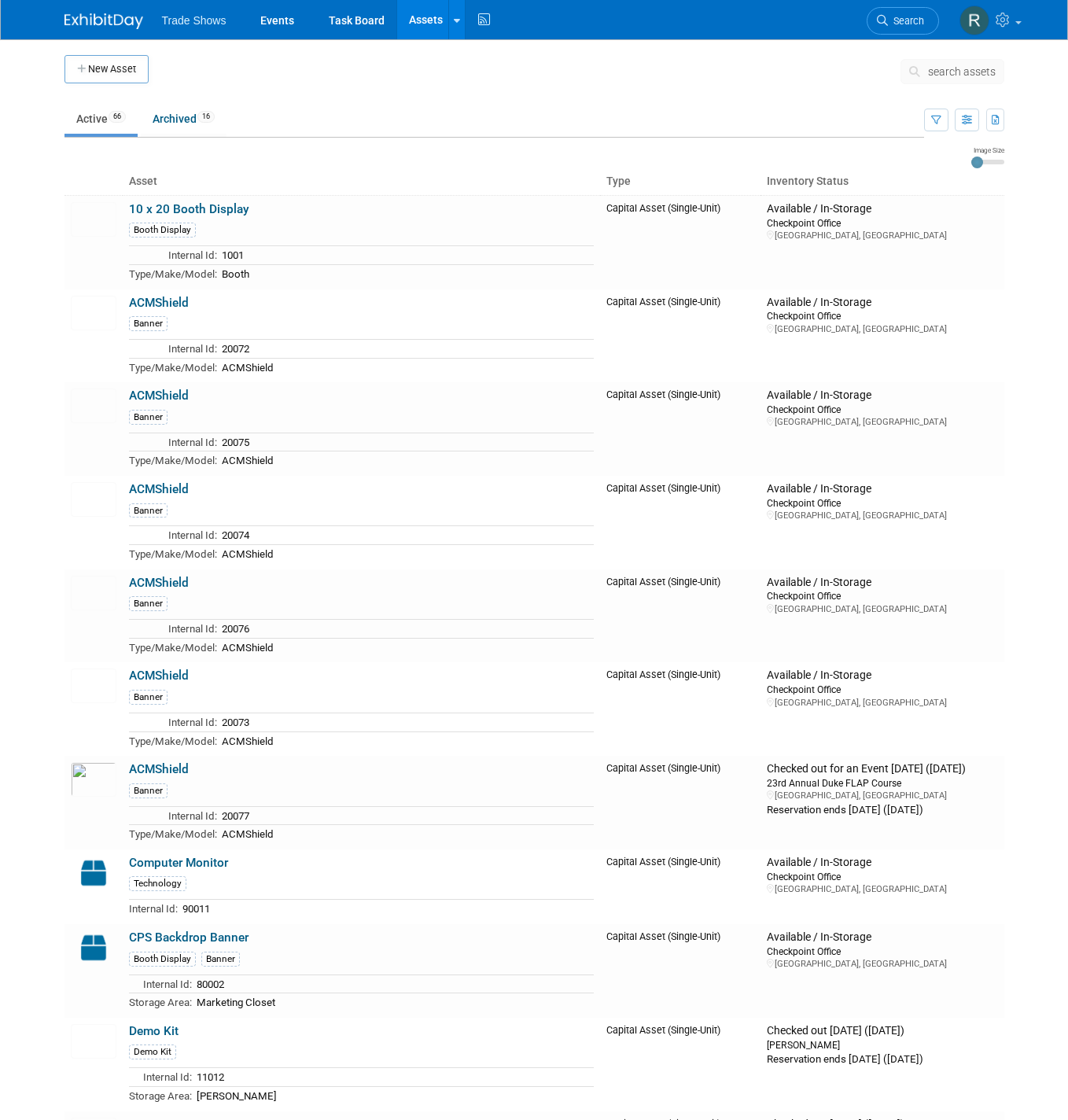
click at [964, 83] on button "search assets" at bounding box center [953, 71] width 104 height 25
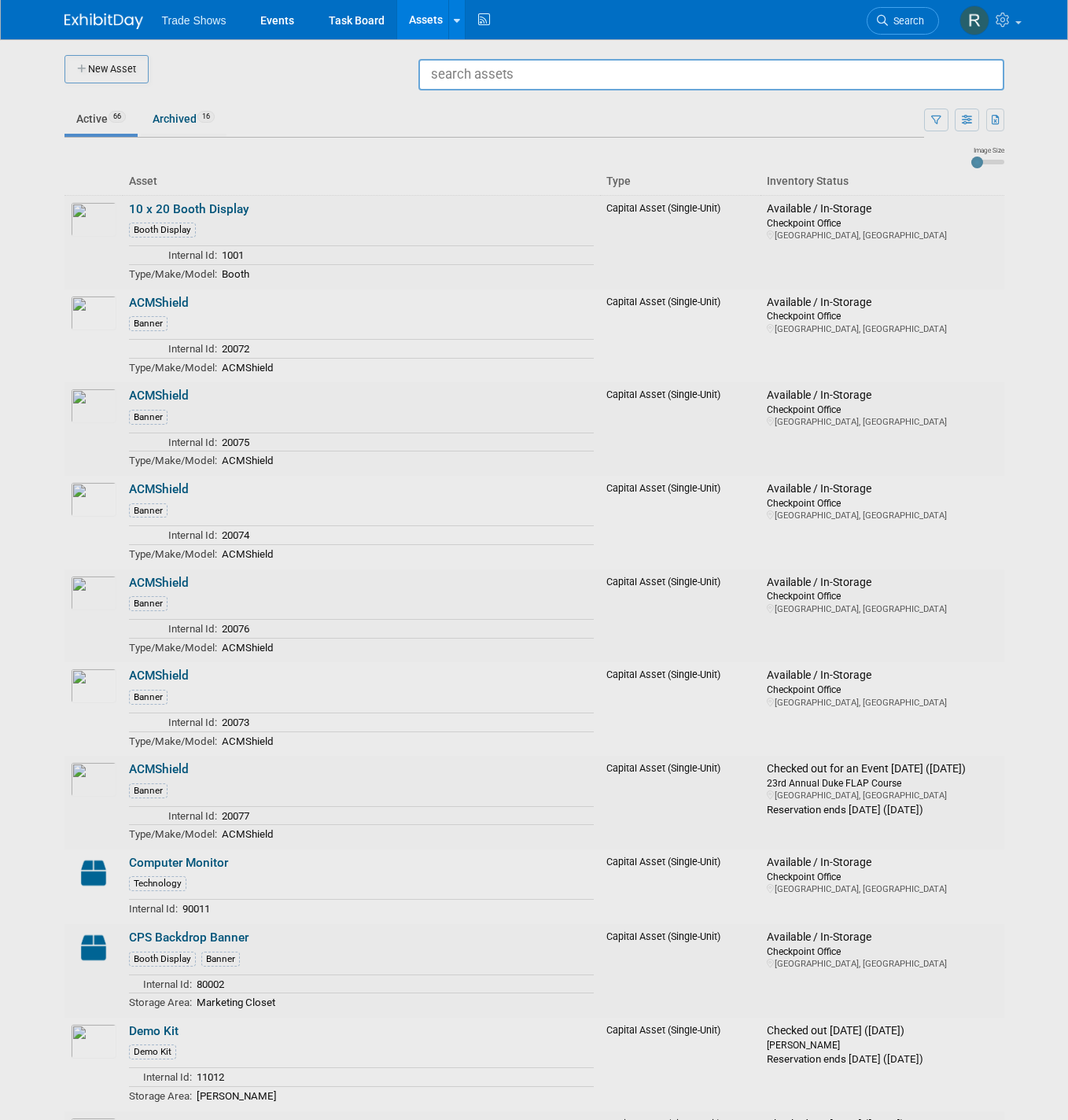
click at [917, 88] on input "text" at bounding box center [711, 75] width 586 height 32
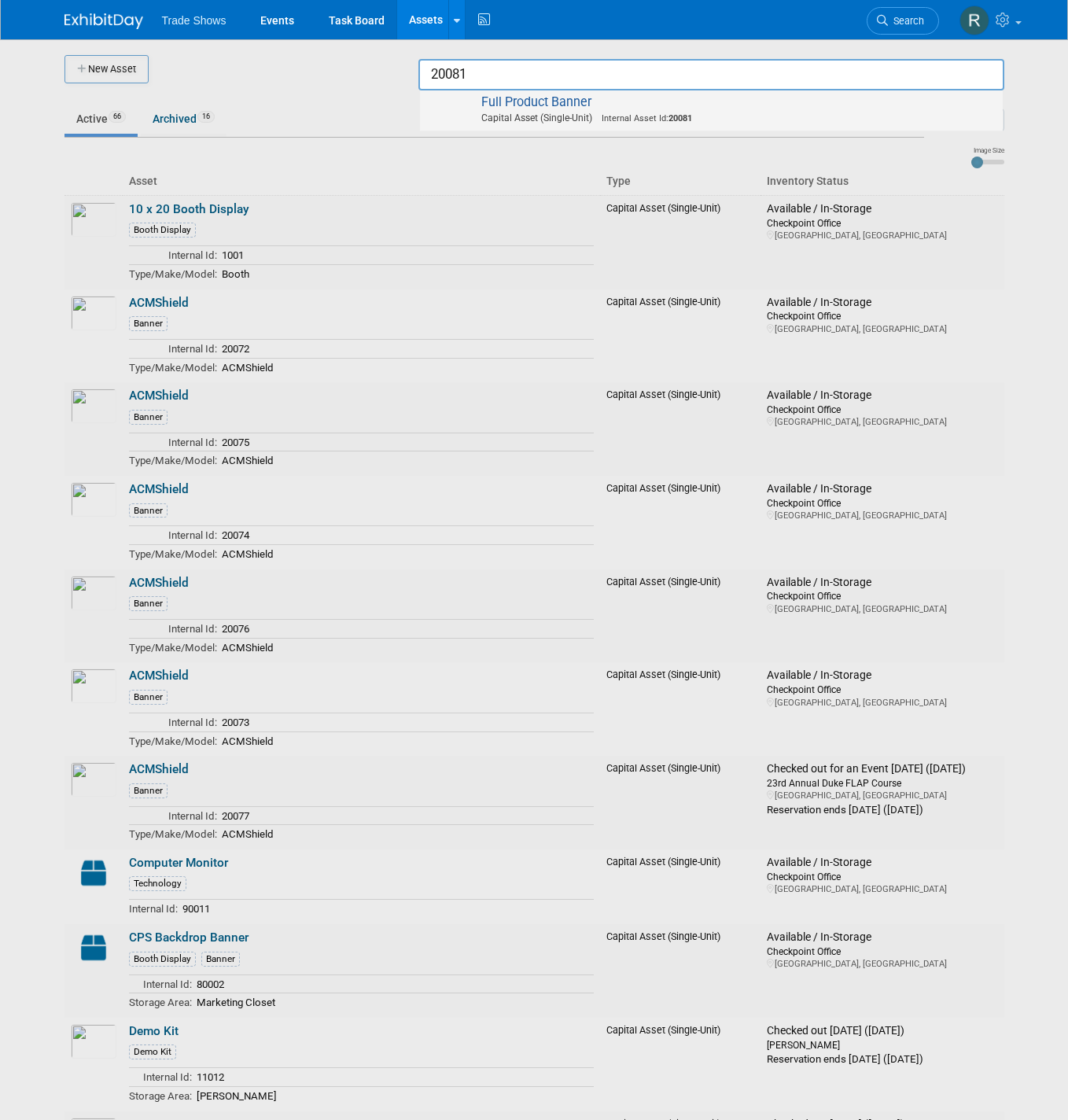
click at [837, 105] on span "Full Product Banner Capital Asset (Single-Unit) Internal Asset Id: 20081" at bounding box center [712, 110] width 567 height 32
type input "Full Product Banner"
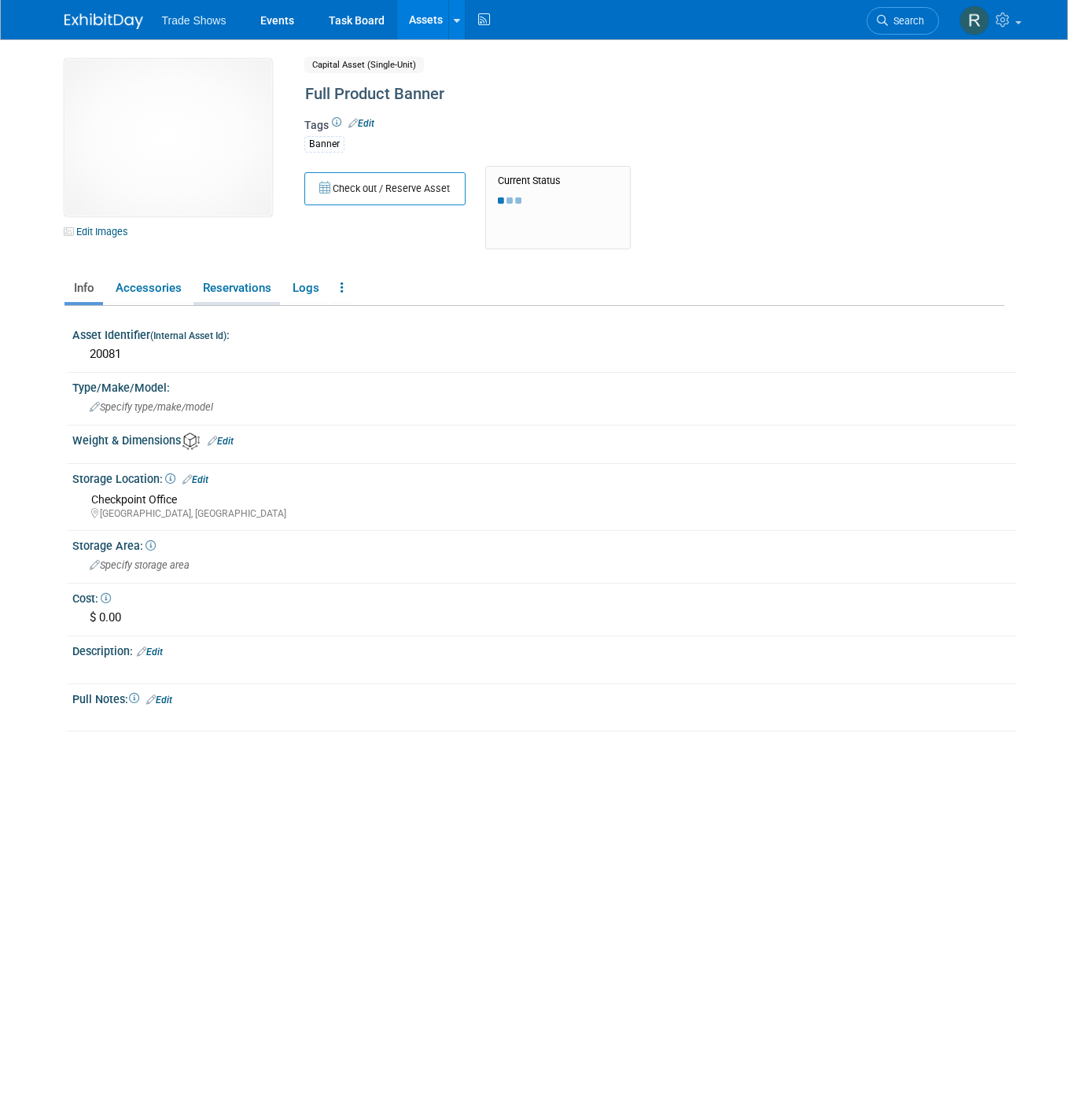
click at [252, 286] on link "Reservations" at bounding box center [236, 288] width 86 height 28
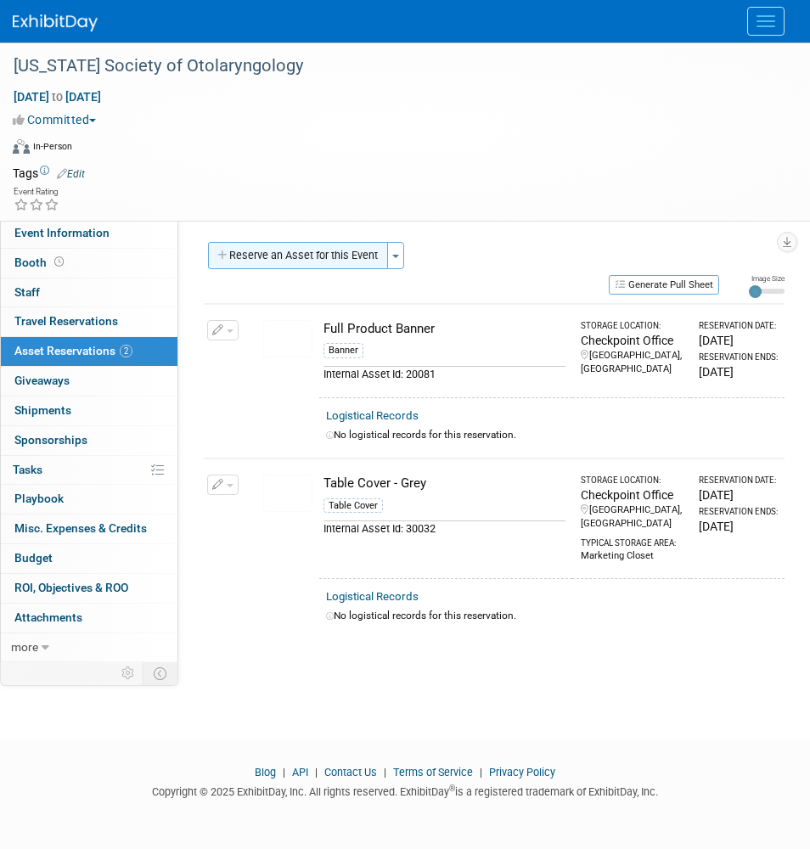
click at [293, 254] on button "Reserve an Asset for this Event" at bounding box center [298, 255] width 180 height 27
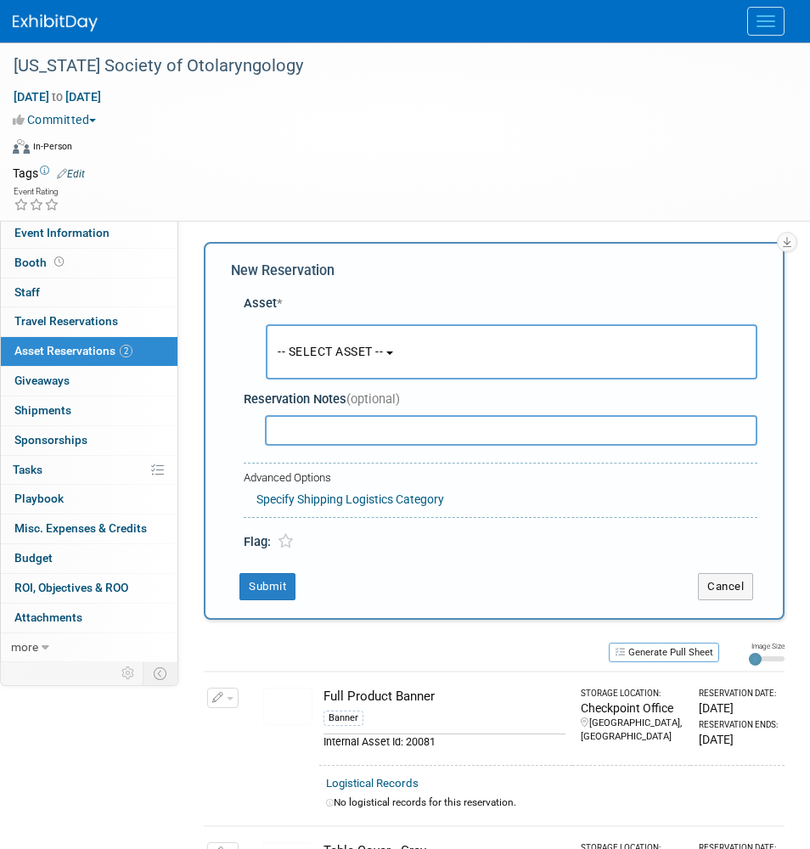
scroll to position [87, 0]
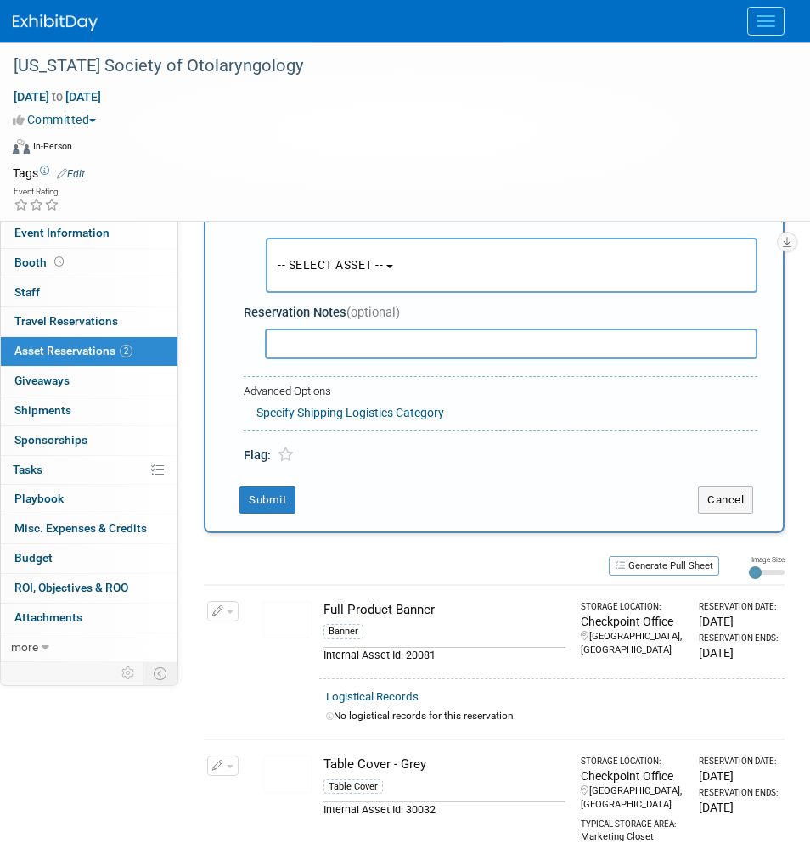
click at [299, 277] on button "-- SELECT ASSET --" at bounding box center [511, 265] width 491 height 55
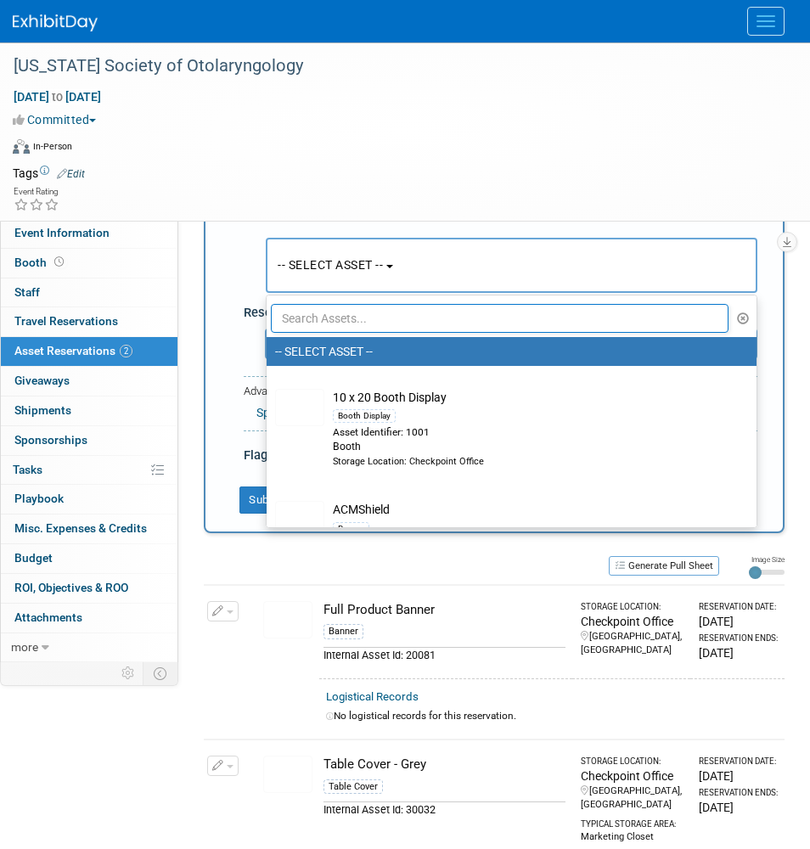
click at [299, 321] on input "text" at bounding box center [499, 318] width 457 height 29
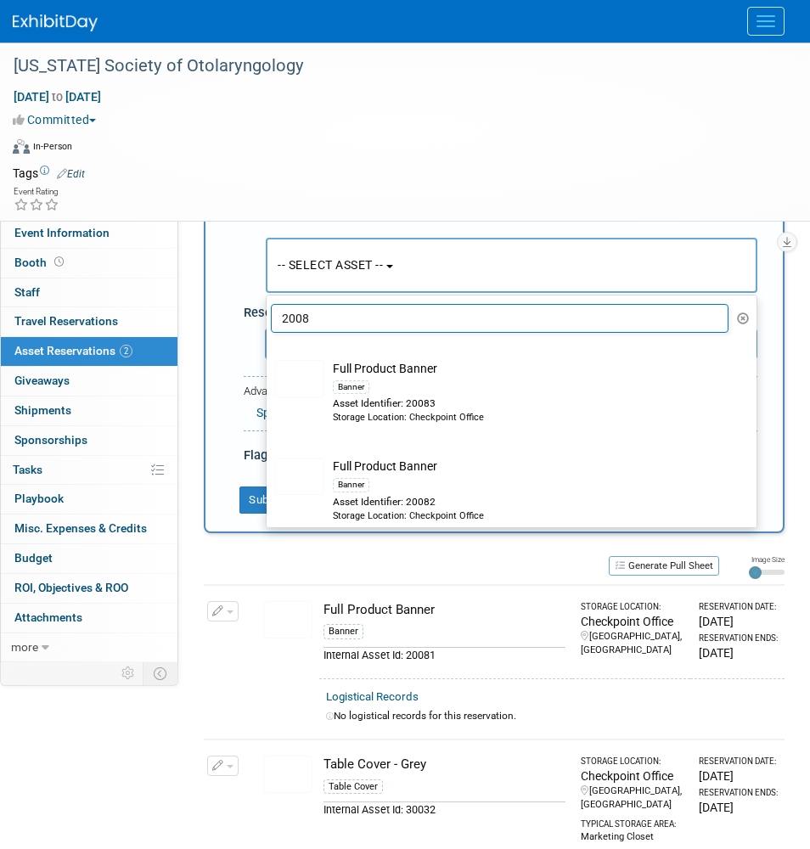
type input "2008"
click at [473, 399] on div "Asset Identifier: 20083" at bounding box center [528, 403] width 390 height 14
click at [269, 357] on input "Full Product Banner Banner Asset Identifier: 20083 Storage Location: Checkpoint…" at bounding box center [263, 351] width 11 height 11
select select "10720320"
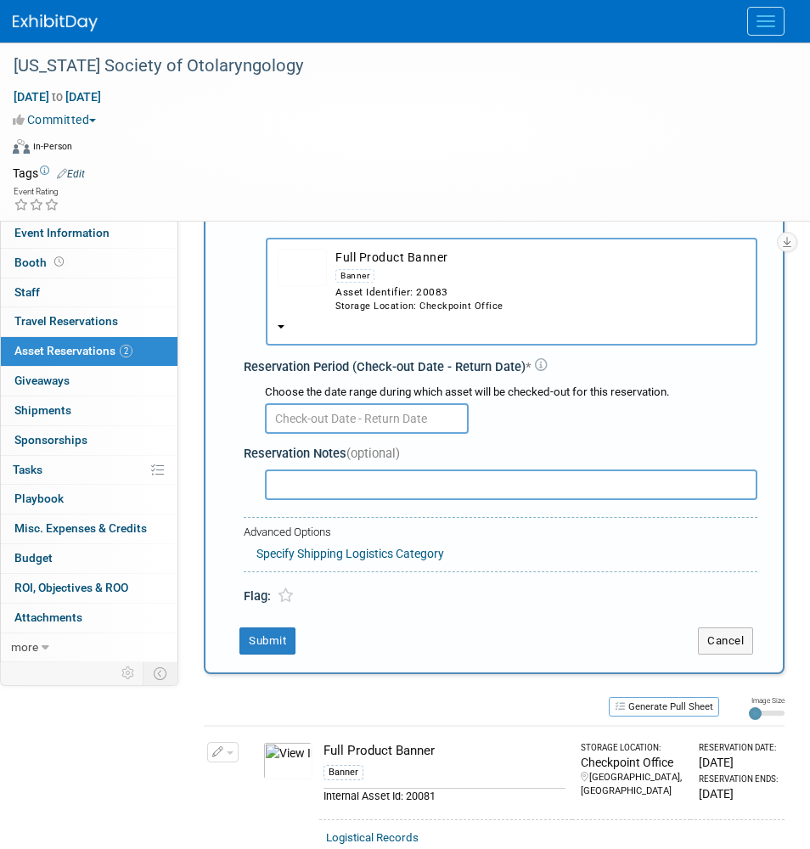
click at [367, 403] on input "text" at bounding box center [367, 418] width 204 height 31
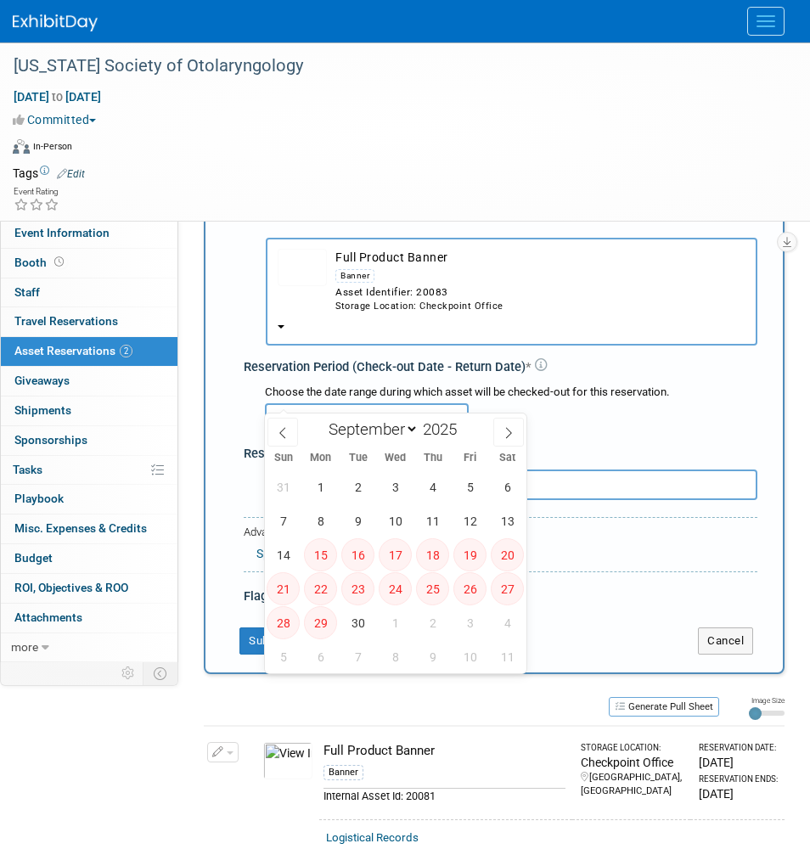
click at [490, 358] on div "Reservation Period (Check-out Date - Return Date) *" at bounding box center [500, 367] width 513 height 18
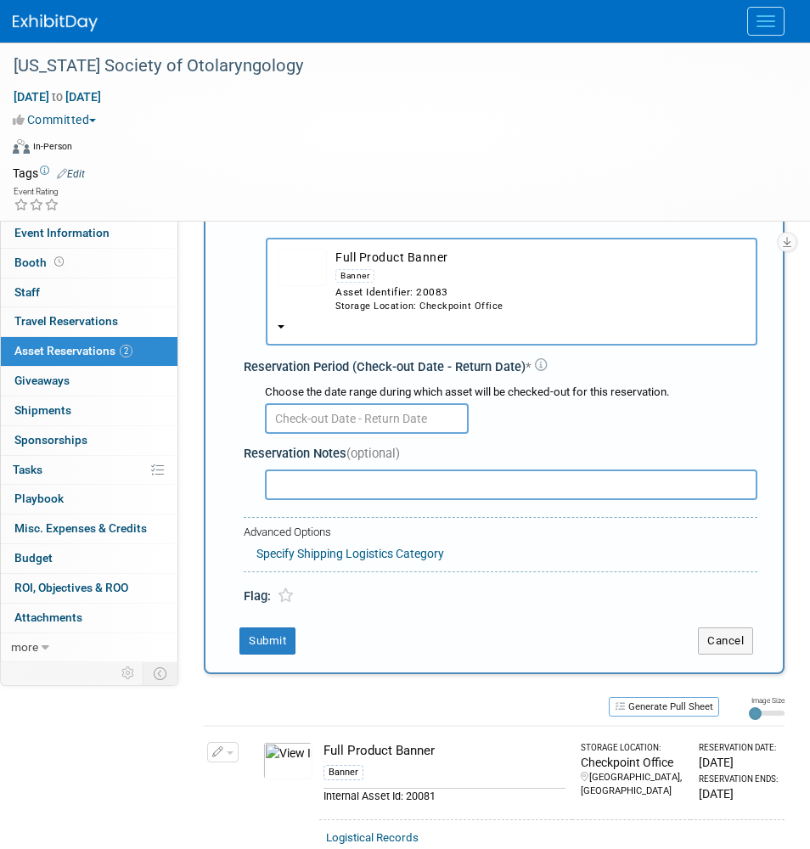
click at [482, 285] on div "Asset Identifier: 20083" at bounding box center [540, 292] width 410 height 14
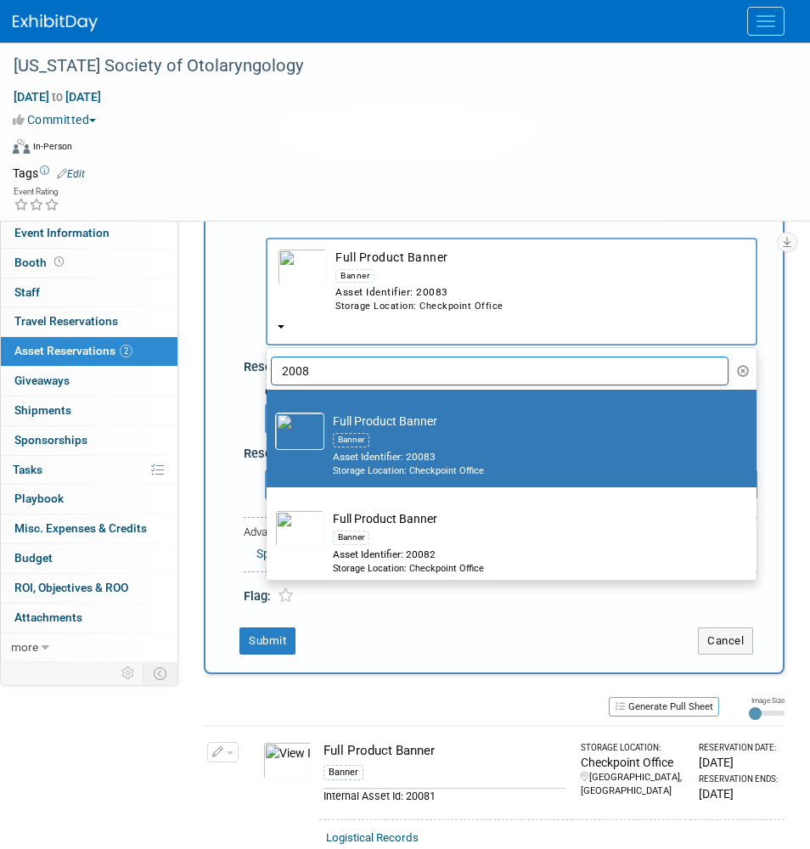
click at [368, 362] on input "2008" at bounding box center [499, 370] width 457 height 29
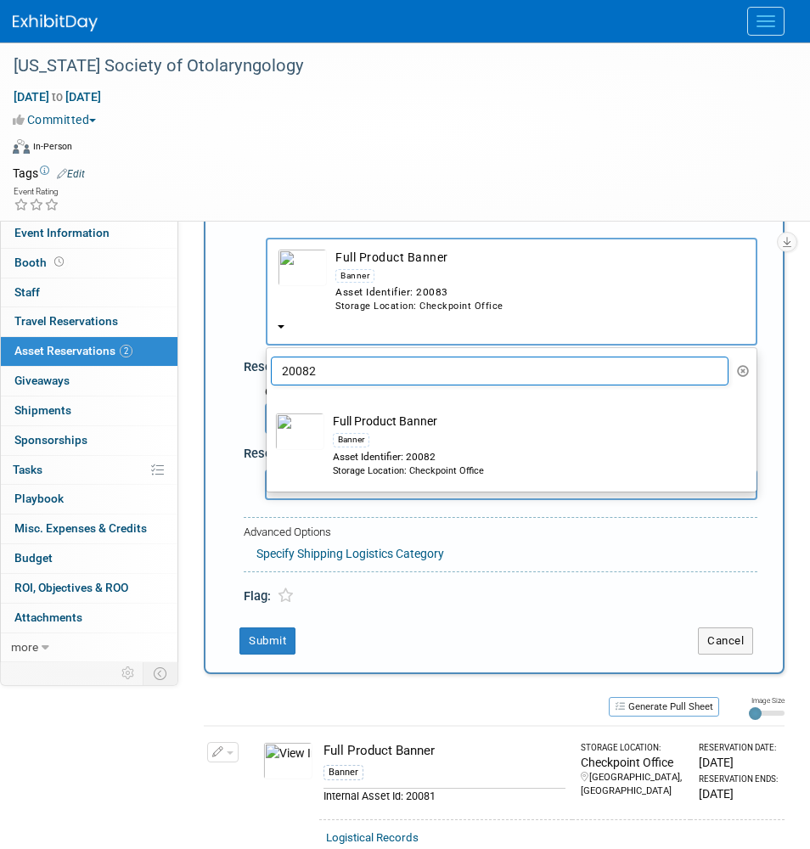
type input "20082"
click at [380, 429] on div "Banner" at bounding box center [528, 439] width 390 height 20
click at [269, 409] on input "Full Product Banner Banner Asset Identifier: 20082 Storage Location: Checkpoint…" at bounding box center [263, 404] width 11 height 11
select select "10720318"
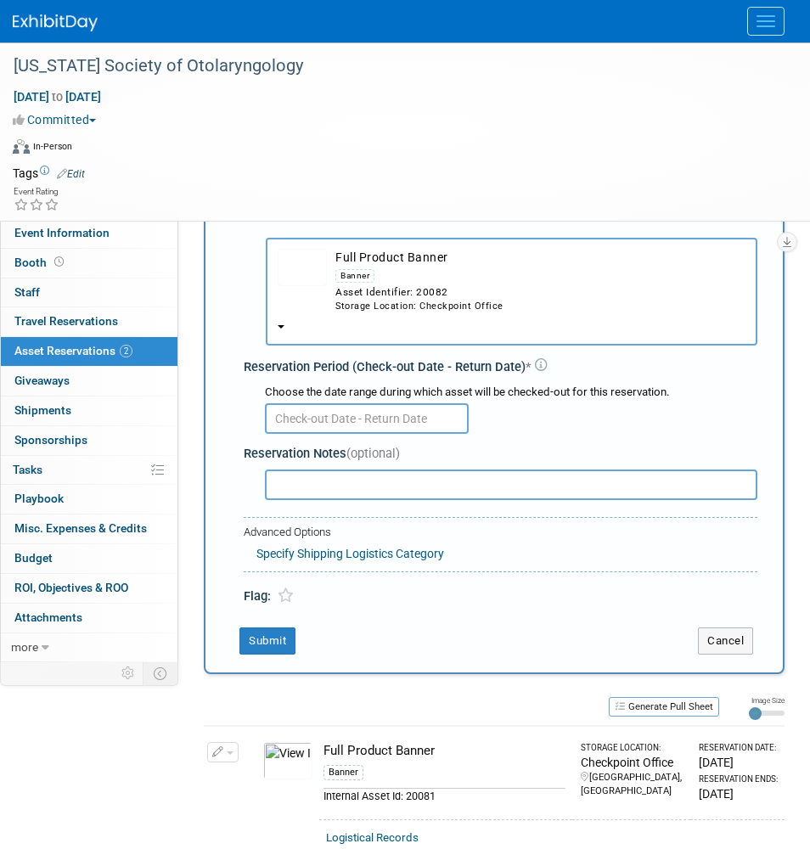
click at [377, 403] on input "text" at bounding box center [367, 418] width 204 height 31
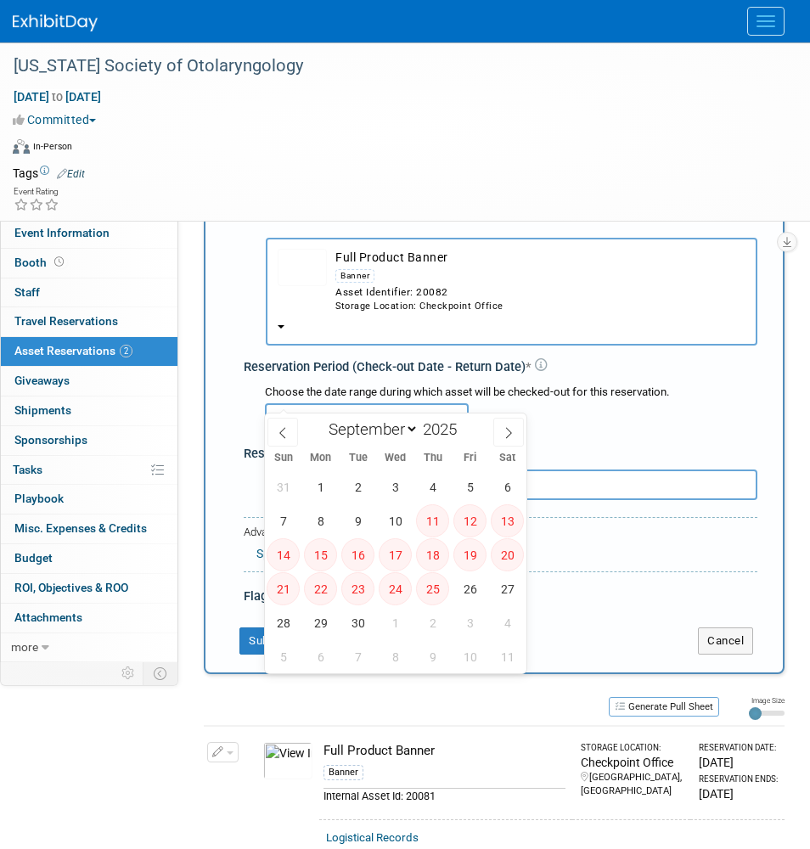
click at [377, 403] on input "text" at bounding box center [367, 418] width 204 height 31
click at [610, 401] on div at bounding box center [511, 417] width 492 height 33
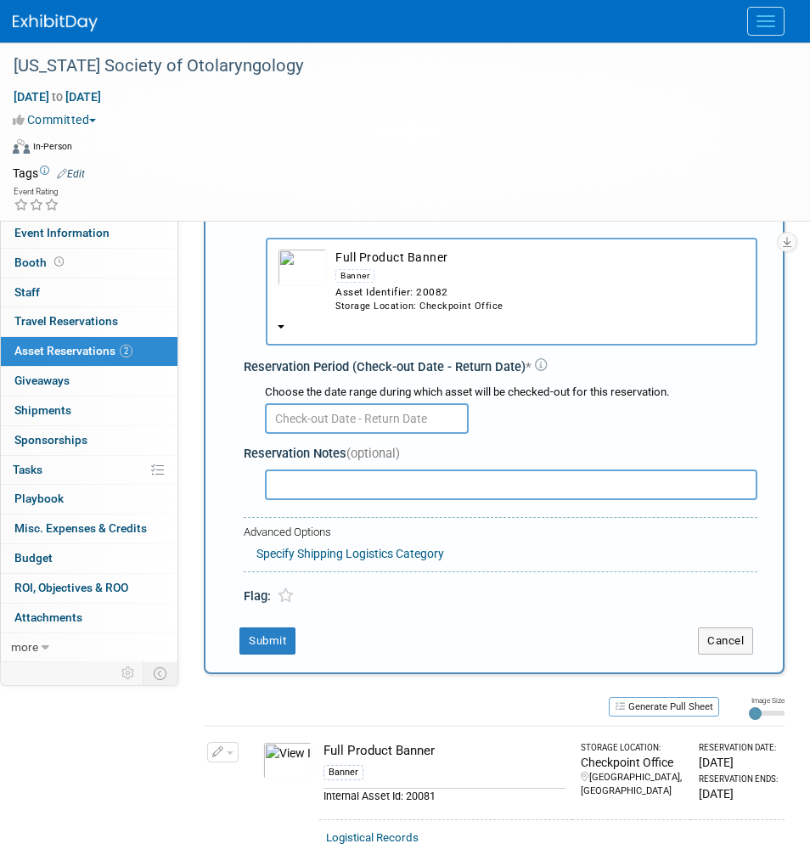
scroll to position [108, 0]
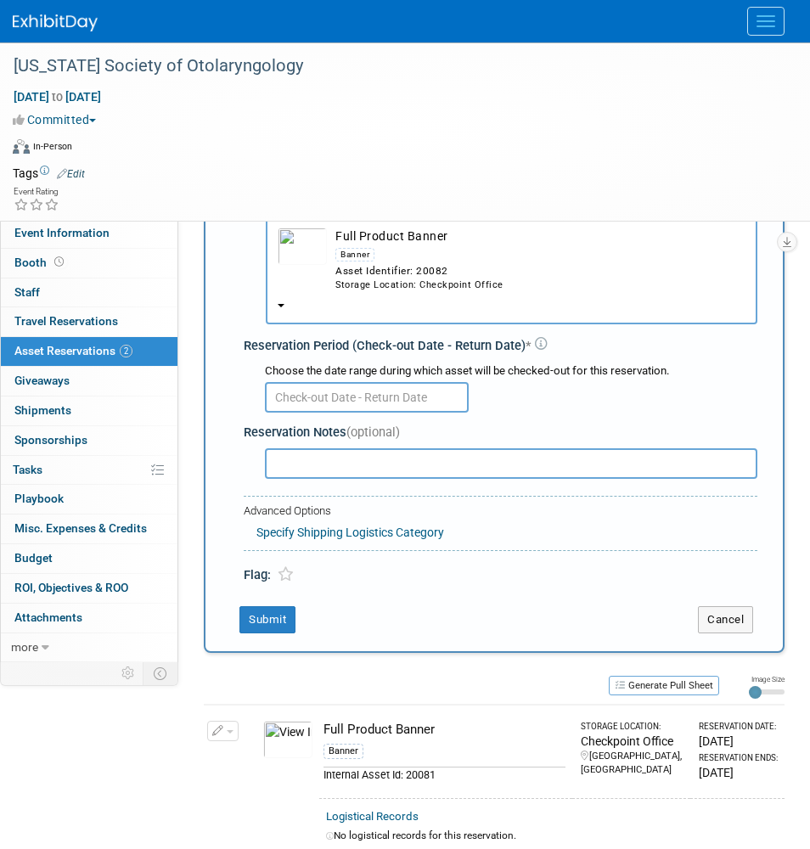
click at [439, 244] on div "Banner" at bounding box center [540, 254] width 410 height 20
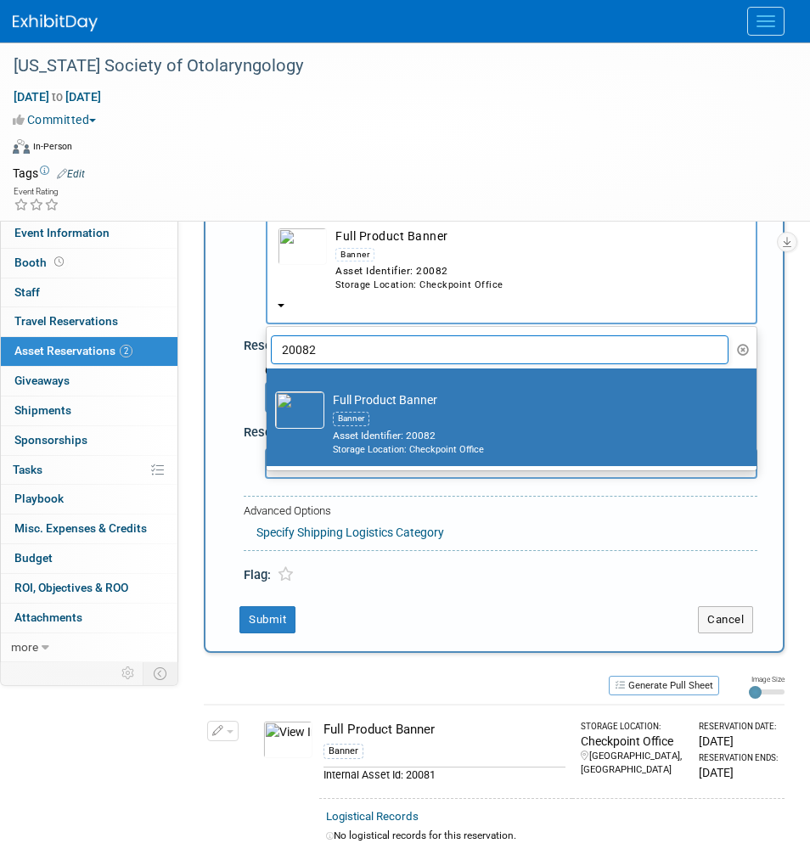
click at [563, 264] on button "Full Product Banner Banner Asset Identifier: 20082 Storage Location: Checkpoint…" at bounding box center [511, 270] width 491 height 108
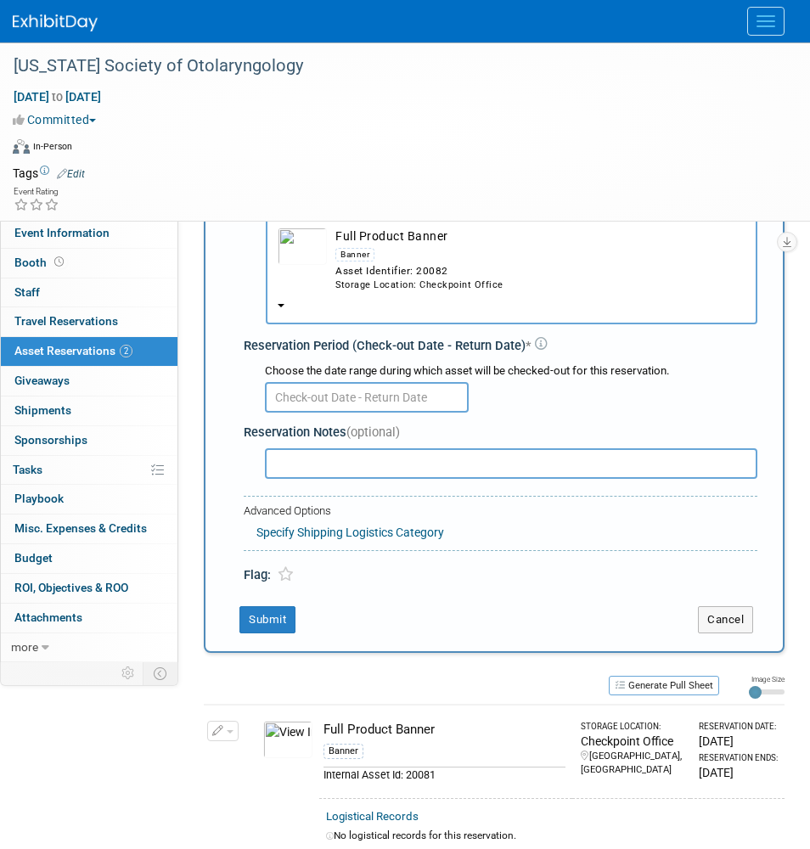
click at [395, 289] on div "Storage Location: Checkpoint Office" at bounding box center [540, 285] width 410 height 14
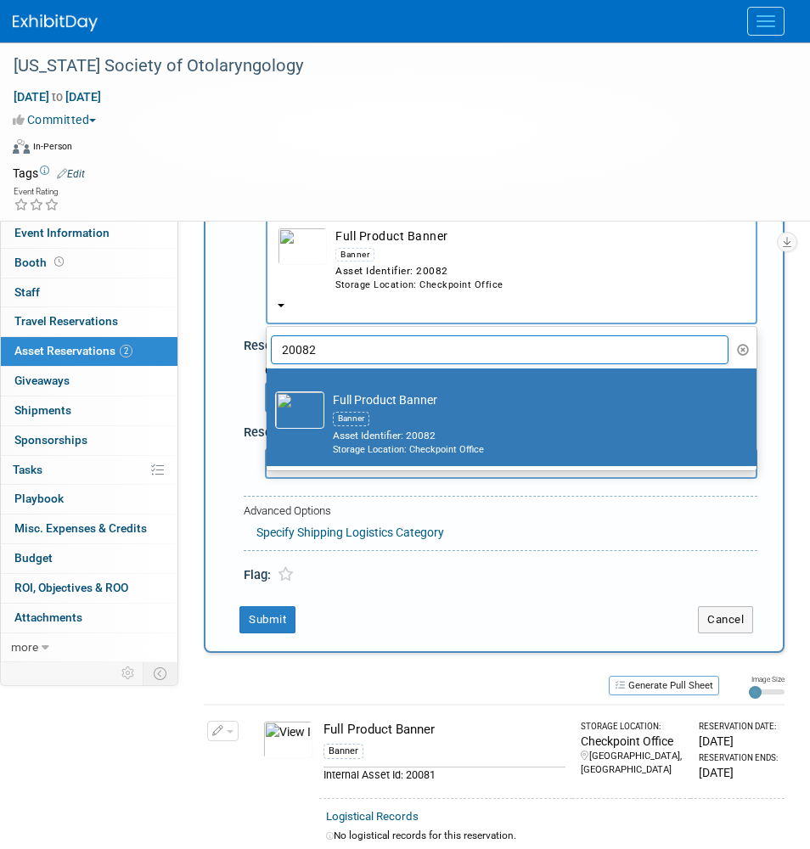
click at [392, 335] on input "20082" at bounding box center [499, 349] width 457 height 29
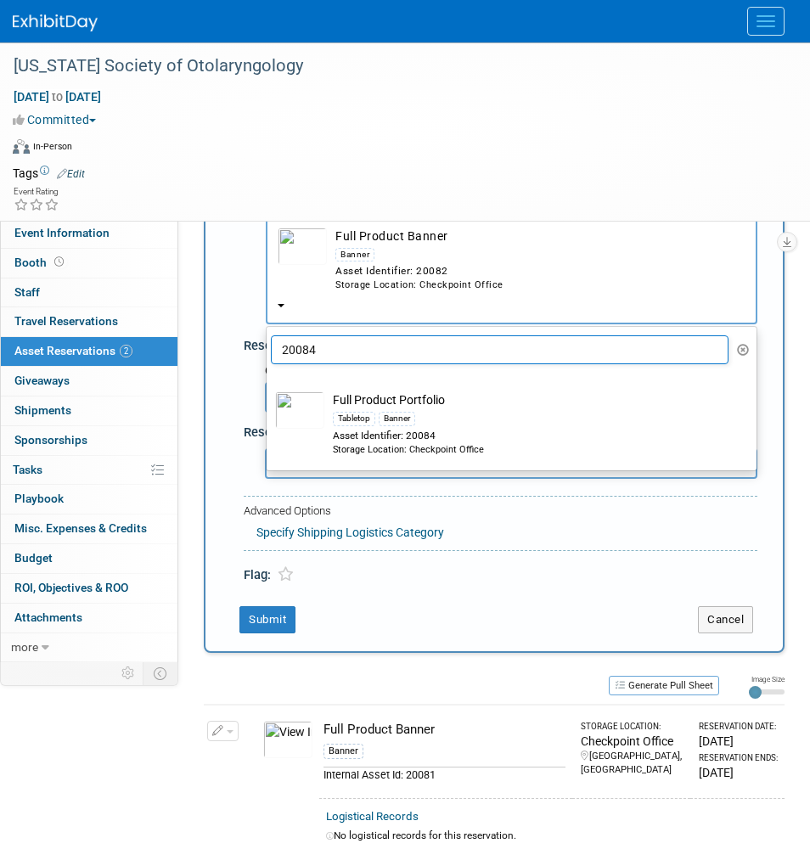
type input "20084"
click at [417, 408] on div "Tabletop Banner" at bounding box center [528, 418] width 390 height 20
click at [269, 389] on input "Full Product Portfolio Tabletop Banner Asset Identifier: 20084 Storage Location…" at bounding box center [263, 383] width 11 height 11
select select "10728626"
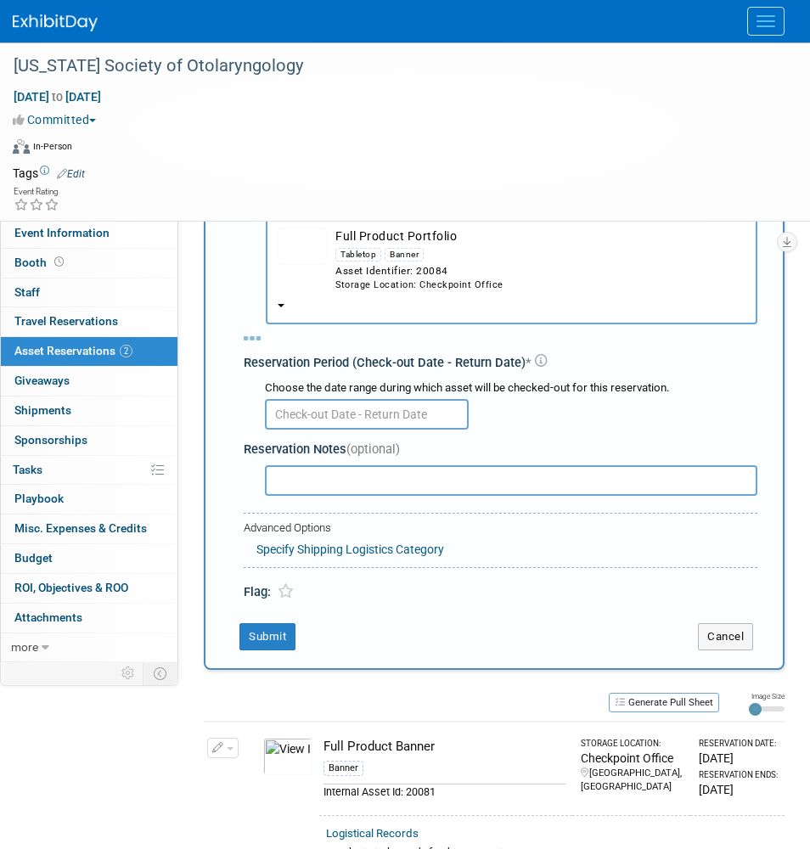
select select "8"
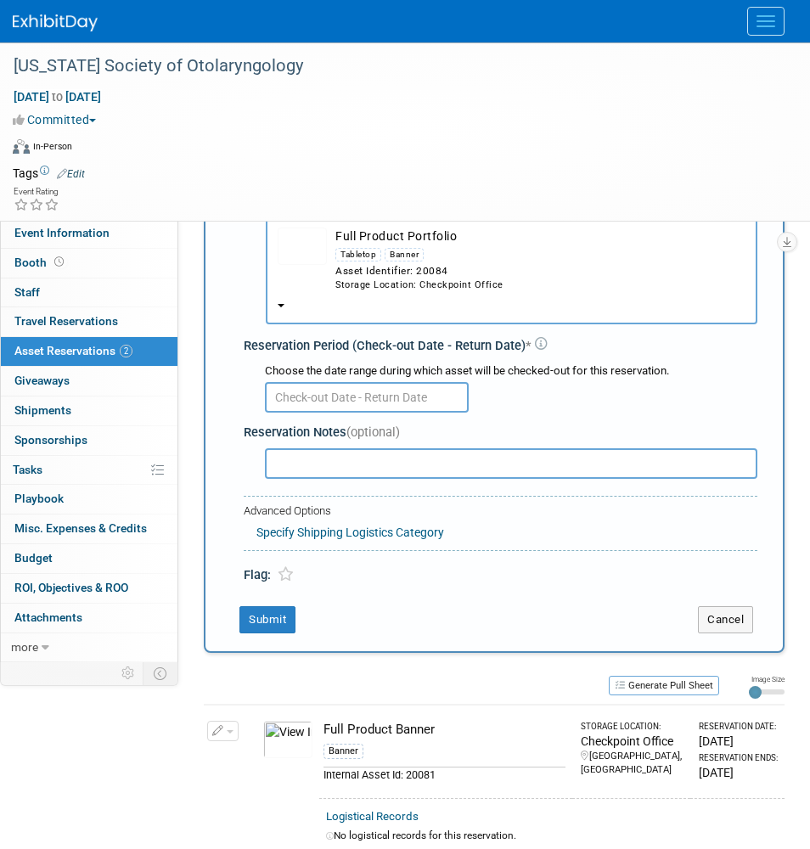
click at [388, 382] on input "text" at bounding box center [367, 397] width 204 height 31
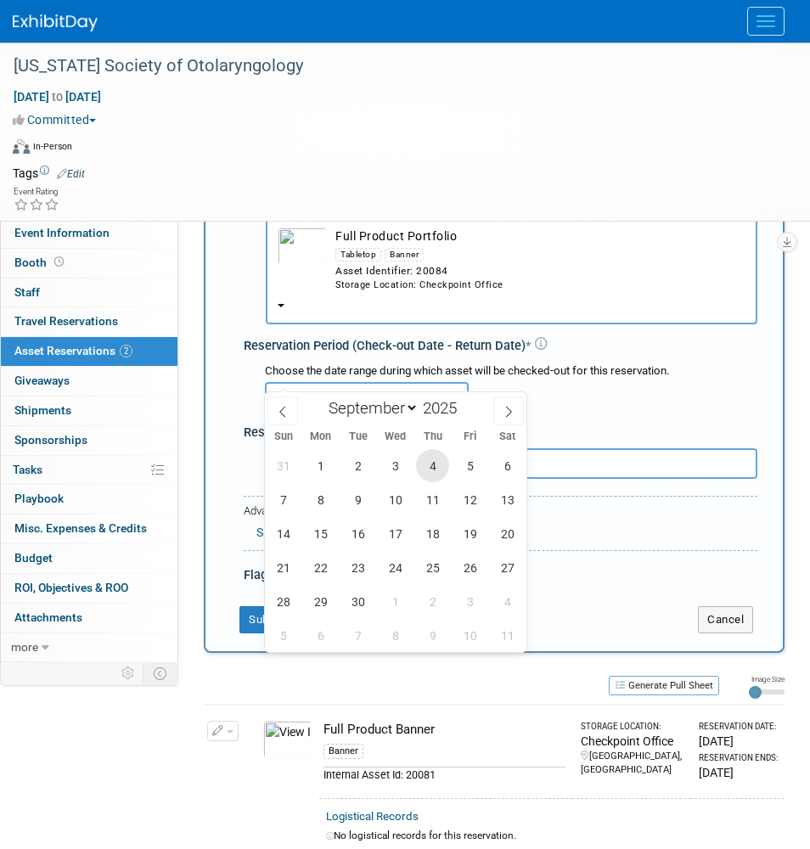
click at [431, 470] on span "4" at bounding box center [432, 465] width 33 height 33
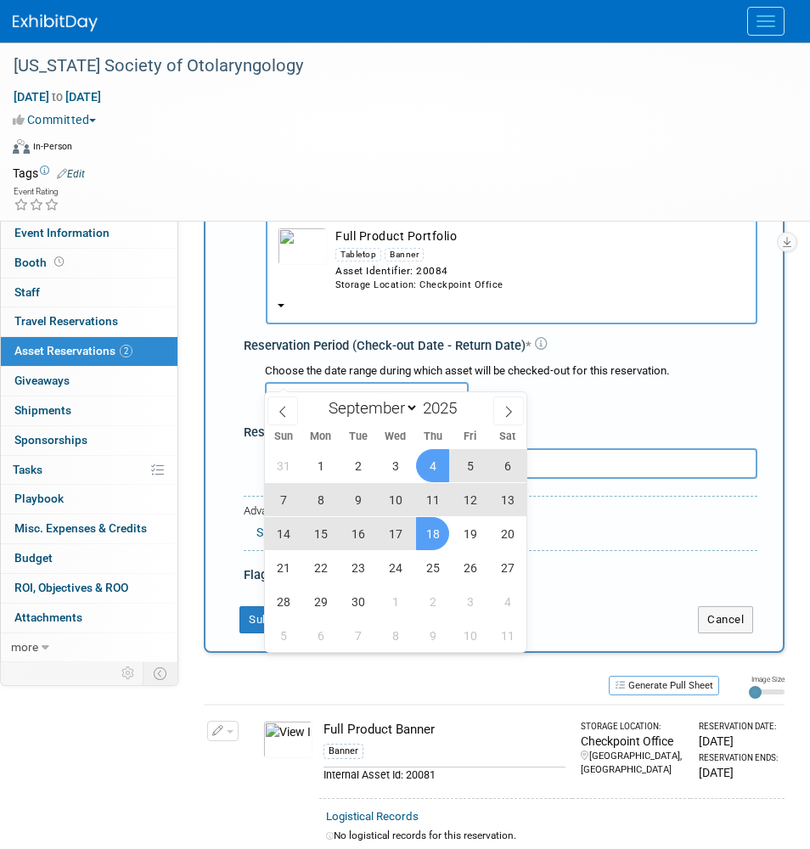
click at [434, 529] on span "18" at bounding box center [432, 533] width 33 height 33
type input "Sep 4, 2025 to Sep 18, 2025"
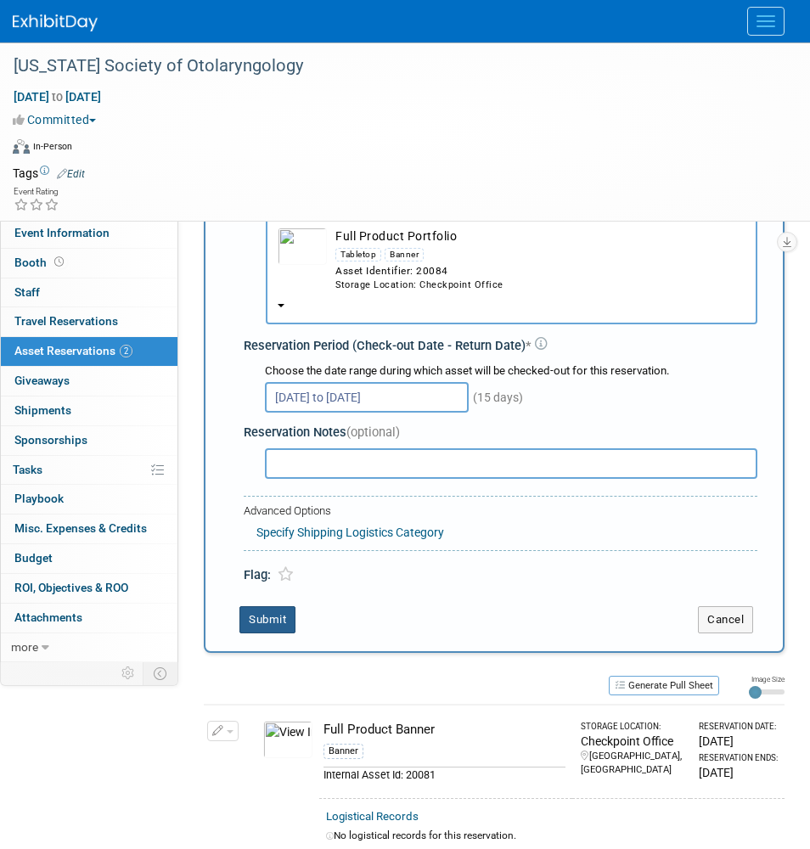
click at [283, 606] on button "Submit" at bounding box center [267, 619] width 56 height 27
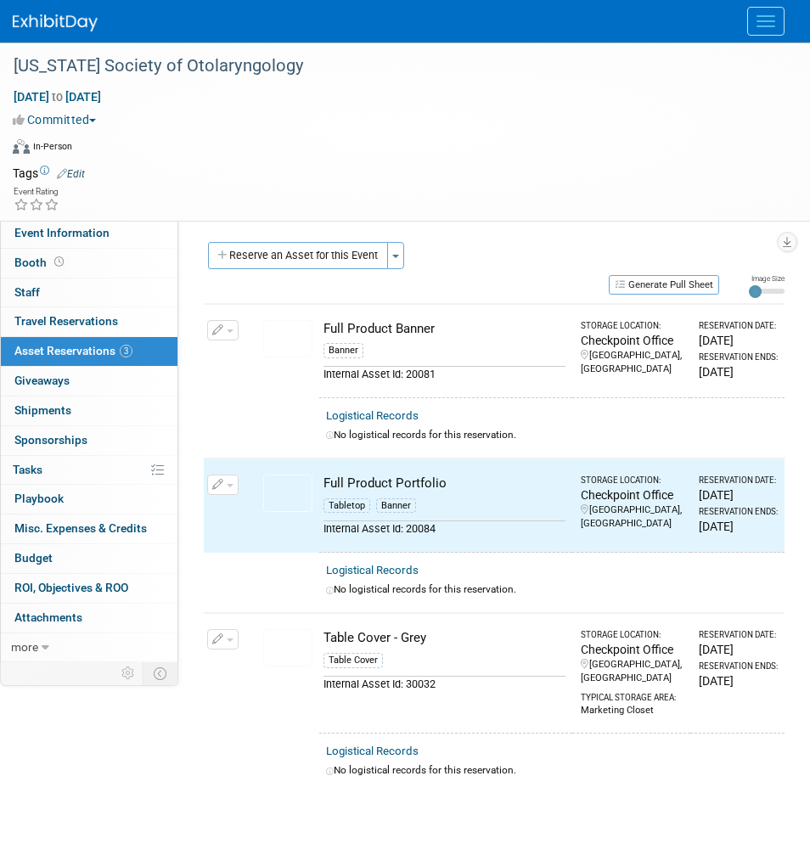
scroll to position [0, 0]
click at [237, 335] on button "button" at bounding box center [222, 330] width 31 height 20
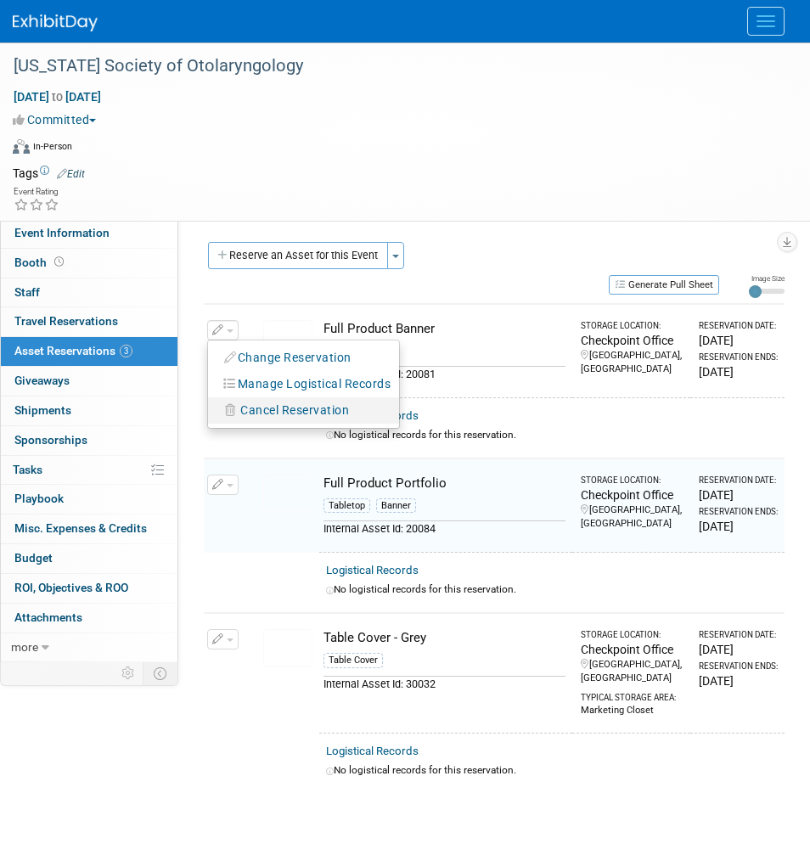
click at [244, 401] on button "Cancel Reservation" at bounding box center [286, 410] width 141 height 23
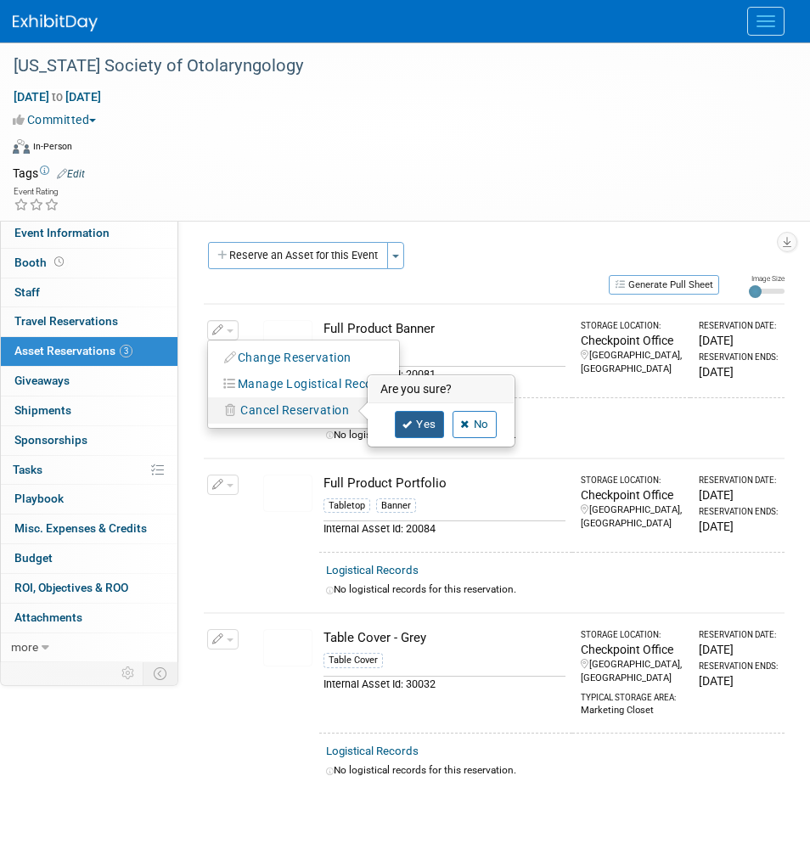
click at [409, 421] on icon at bounding box center [407, 424] width 10 height 9
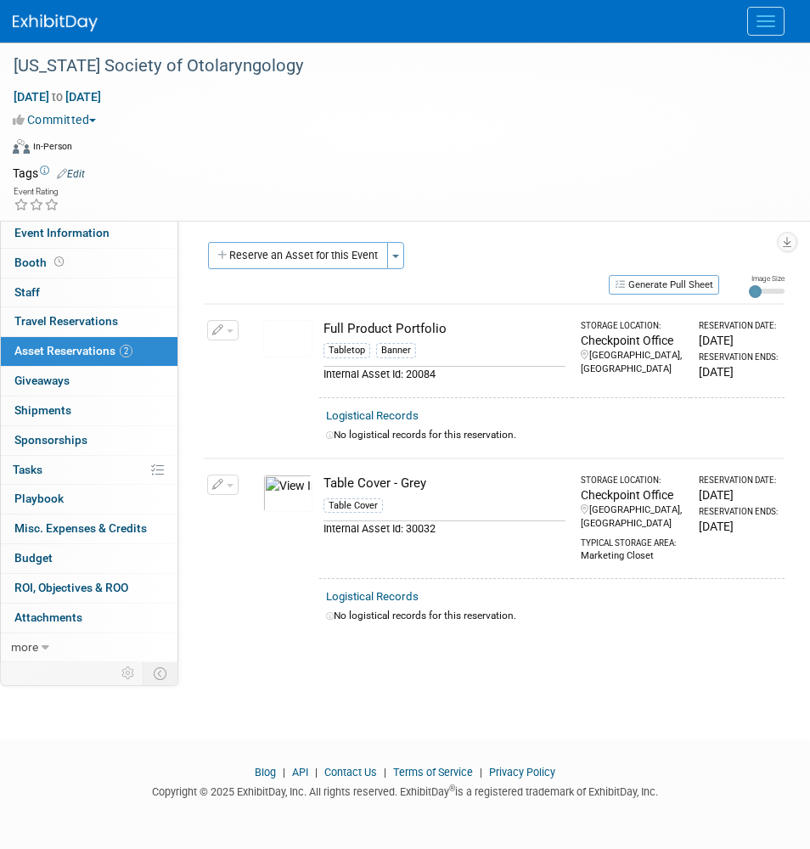
drag, startPoint x: 518, startPoint y: 129, endPoint x: 809, endPoint y: -68, distance: 351.4
click at [809, 0] on html "Trade Shows Events Add Event Bulk Upload Events Shareable Event Boards Recently…" at bounding box center [405, 424] width 810 height 849
